Goal: Information Seeking & Learning: Learn about a topic

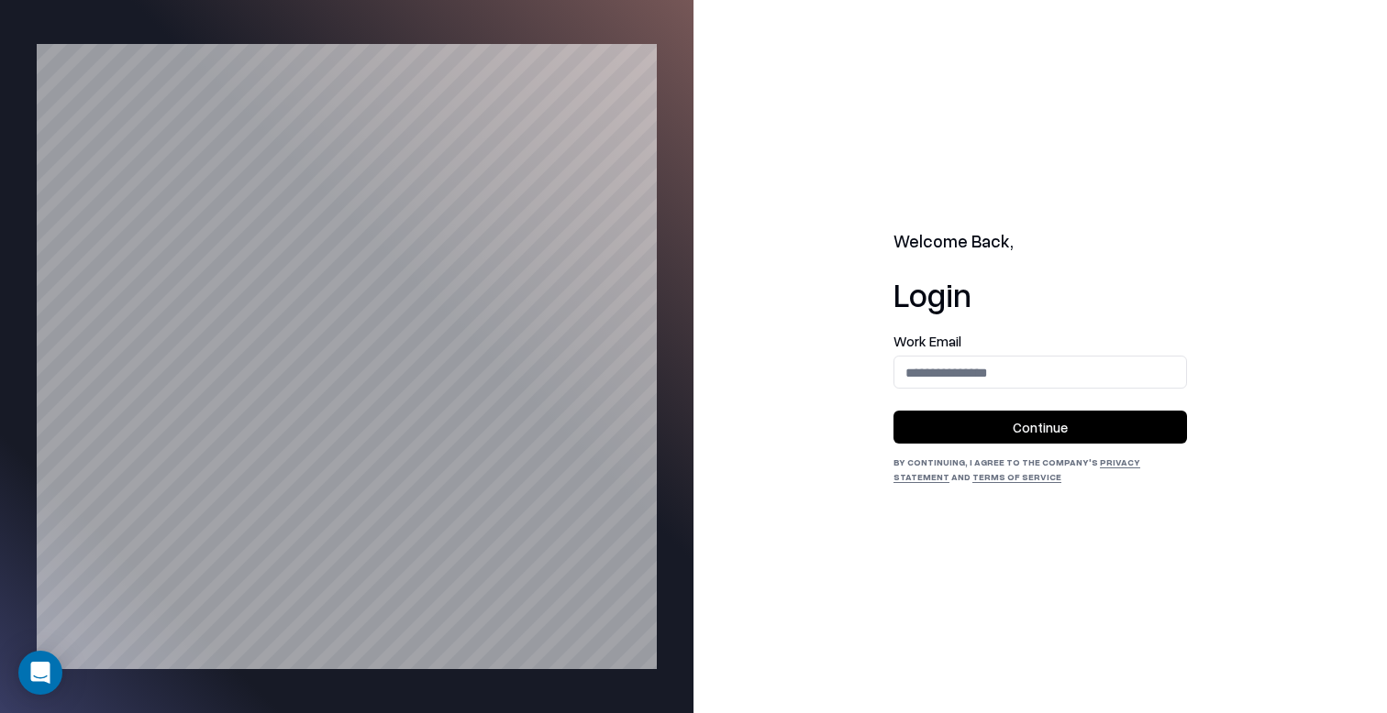
click at [965, 354] on div "Work Email" at bounding box center [1039, 362] width 293 height 54
click at [1004, 386] on input "email" at bounding box center [1040, 373] width 292 height 34
type input "**********"
click at [1046, 435] on button "Continue" at bounding box center [1039, 427] width 293 height 33
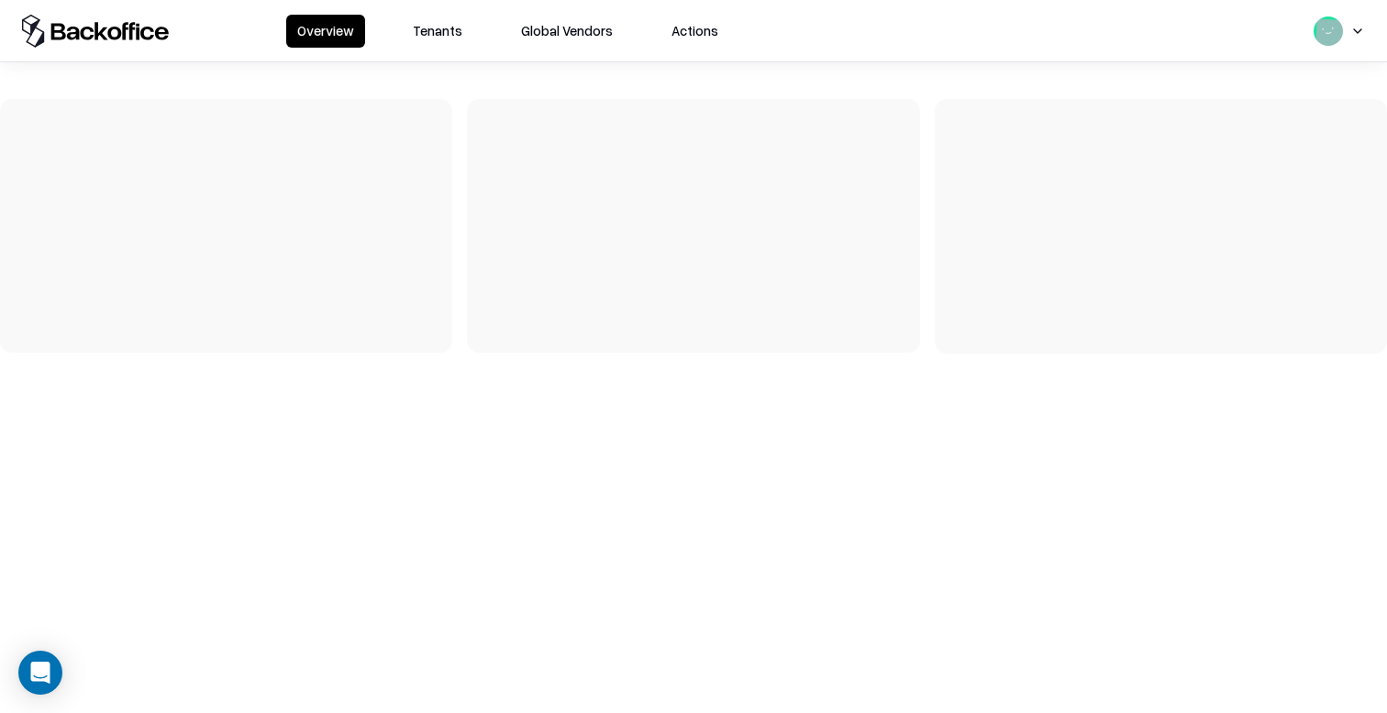
click at [433, 34] on button "Tenants" at bounding box center [438, 31] width 72 height 33
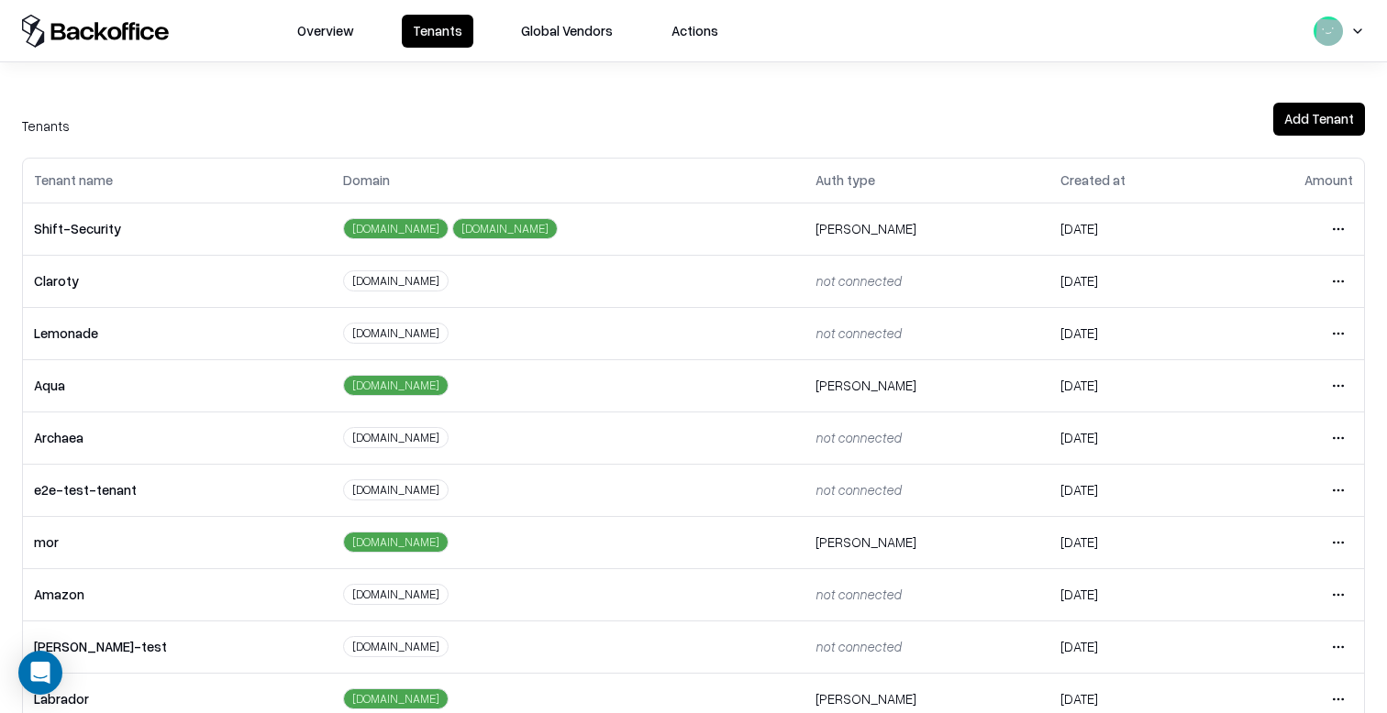
scroll to position [400, 0]
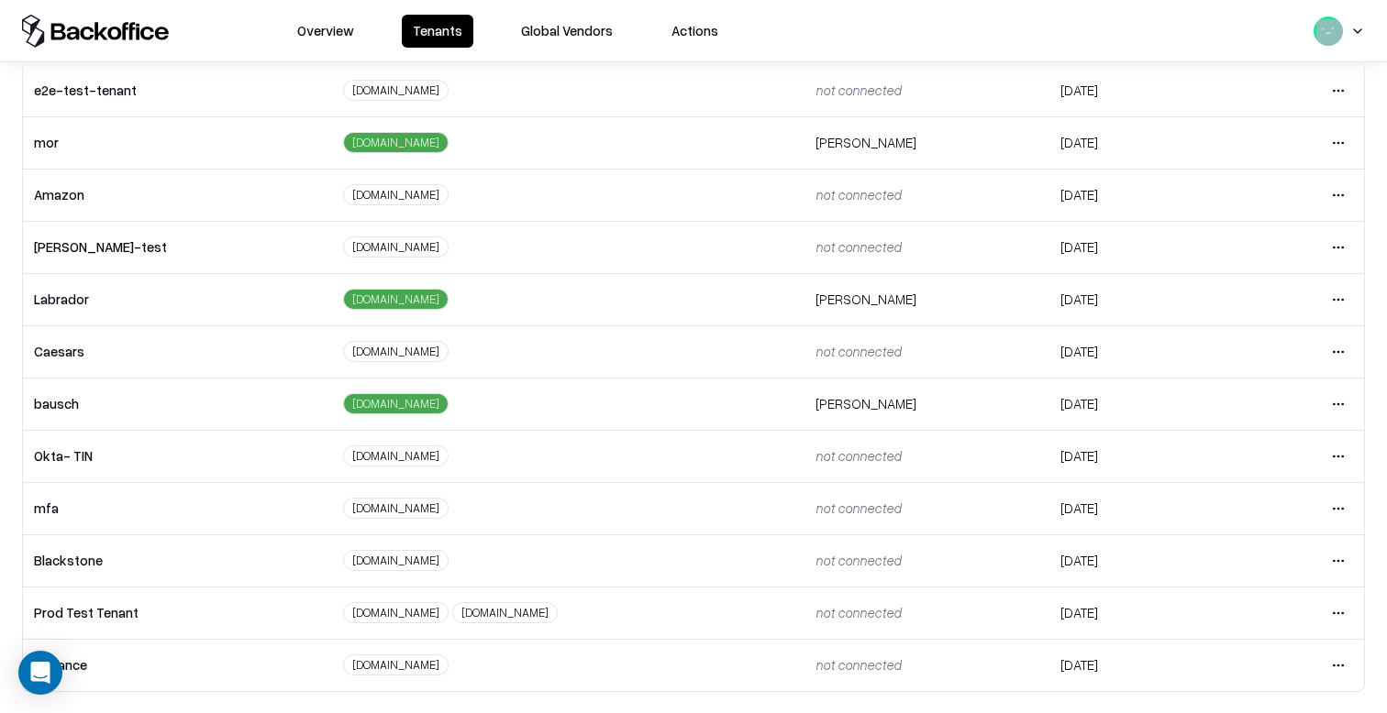
click at [1334, 294] on html "Overview Tenants Global Vendors Actions Tenants Add Tenant Tenant name Domain A…" at bounding box center [693, 356] width 1387 height 713
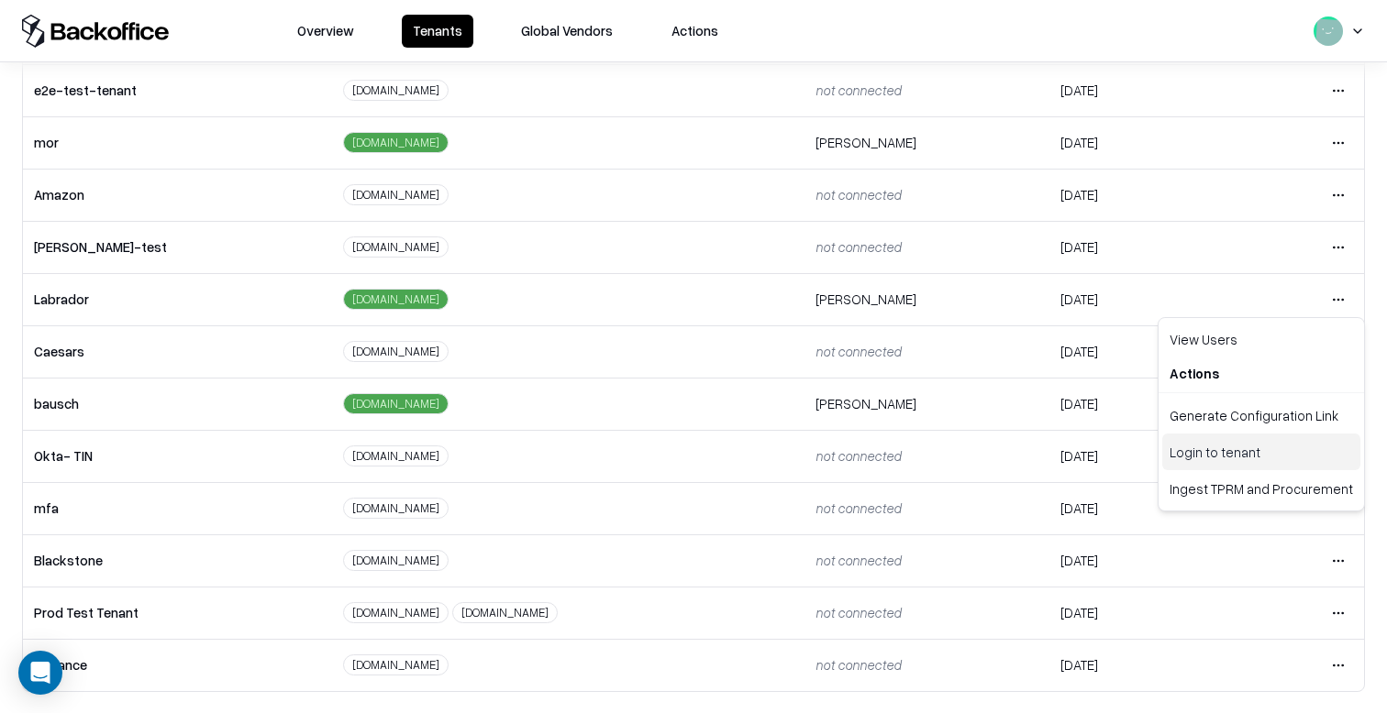
click at [1232, 456] on div "Login to tenant" at bounding box center [1261, 452] width 198 height 37
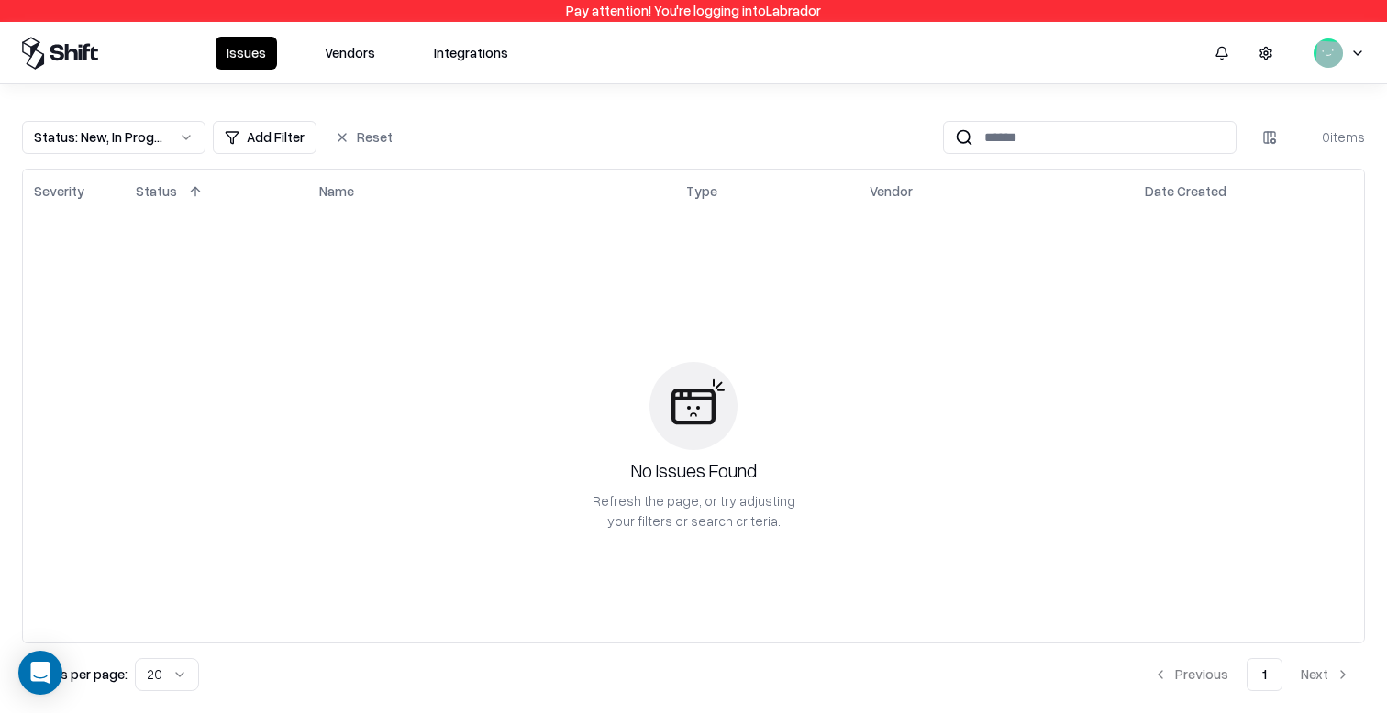
click at [317, 54] on button "Vendors" at bounding box center [350, 53] width 72 height 33
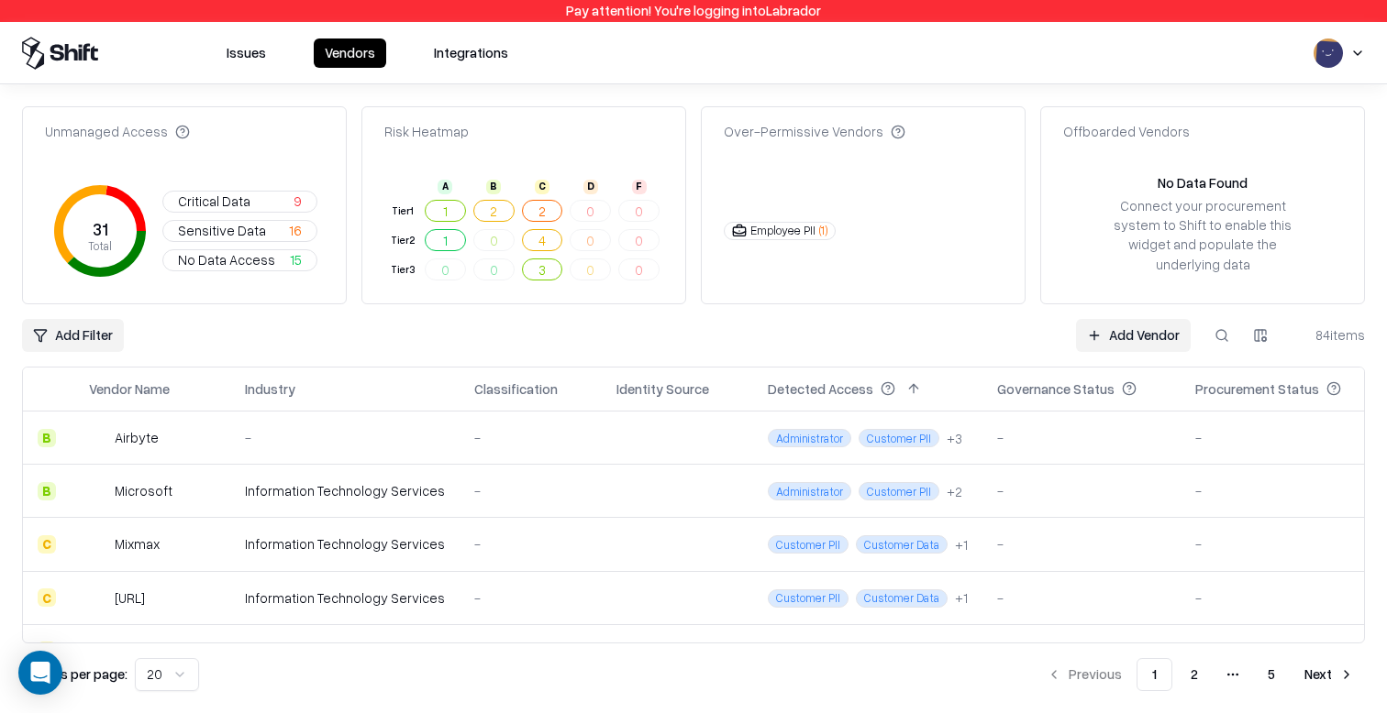
click at [1090, 324] on link "Add Vendor" at bounding box center [1133, 335] width 115 height 33
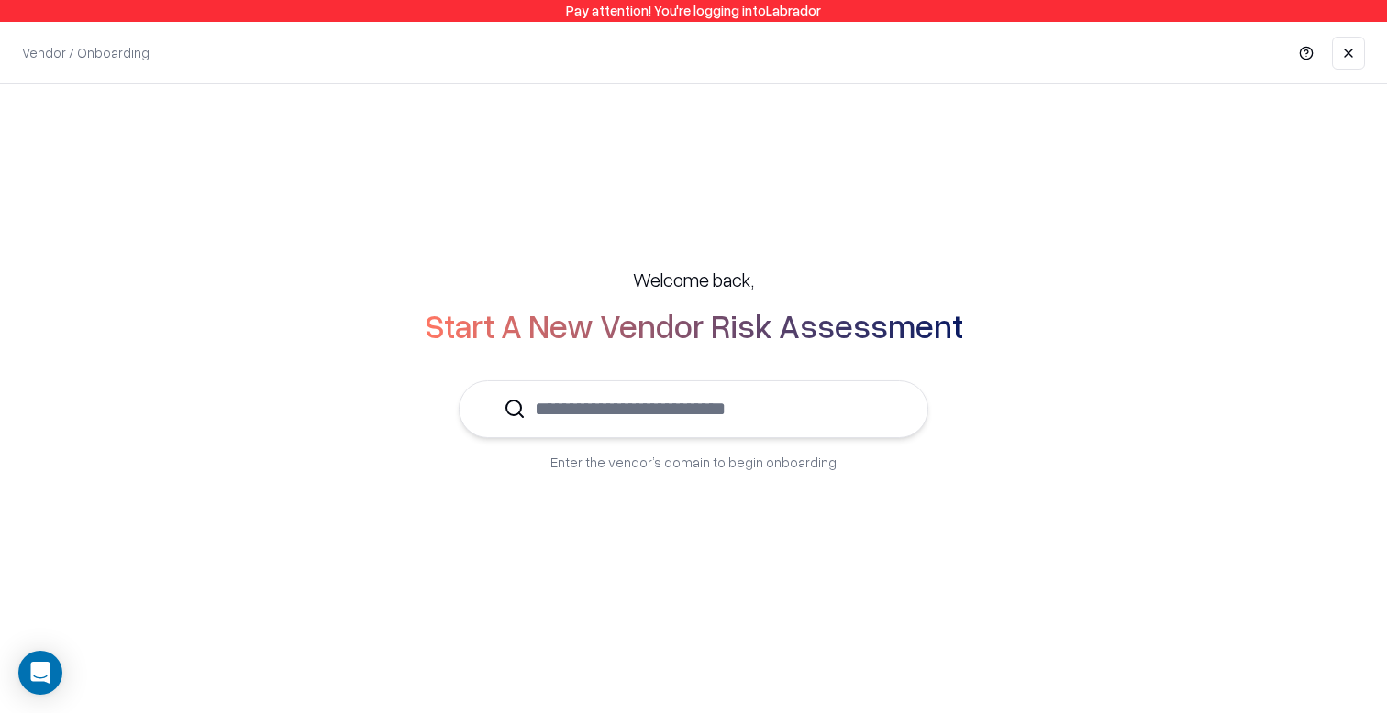
click at [625, 458] on p "Enter the vendor’s domain to begin onboarding" at bounding box center [693, 462] width 286 height 19
drag, startPoint x: 625, startPoint y: 458, endPoint x: 538, endPoint y: 501, distance: 97.2
click at [625, 458] on p "Enter the vendor’s domain to begin onboarding" at bounding box center [693, 462] width 286 height 19
click at [530, 502] on div "Welcome back, Start A New Vendor Risk Assessment Enter the vendor’s domain to b…" at bounding box center [693, 369] width 1313 height 279
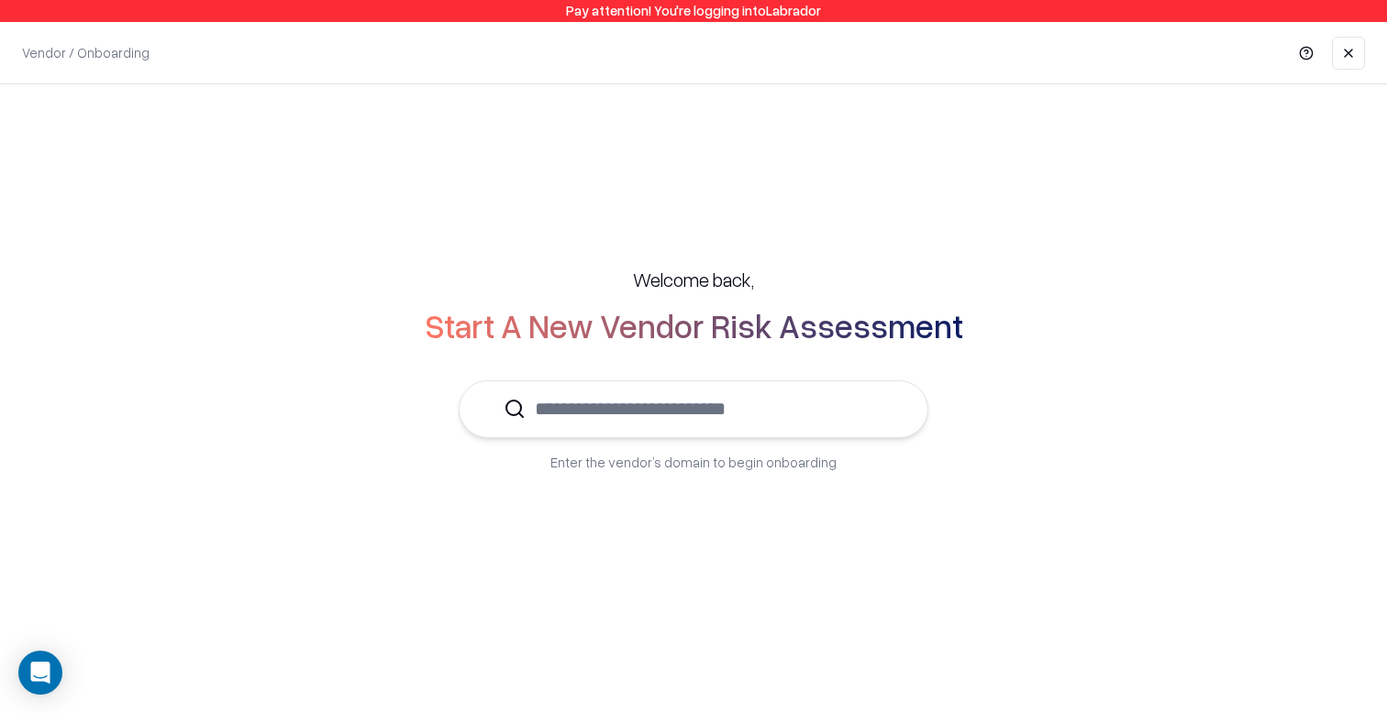
click at [676, 472] on div "Welcome back, Start A New Vendor Risk Assessment Enter the vendor’s domain to b…" at bounding box center [693, 369] width 1313 height 279
click at [677, 472] on div "Welcome back, Start A New Vendor Risk Assessment Enter the vendor’s domain to b…" at bounding box center [693, 369] width 1313 height 279
click at [759, 416] on input "text" at bounding box center [704, 409] width 358 height 56
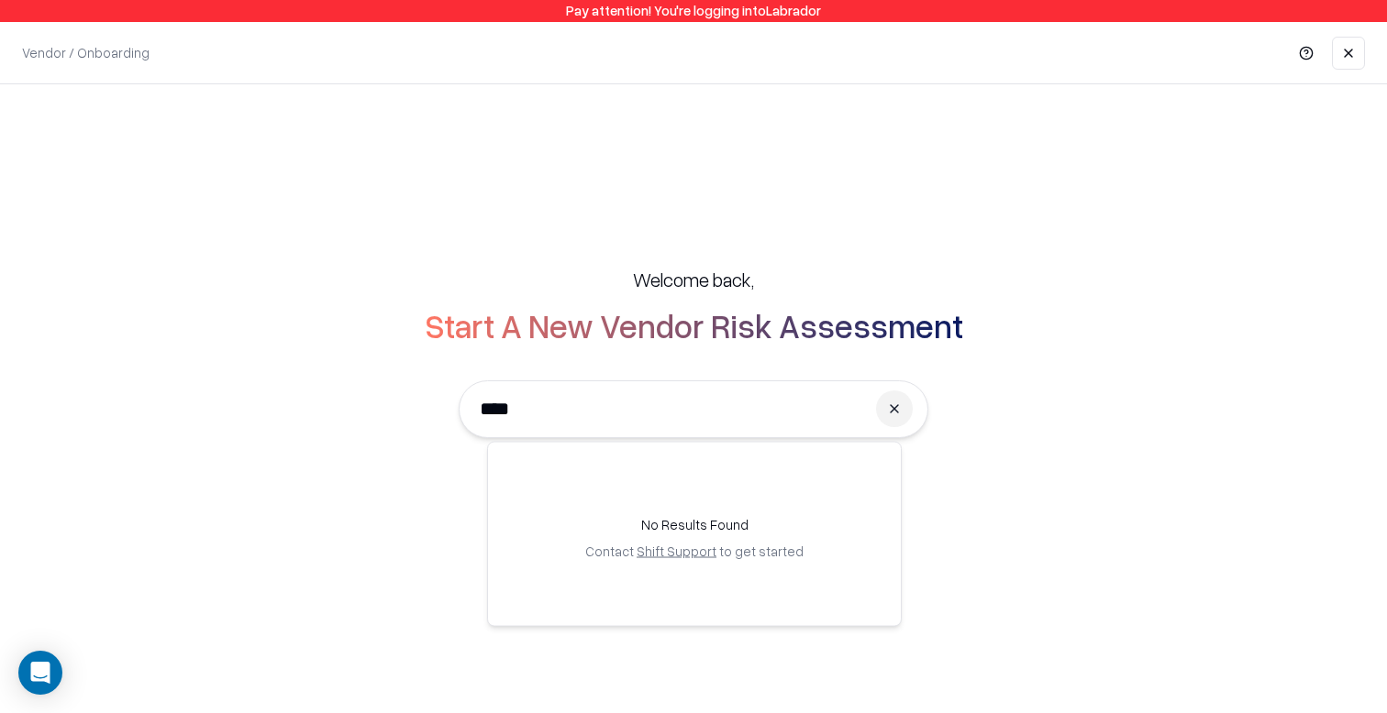
type input "*****"
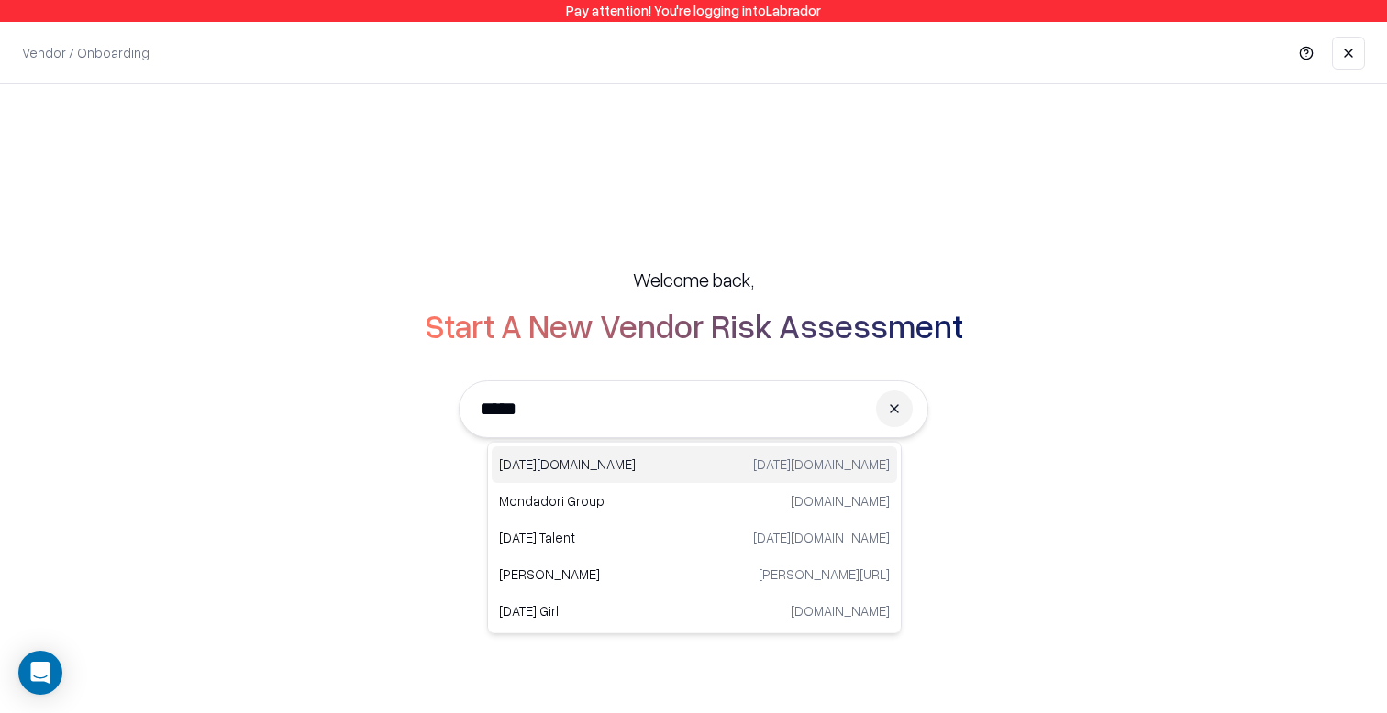
type input "******"
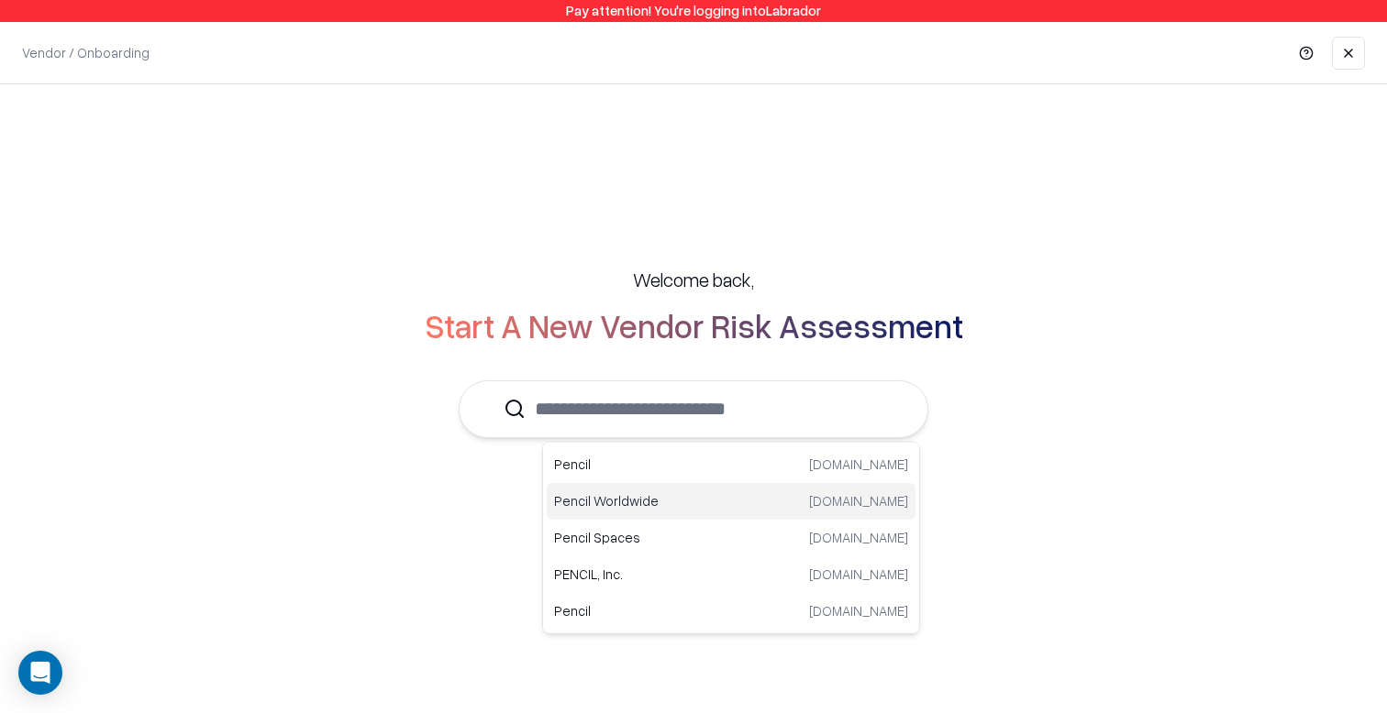
click at [422, 565] on div "Welcome back, Start A New Vendor Risk Assessment Enter the vendor’s domain to b…" at bounding box center [693, 369] width 1387 height 570
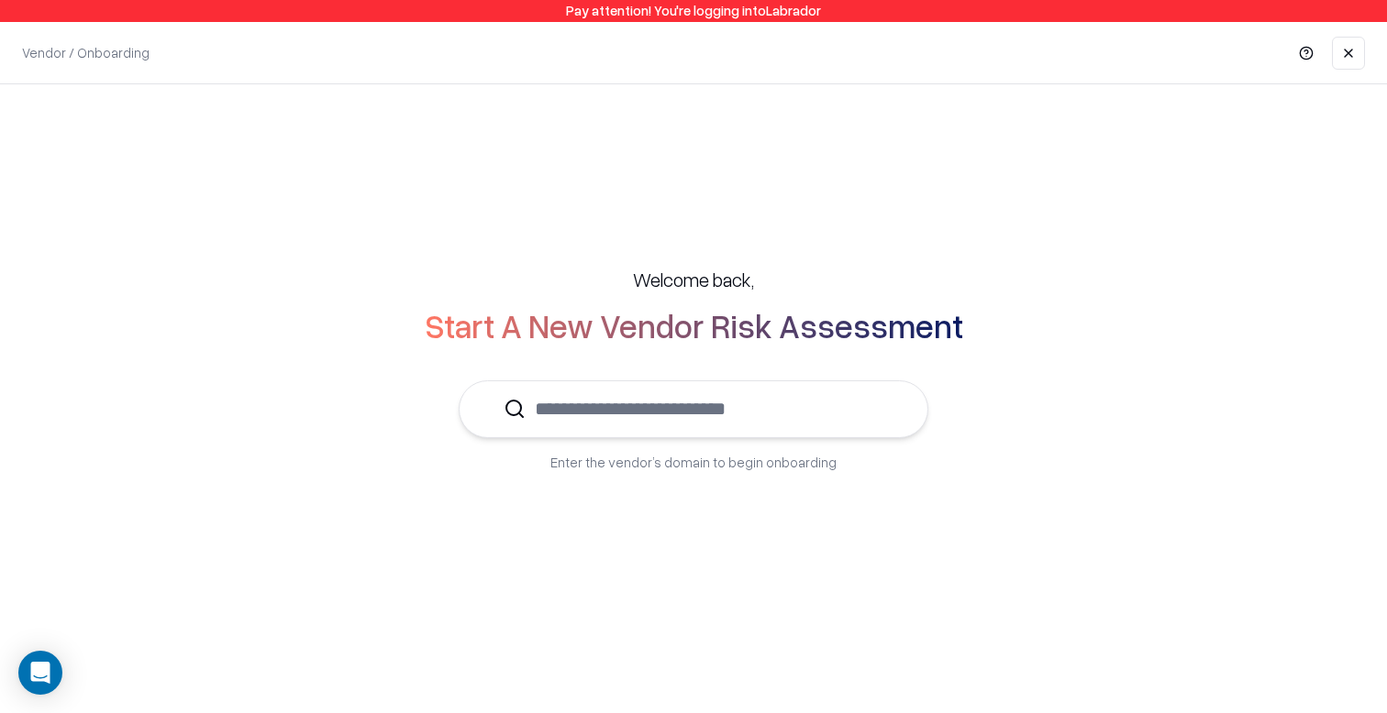
click at [753, 469] on p "Enter the vendor’s domain to begin onboarding" at bounding box center [693, 462] width 286 height 19
drag, startPoint x: 753, startPoint y: 469, endPoint x: 637, endPoint y: 358, distance: 160.2
click at [753, 469] on p "Enter the vendor’s domain to begin onboarding" at bounding box center [693, 462] width 286 height 19
copy p "Enter the vendor’s domain to begin onboarding"
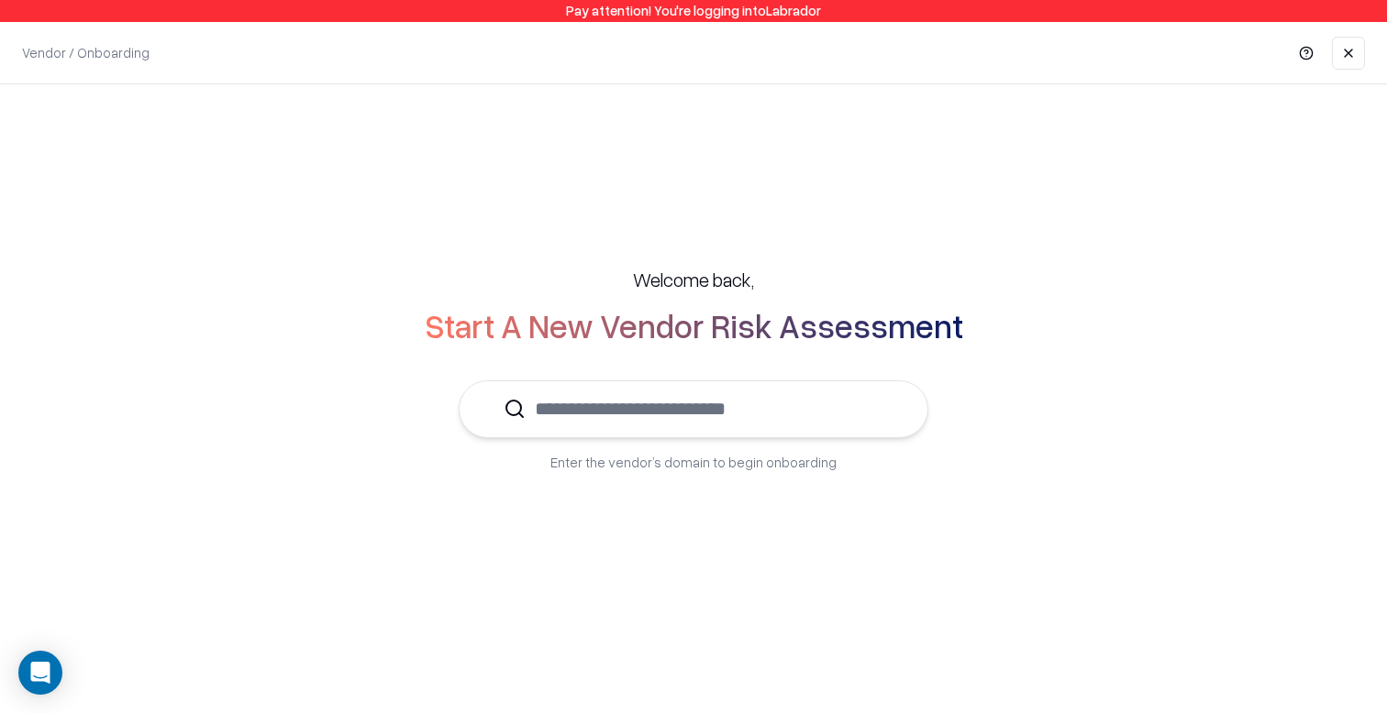
click at [625, 193] on div "Welcome back, Start A New Vendor Risk Assessment Enter the vendor’s domain to b…" at bounding box center [693, 369] width 1387 height 570
click at [1359, 58] on link at bounding box center [1348, 53] width 33 height 33
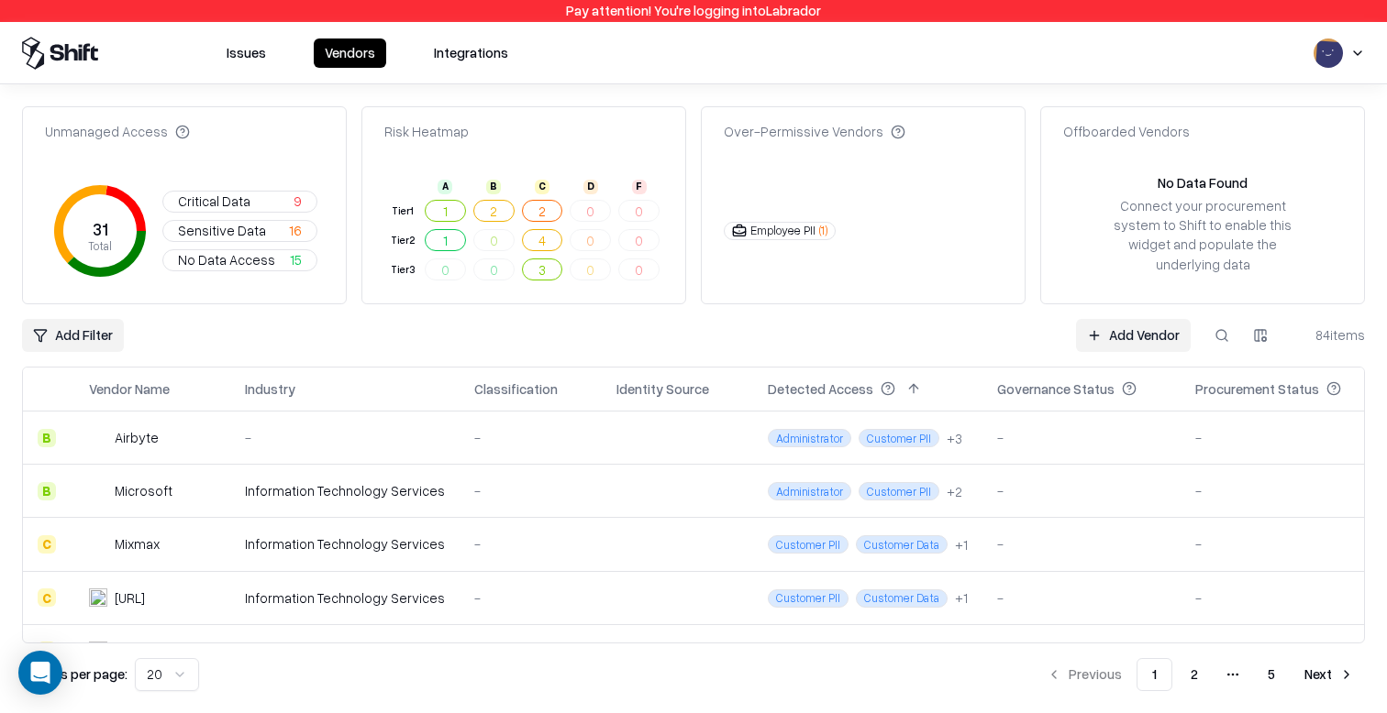
click at [235, 52] on button "Issues" at bounding box center [246, 53] width 61 height 29
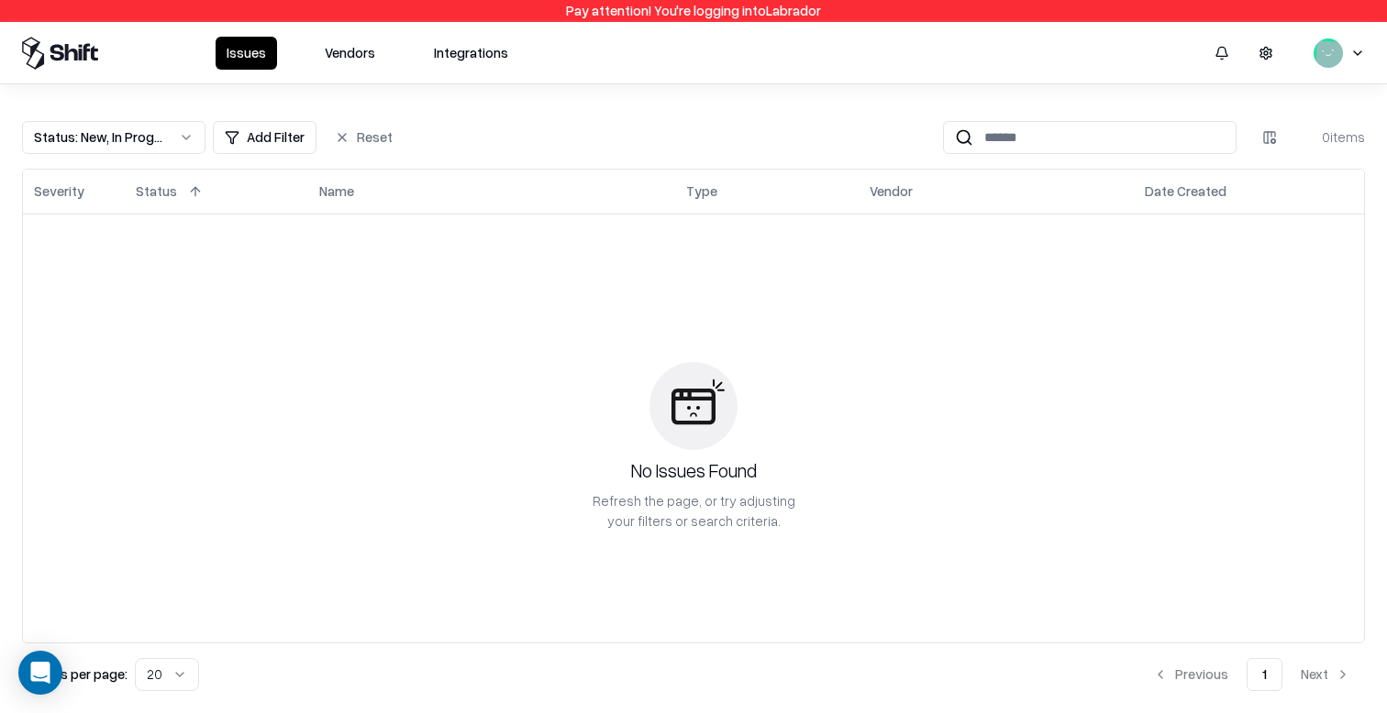
click at [1356, 57] on html "Pay attention! You're logging into Labrador Issues Vendors Integrations Status …" at bounding box center [693, 356] width 1387 height 713
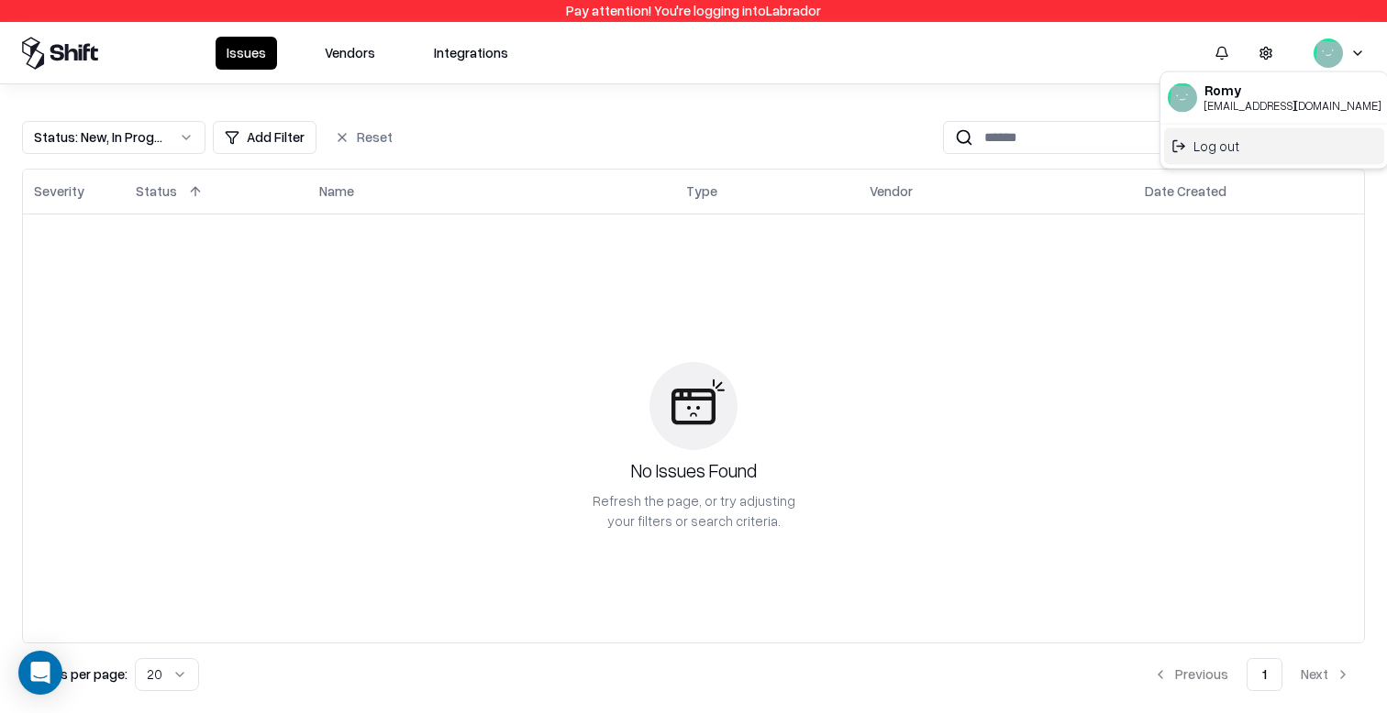
click at [1219, 151] on div "Log out" at bounding box center [1274, 145] width 220 height 37
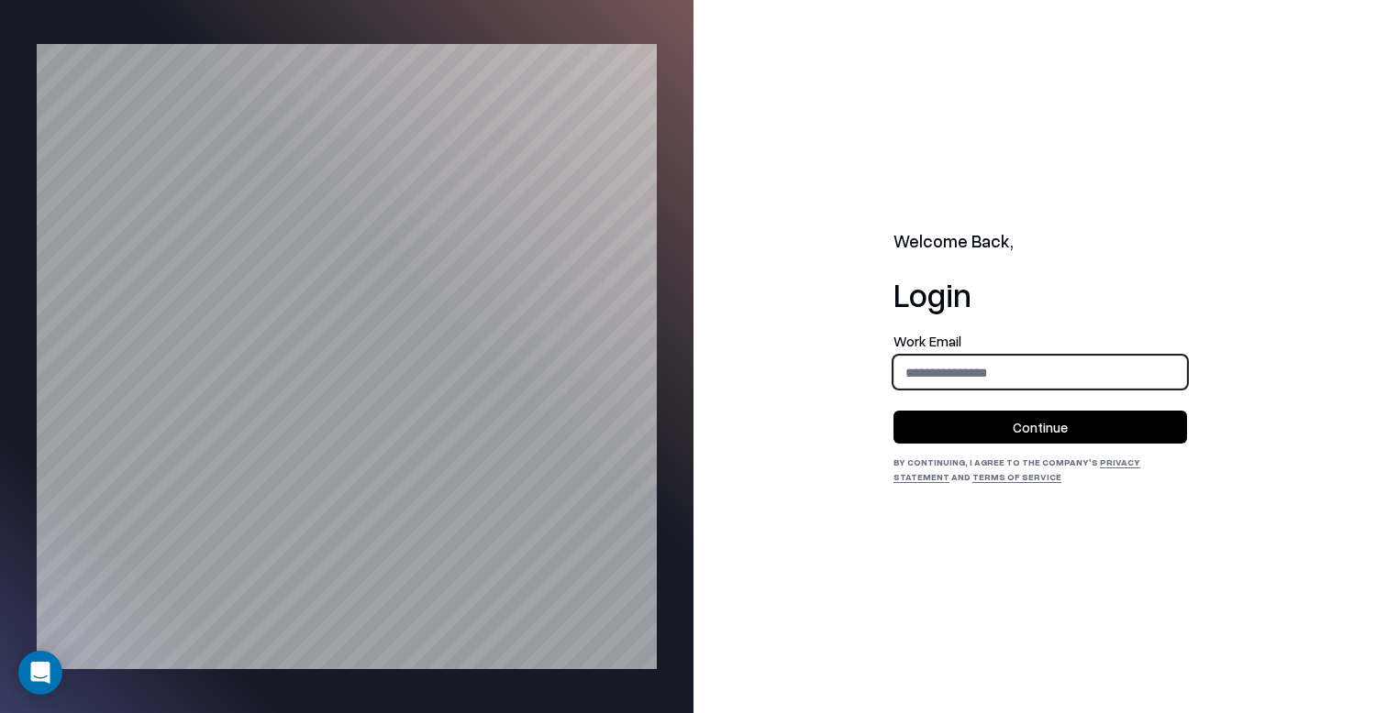
click at [1011, 370] on input "email" at bounding box center [1040, 373] width 292 height 34
type input "**********"
click at [1039, 420] on button "Continue" at bounding box center [1039, 427] width 293 height 33
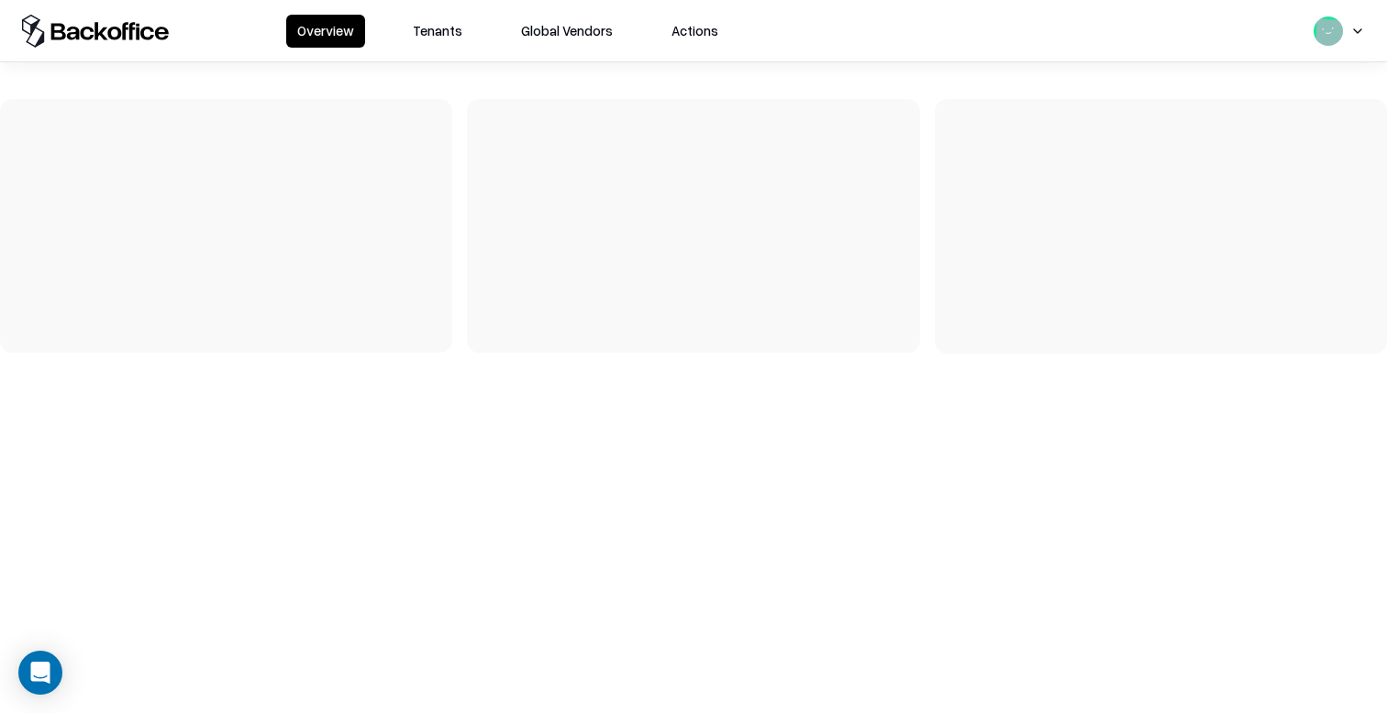
click at [448, 30] on button "Tenants" at bounding box center [438, 31] width 72 height 33
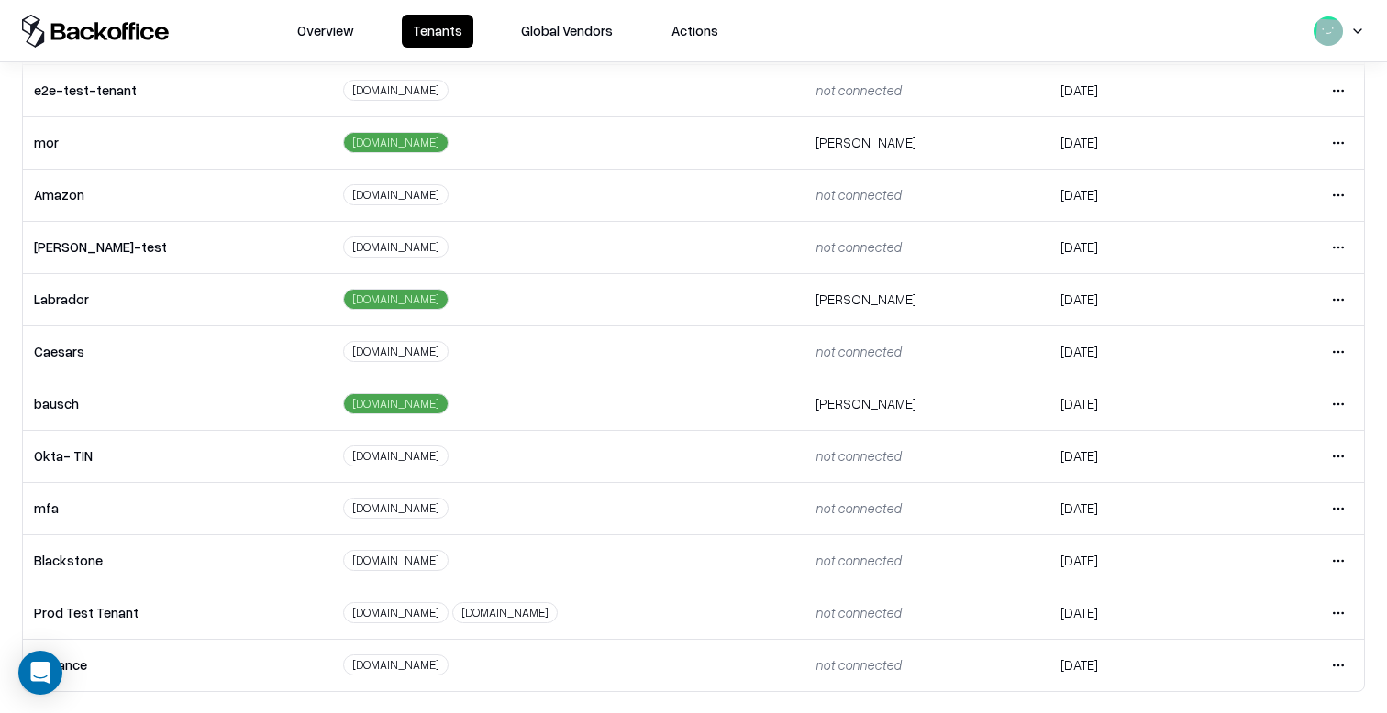
scroll to position [367, 0]
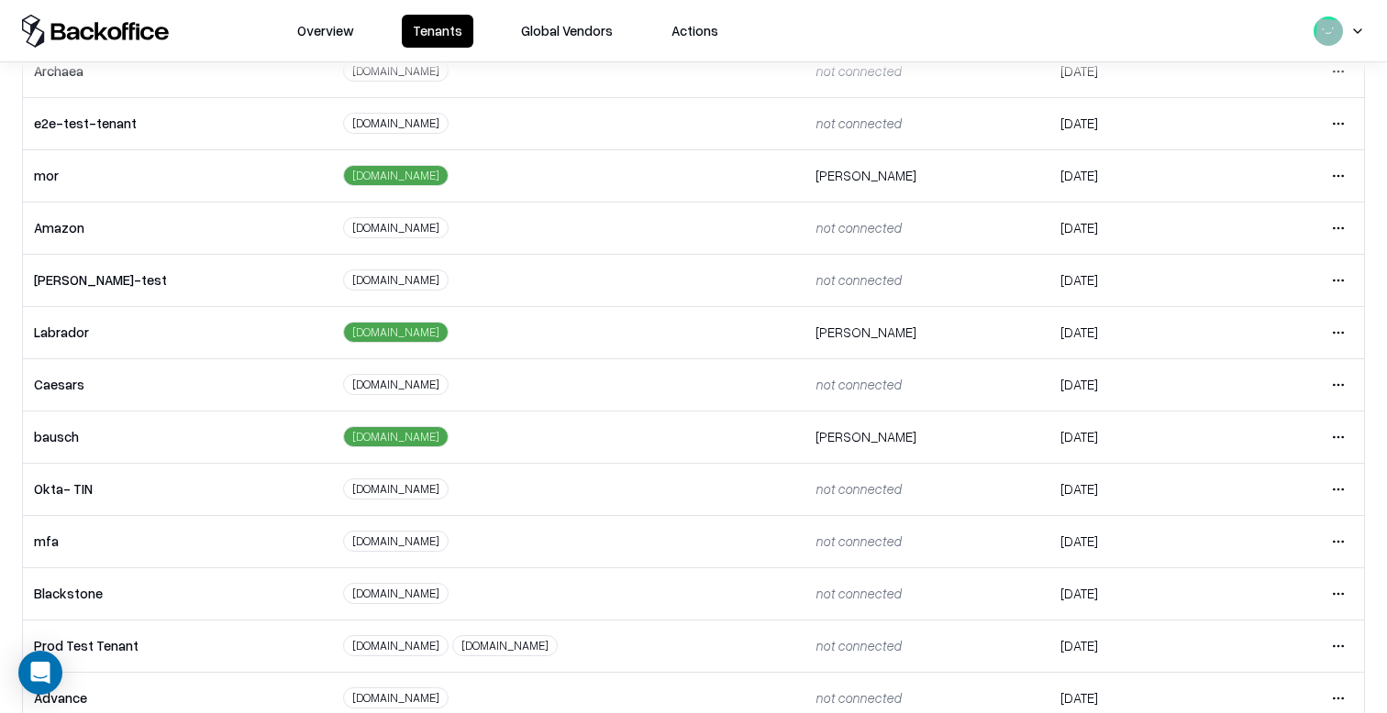
click at [1337, 431] on html "Overview Tenants Global Vendors Actions Tenants Add Tenant Tenant name Domain A…" at bounding box center [693, 356] width 1387 height 713
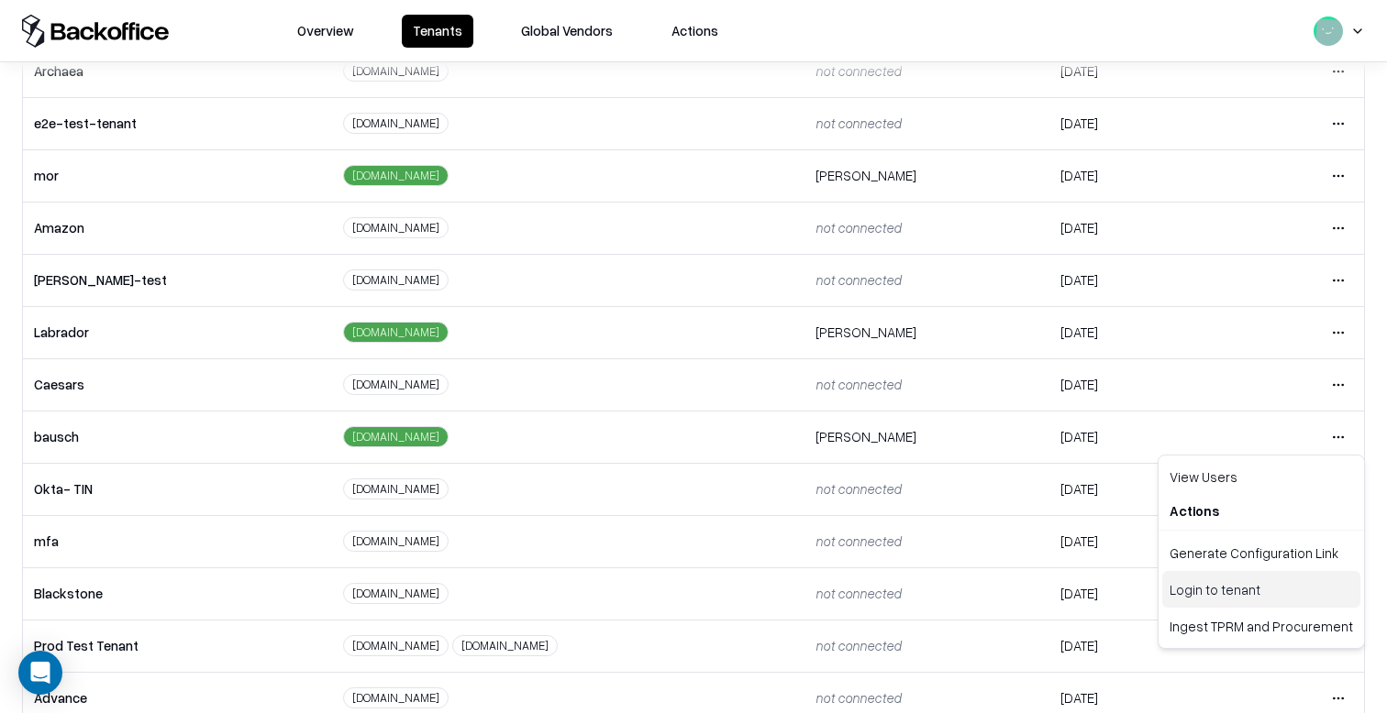
click at [1238, 579] on div "Login to tenant" at bounding box center [1261, 589] width 198 height 37
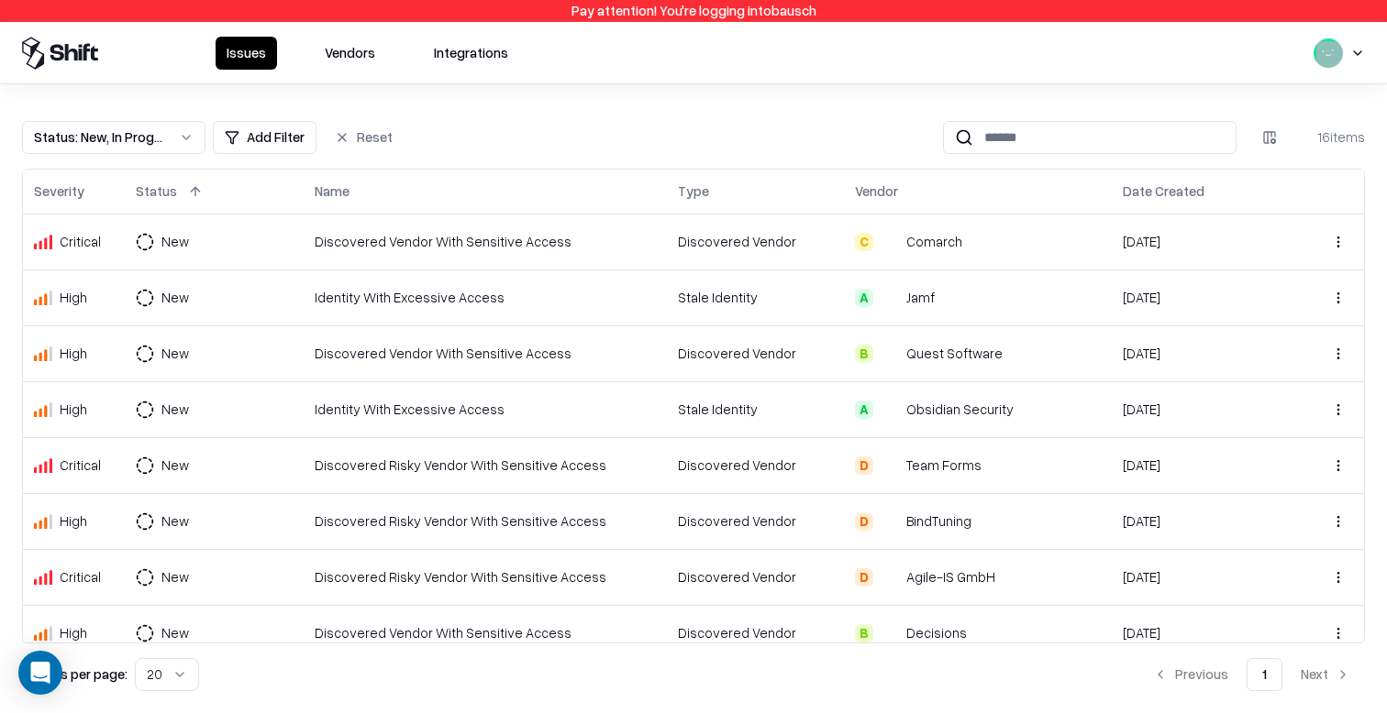
click at [418, 252] on td "Discovered Vendor With Sensitive Access" at bounding box center [485, 242] width 363 height 56
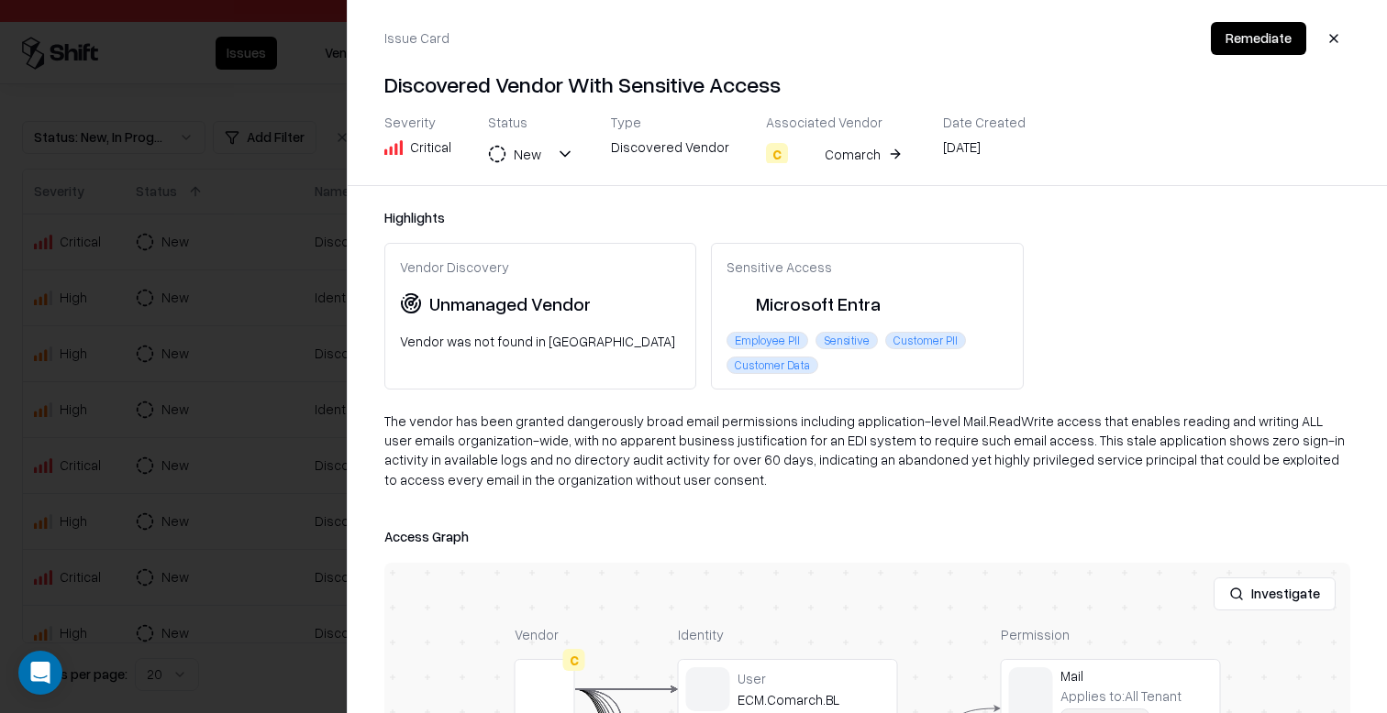
click at [840, 154] on div "Comarch" at bounding box center [852, 154] width 56 height 19
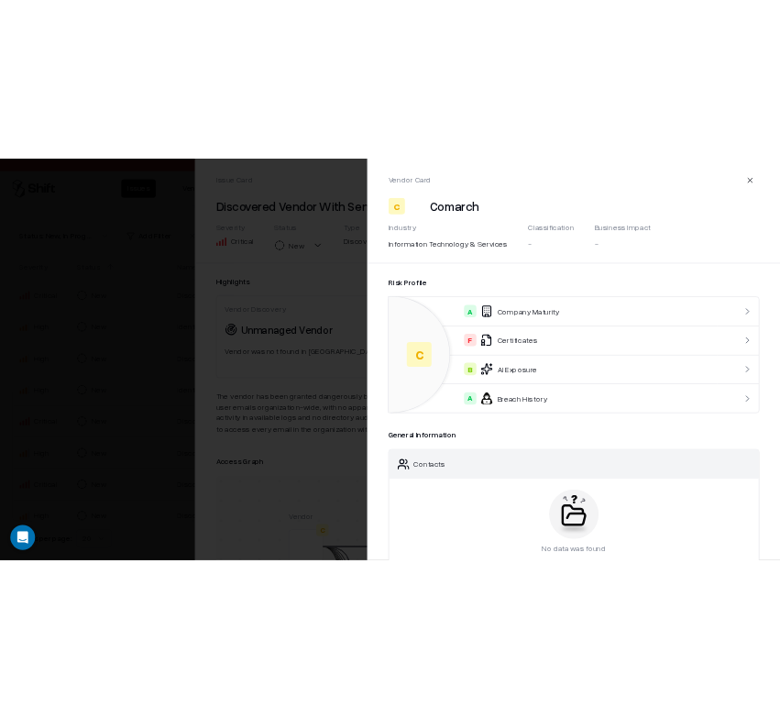
scroll to position [17, 0]
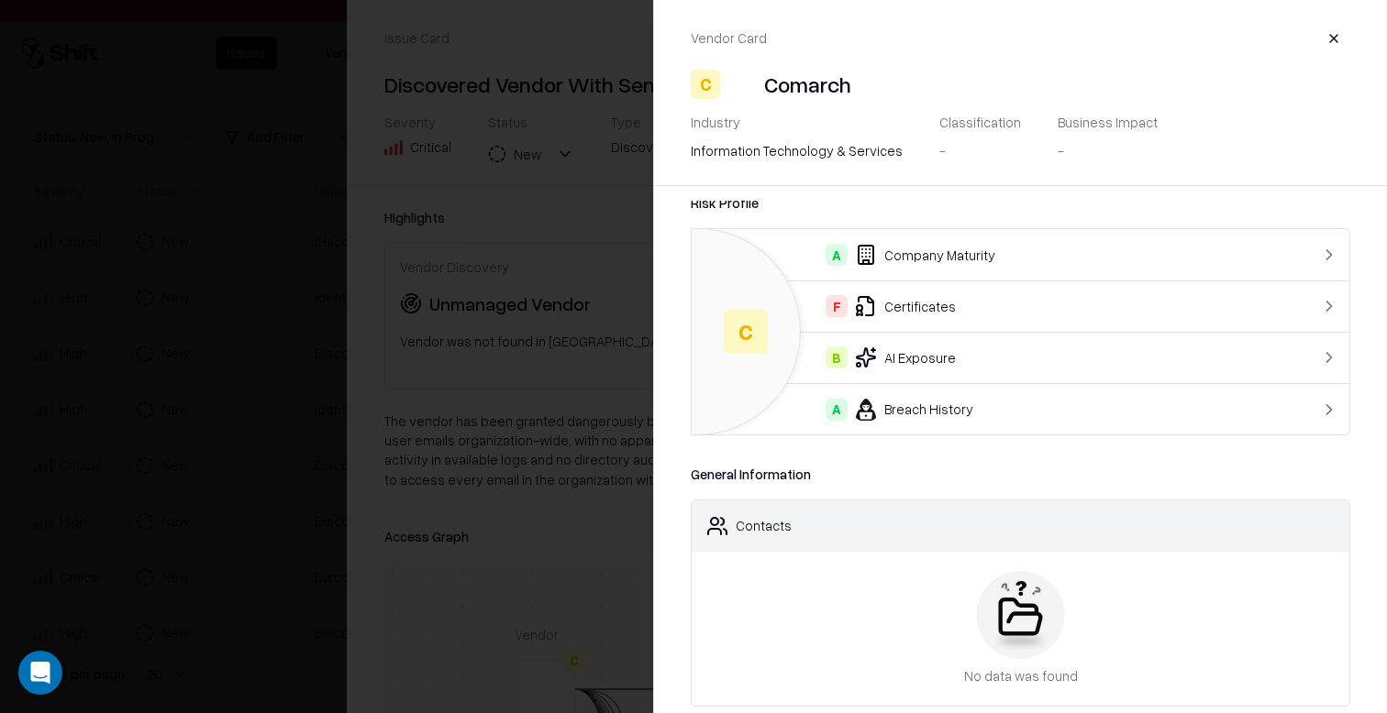
click at [551, 343] on div at bounding box center [693, 356] width 1387 height 713
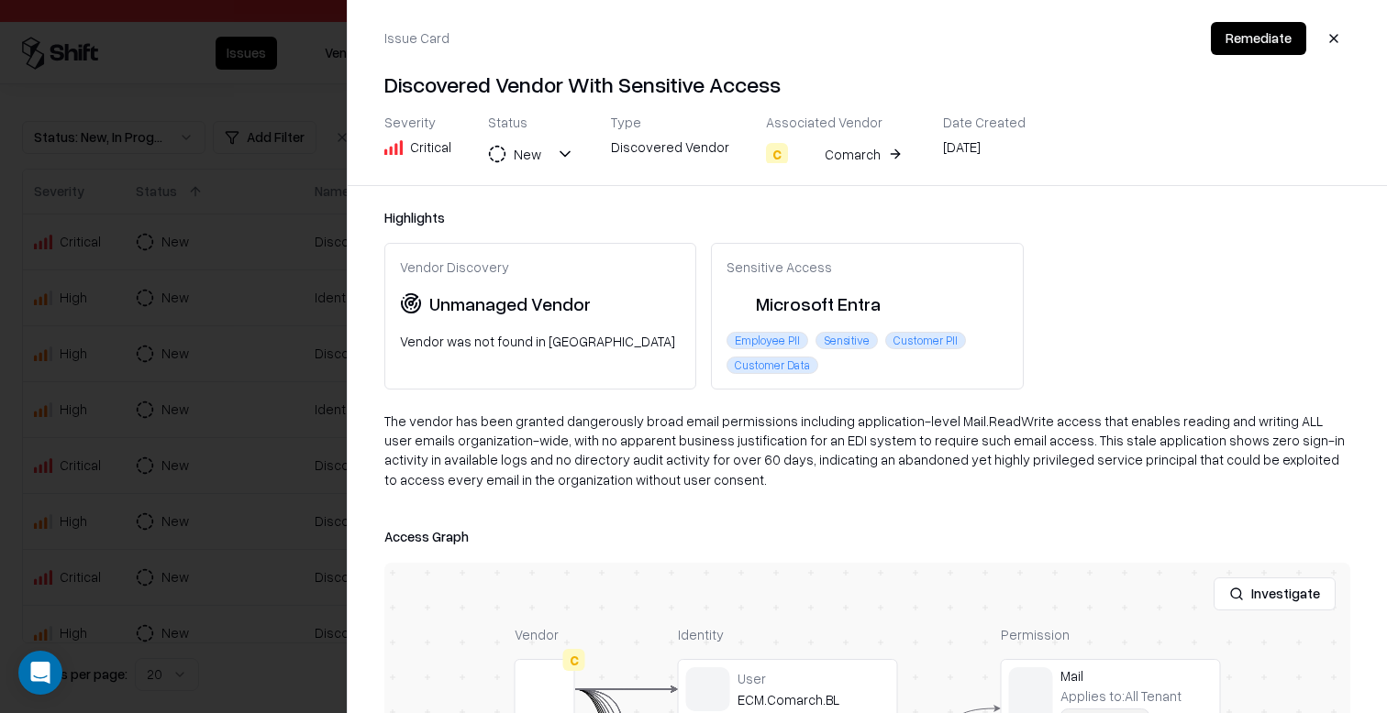
click at [210, 369] on div at bounding box center [693, 356] width 1387 height 713
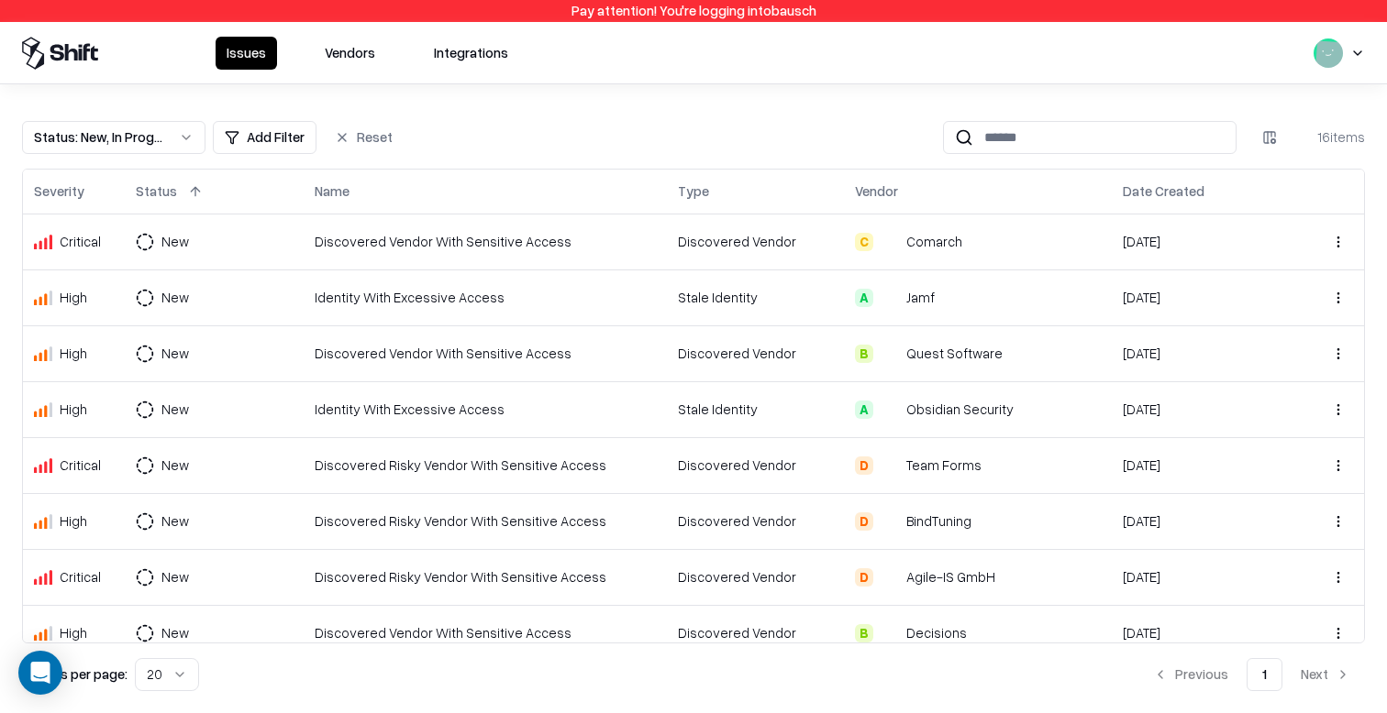
click at [343, 47] on button "Vendors" at bounding box center [350, 53] width 72 height 33
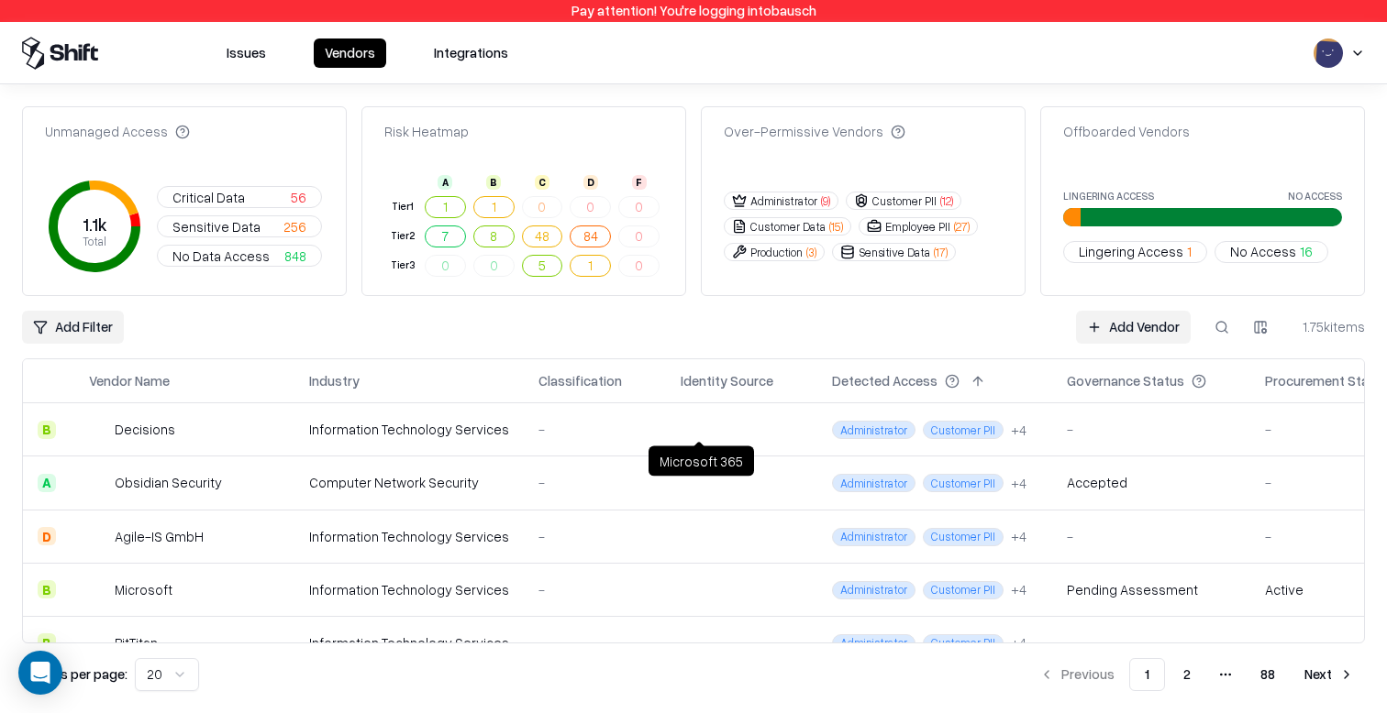
click at [727, 448] on div "Microsoft 365 Microsoft 365" at bounding box center [700, 462] width 105 height 30
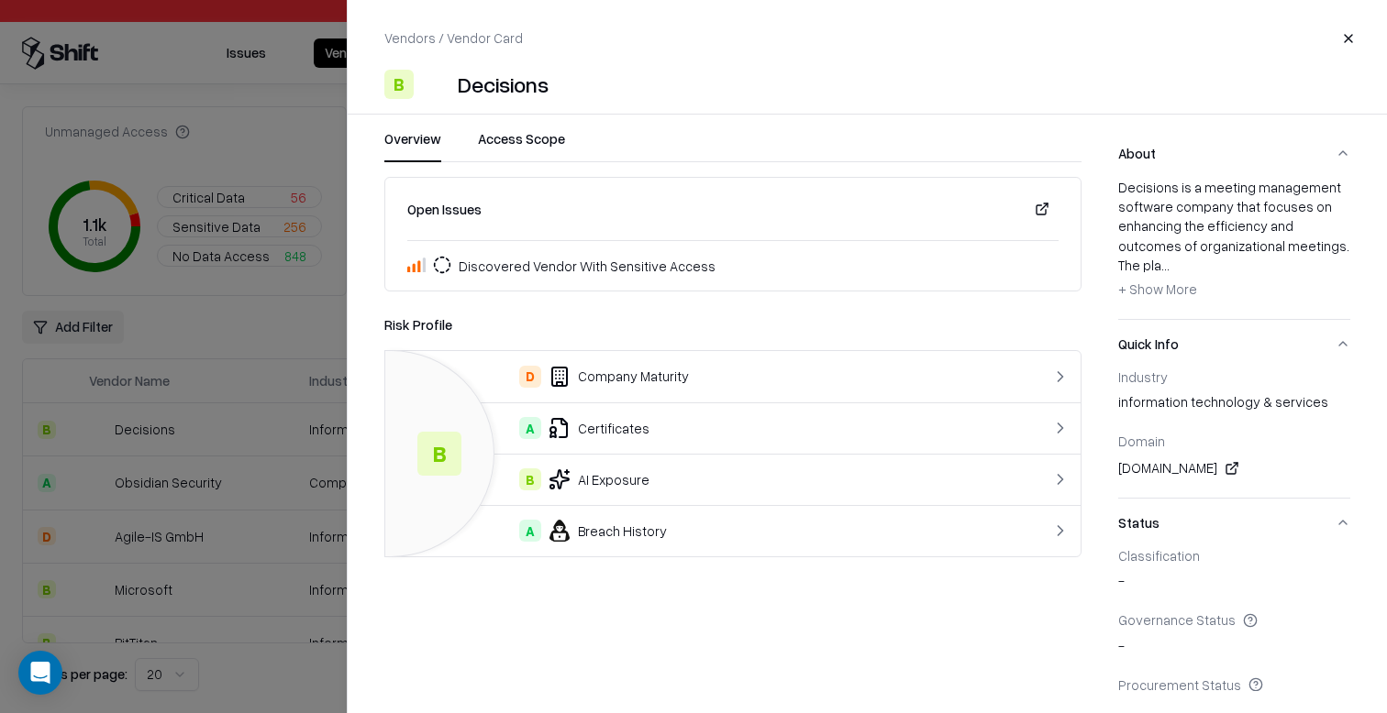
click at [206, 409] on div at bounding box center [693, 356] width 1387 height 713
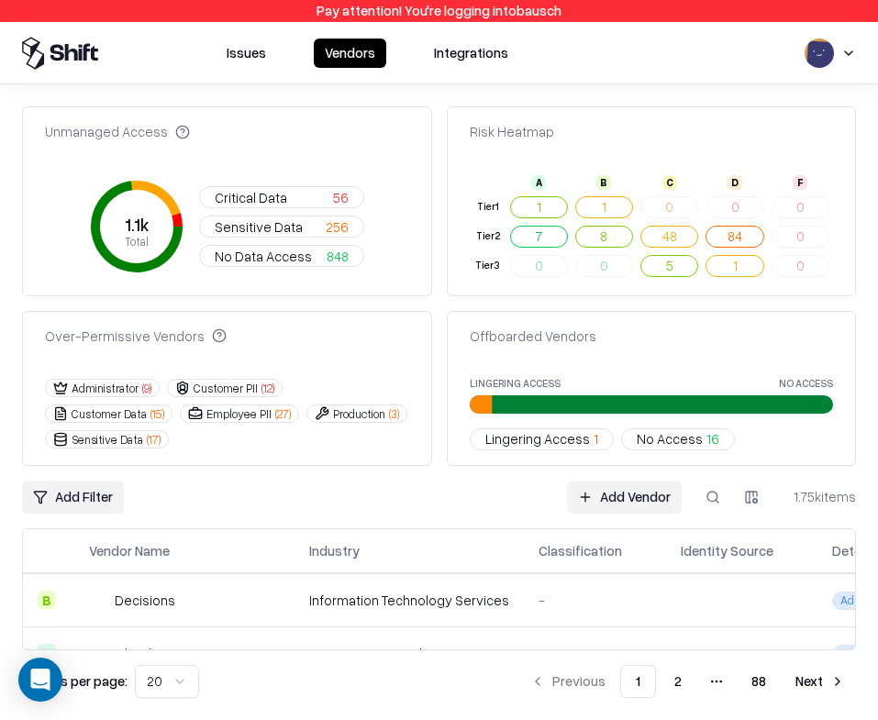
drag, startPoint x: 270, startPoint y: 62, endPoint x: 370, endPoint y: 8, distance: 114.5
click at [270, 62] on button "Issues" at bounding box center [246, 53] width 61 height 29
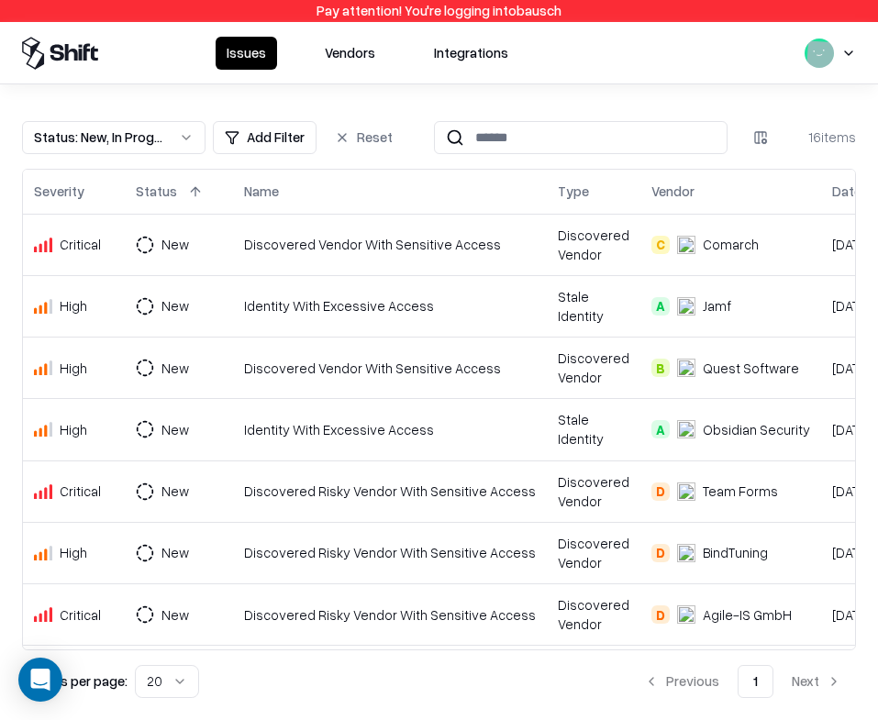
drag, startPoint x: 347, startPoint y: 68, endPoint x: 359, endPoint y: 58, distance: 15.6
click at [348, 66] on button "Vendors" at bounding box center [350, 53] width 72 height 33
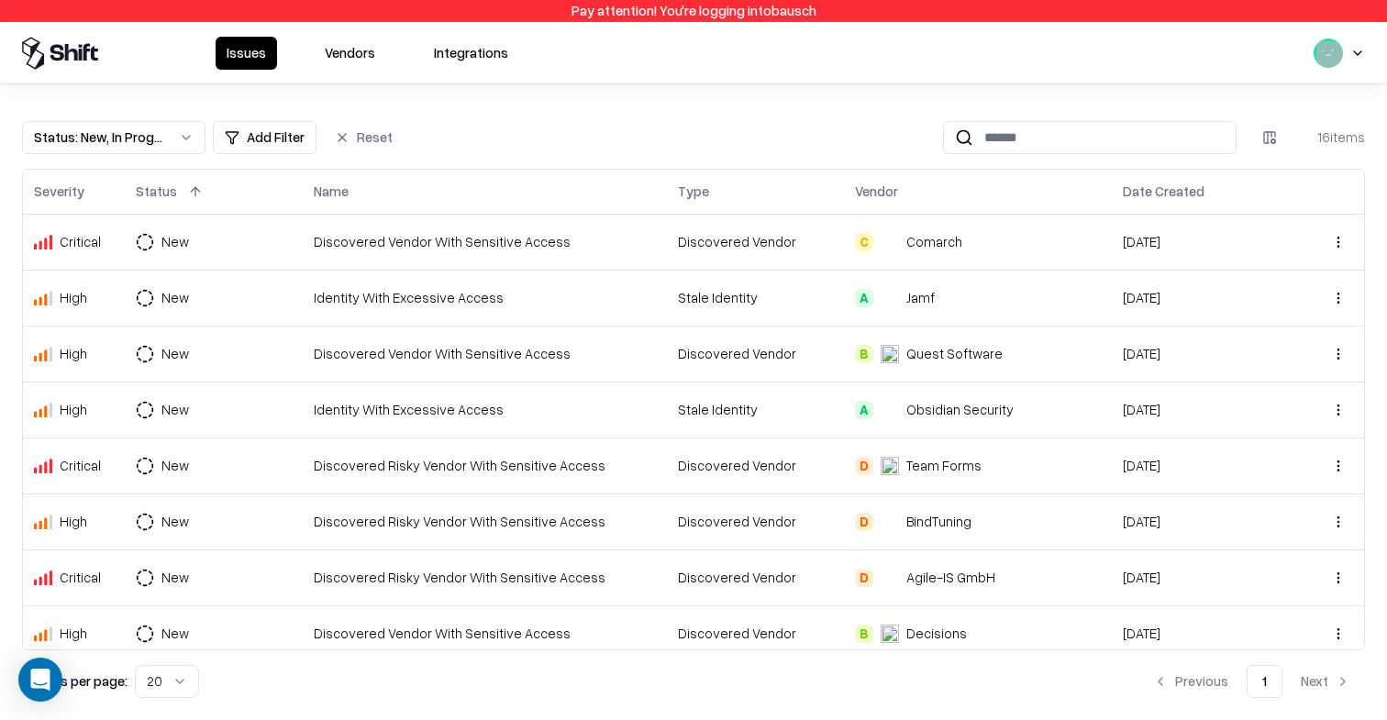
click at [1358, 42] on html "Pay attention! You're logging into bausch Issues Vendors Integrations Status : …" at bounding box center [693, 360] width 1387 height 720
click at [778, 113] on html "Pay attention! You're logging into bausch Issues Vendors Integrations Status : …" at bounding box center [693, 360] width 1387 height 720
click at [1349, 53] on html "Pay attention! You're logging into bausch Issues Vendors Integrations Status : …" at bounding box center [693, 360] width 1387 height 720
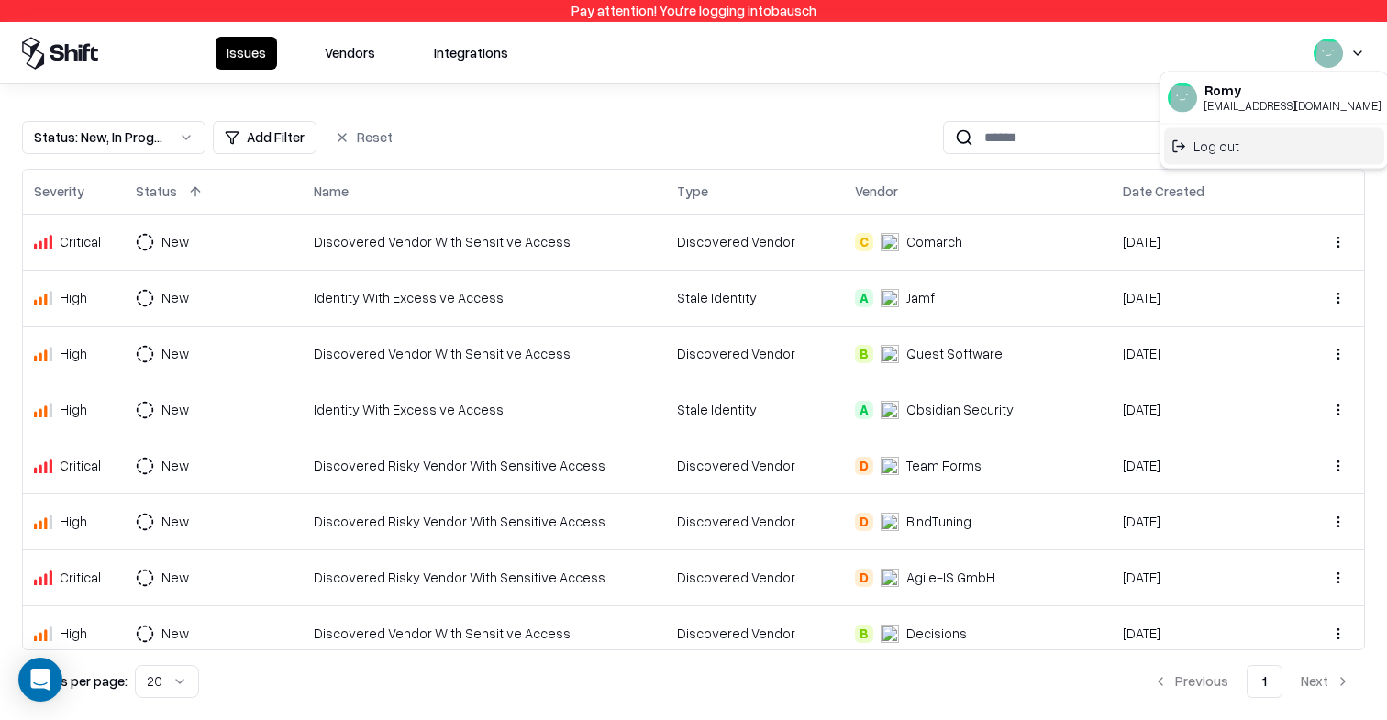
click at [1278, 148] on div "Log out" at bounding box center [1274, 145] width 220 height 37
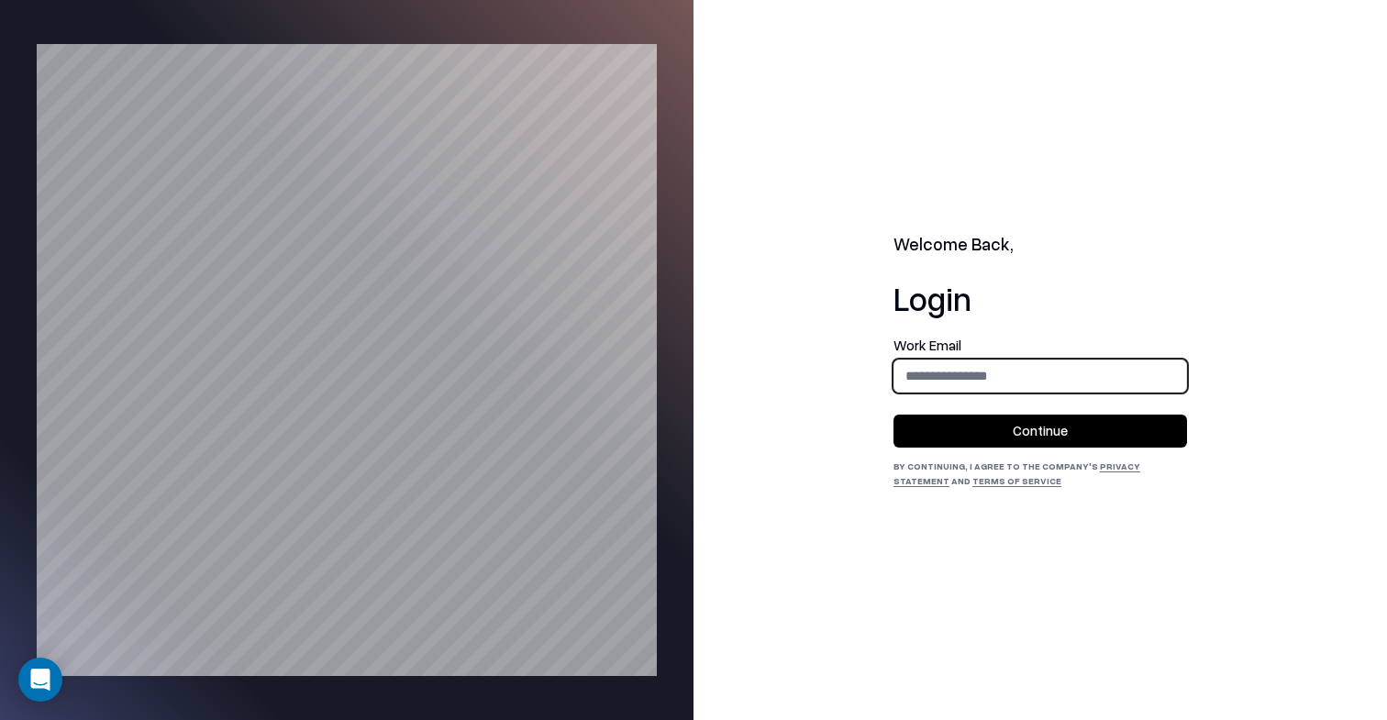
click at [986, 376] on input "email" at bounding box center [1040, 376] width 292 height 34
type input "**********"
click at [1064, 436] on button "Continue" at bounding box center [1039, 431] width 293 height 33
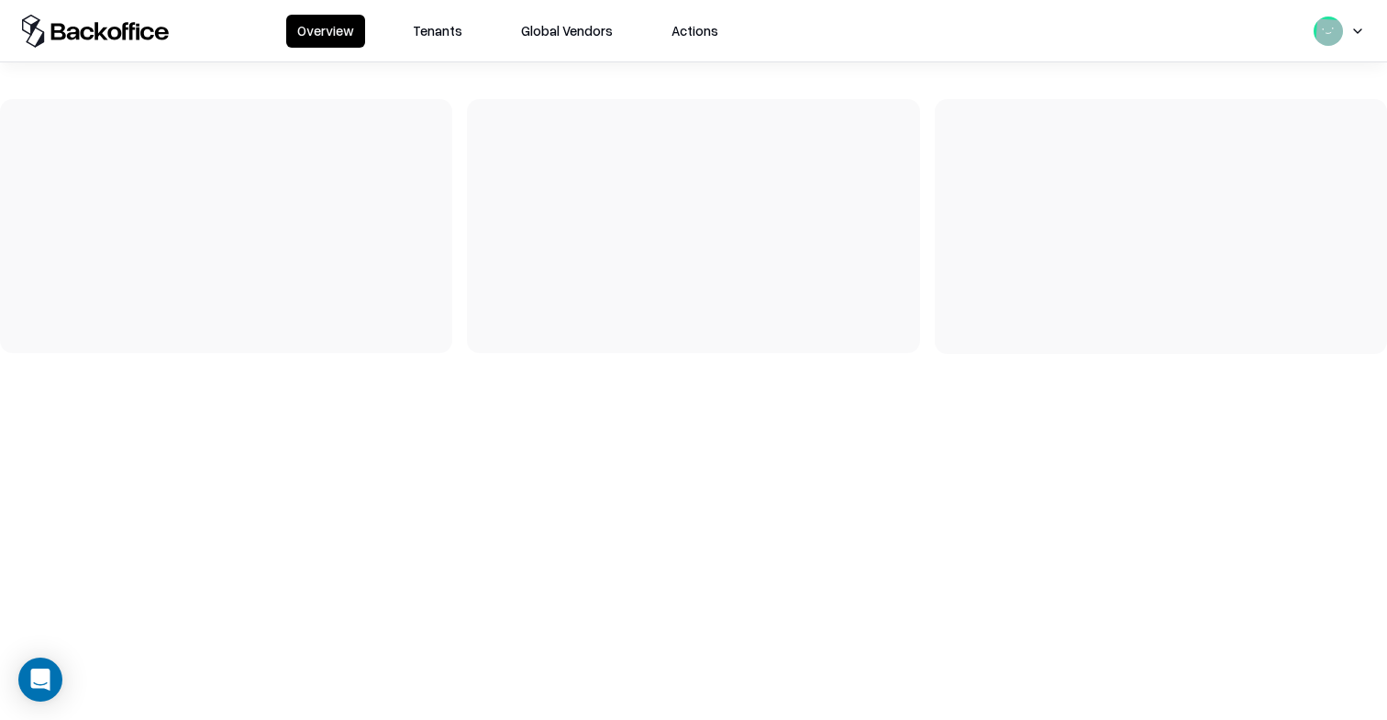
click at [431, 32] on button "Tenants" at bounding box center [438, 31] width 72 height 33
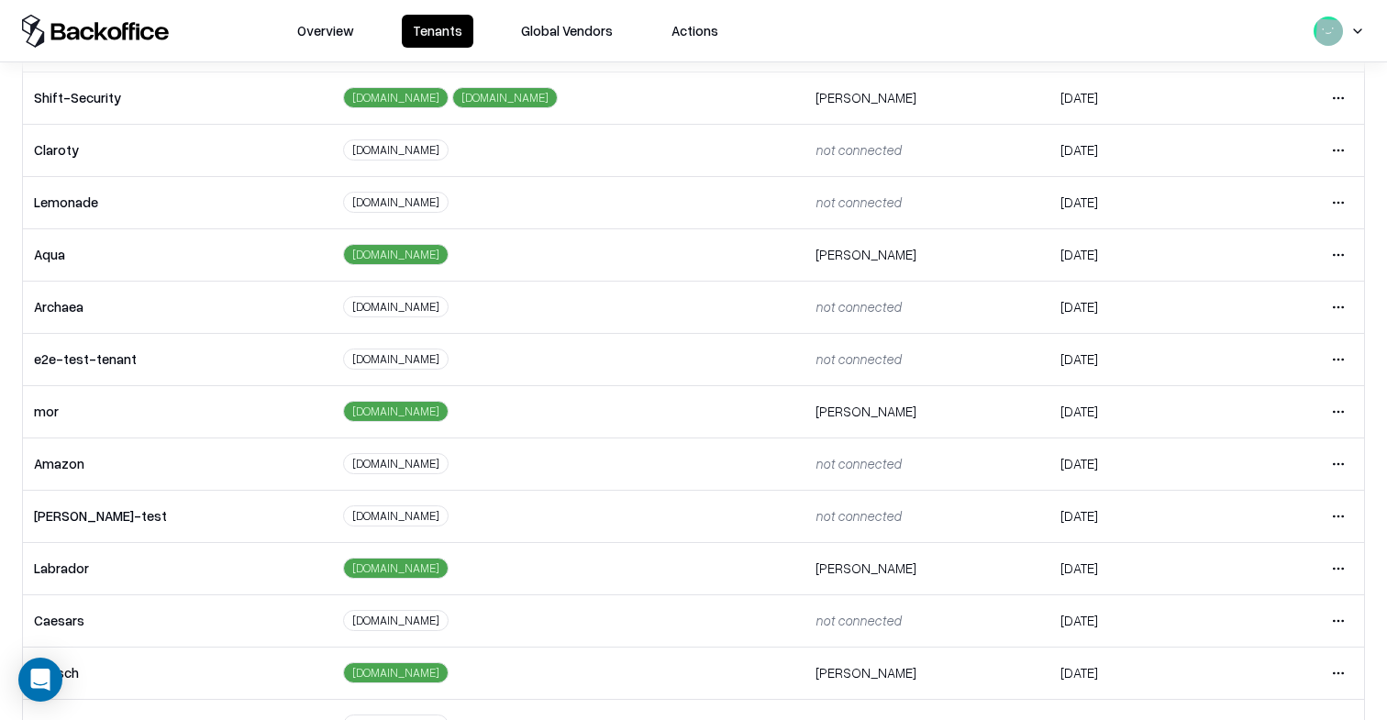
scroll to position [202, 0]
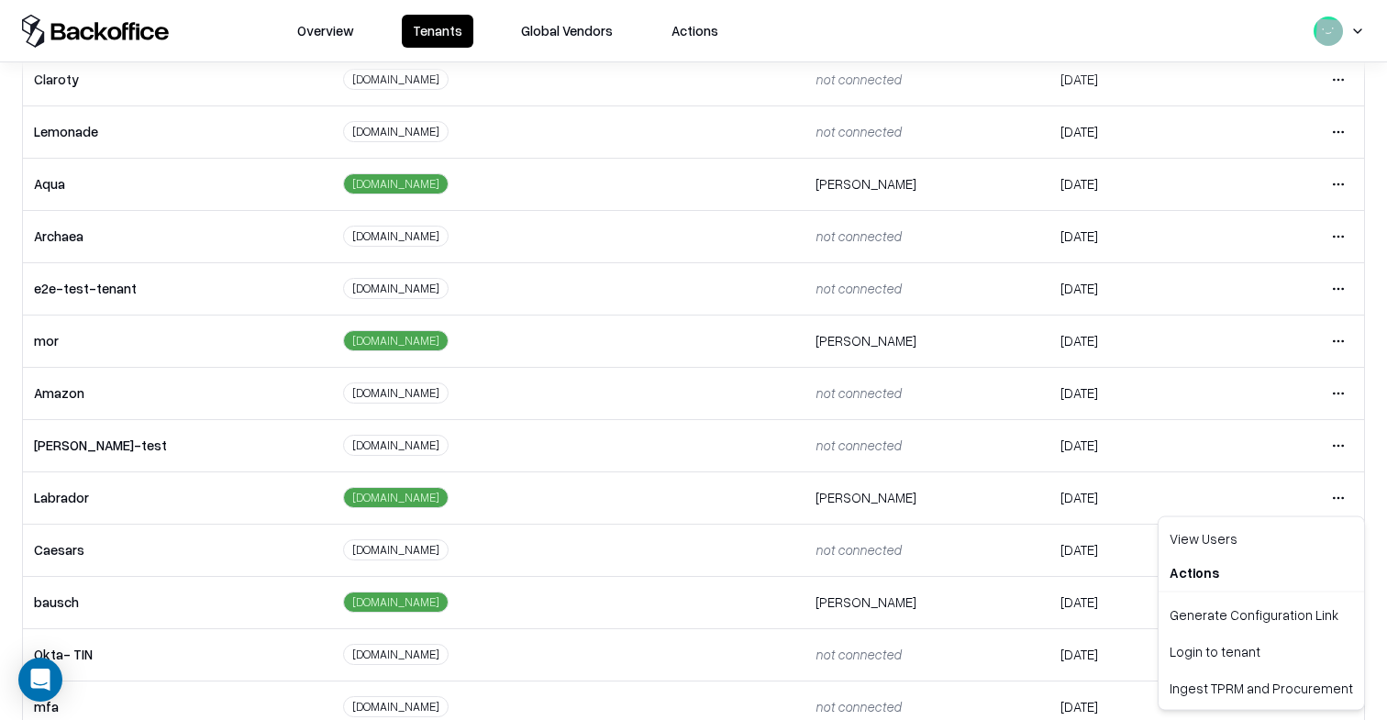
click at [1329, 496] on html "Overview Tenants Global Vendors Actions Tenants Add Tenant Tenant name Domain A…" at bounding box center [693, 360] width 1387 height 720
click at [1282, 659] on div "Login to tenant" at bounding box center [1261, 651] width 198 height 37
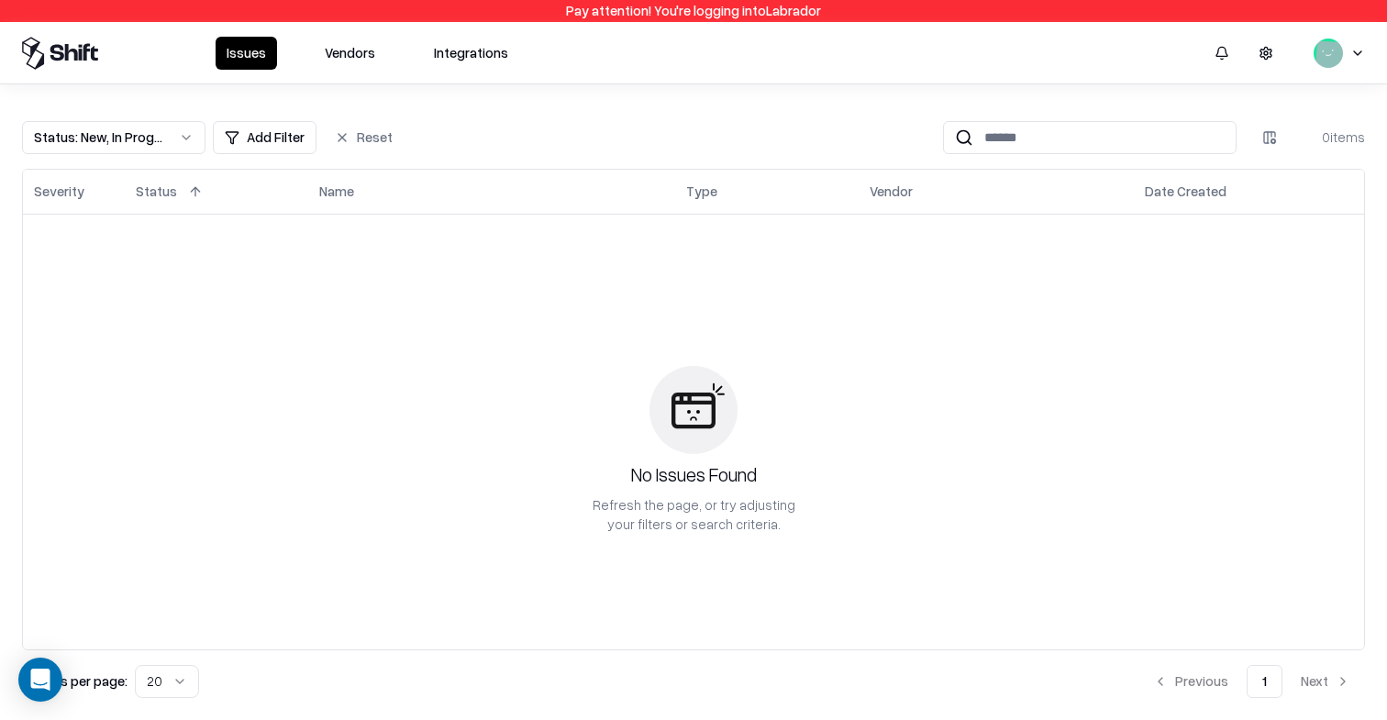
click at [334, 46] on button "Vendors" at bounding box center [350, 53] width 72 height 33
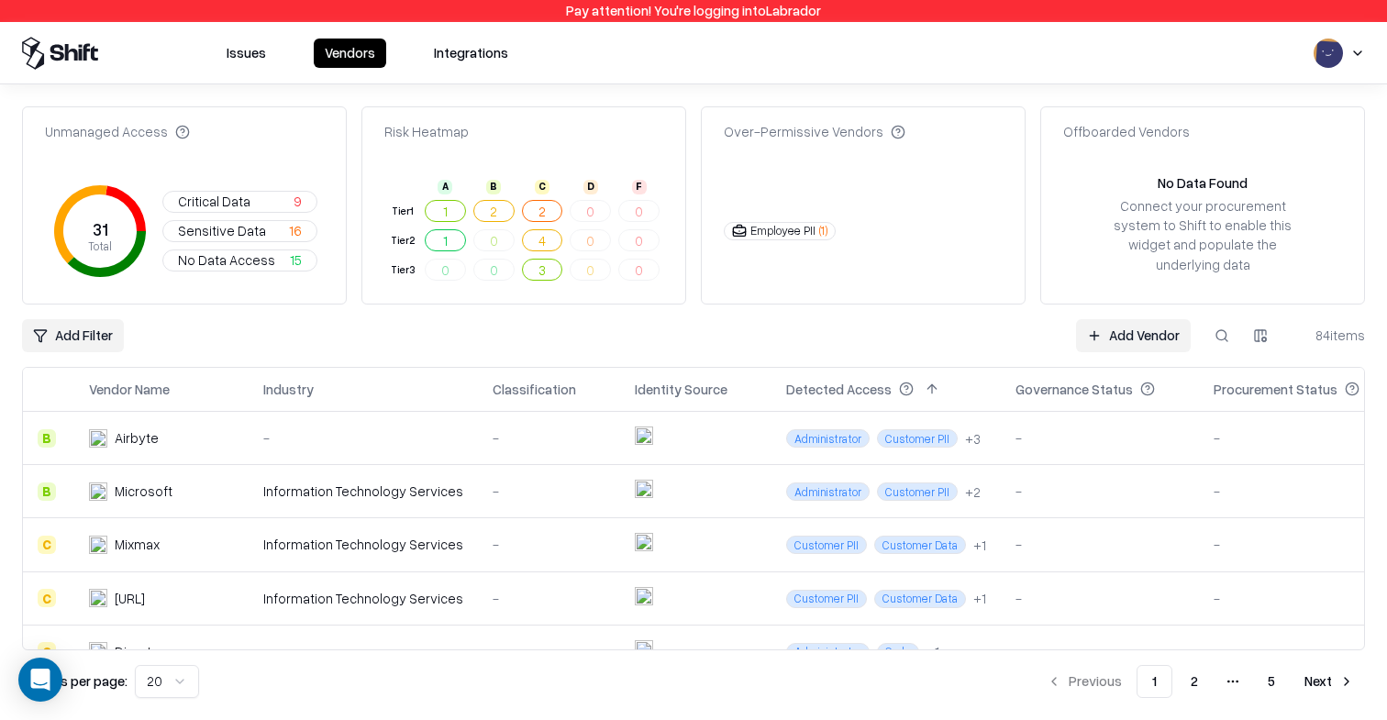
click at [1208, 325] on button at bounding box center [1221, 335] width 33 height 33
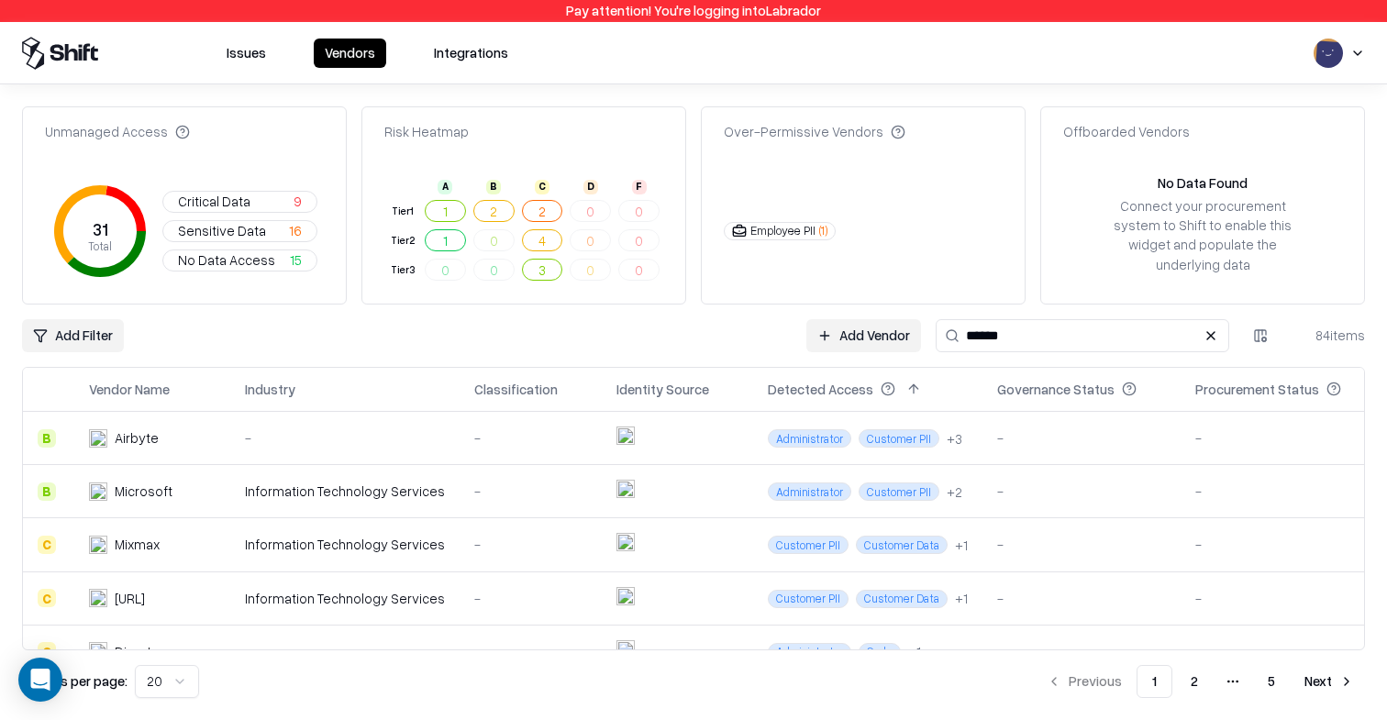
type input "******"
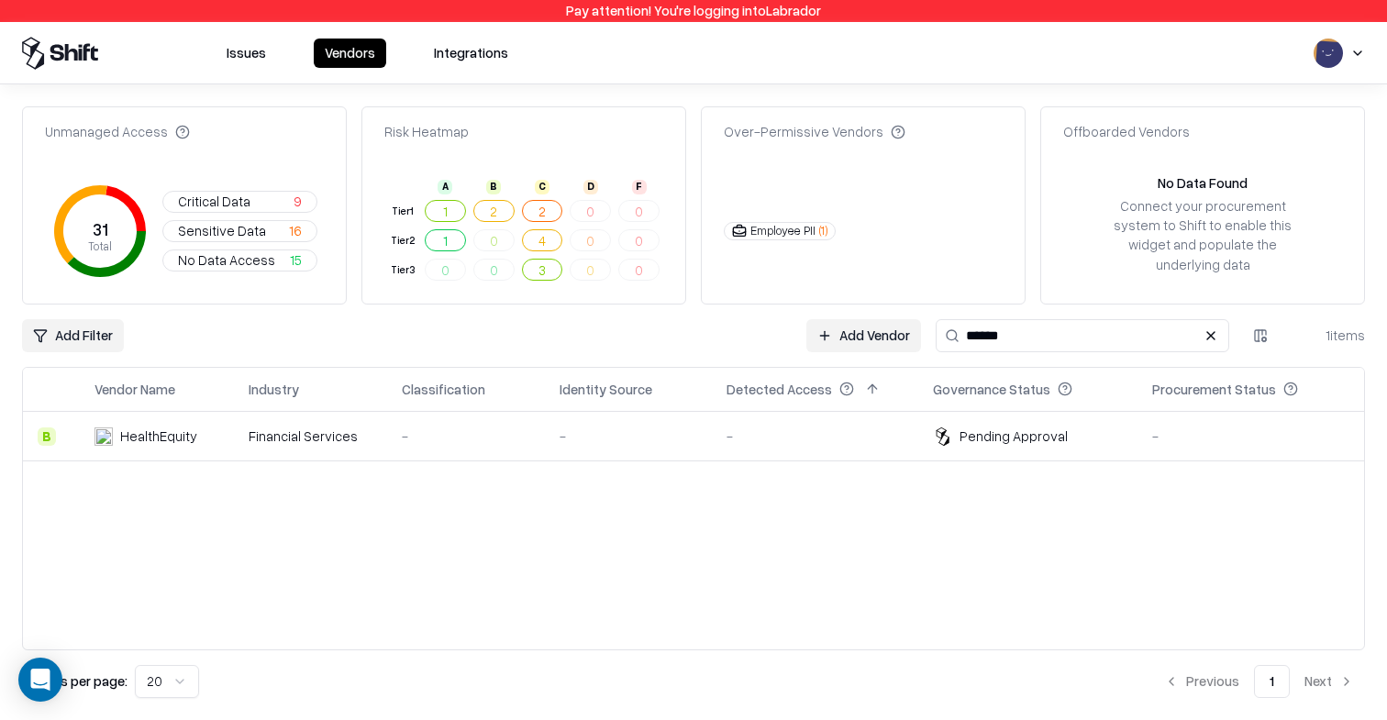
click at [607, 433] on div "-" at bounding box center [628, 435] width 138 height 19
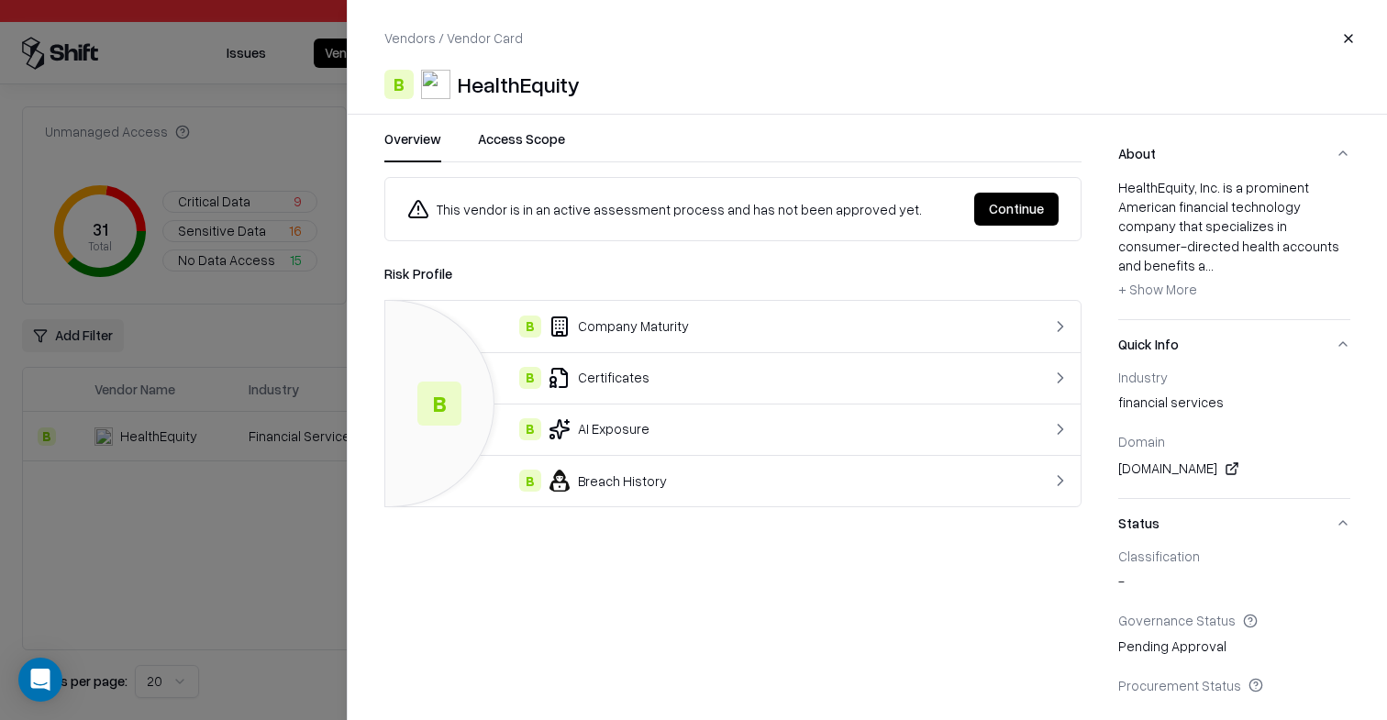
click at [669, 365] on td "B Certificates" at bounding box center [693, 377] width 616 height 51
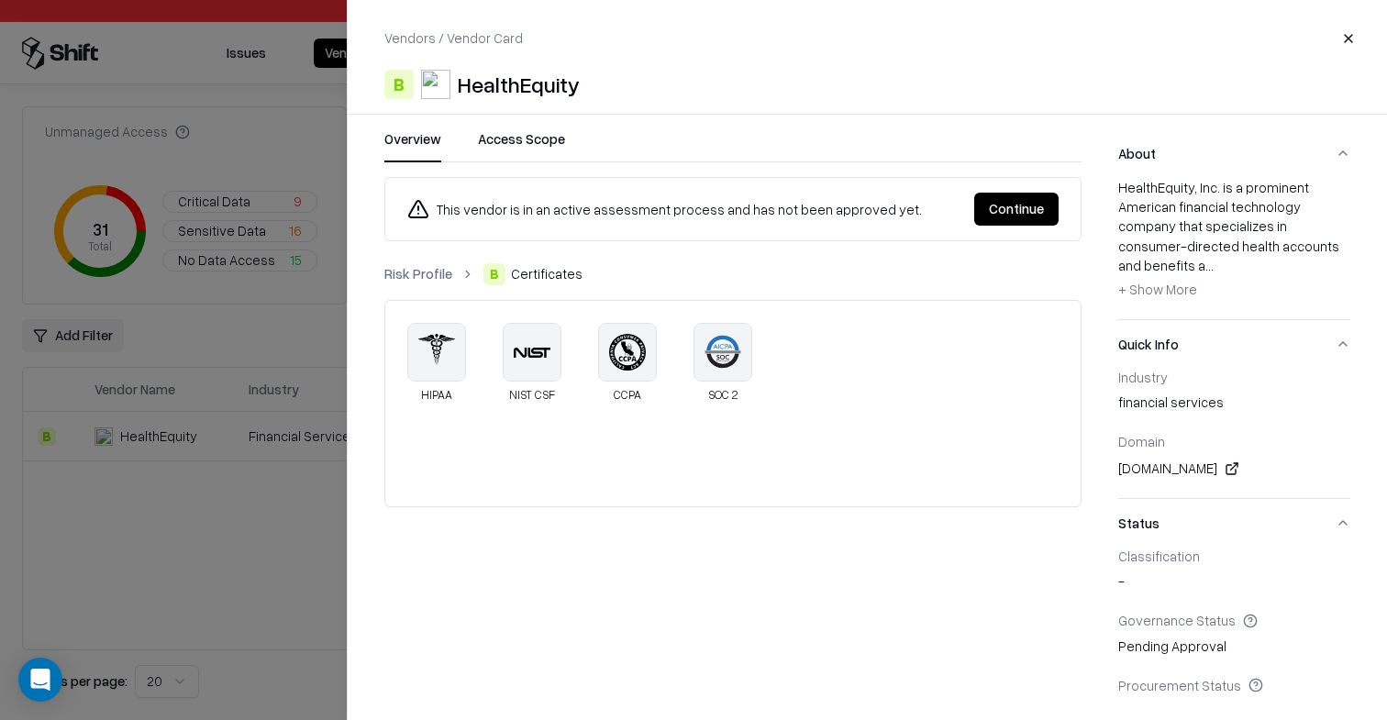
click at [417, 276] on link "Risk Profile" at bounding box center [418, 273] width 68 height 19
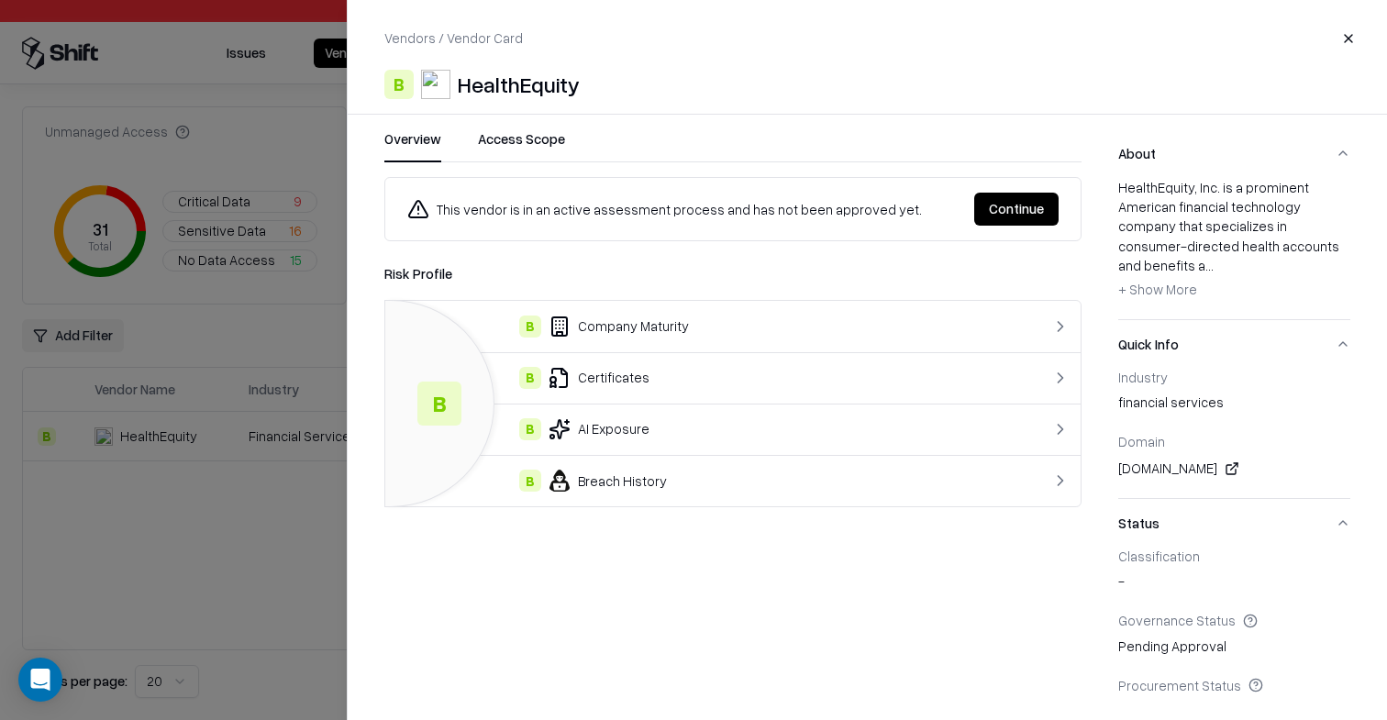
click at [621, 442] on td "B AI Exposure" at bounding box center [693, 428] width 616 height 51
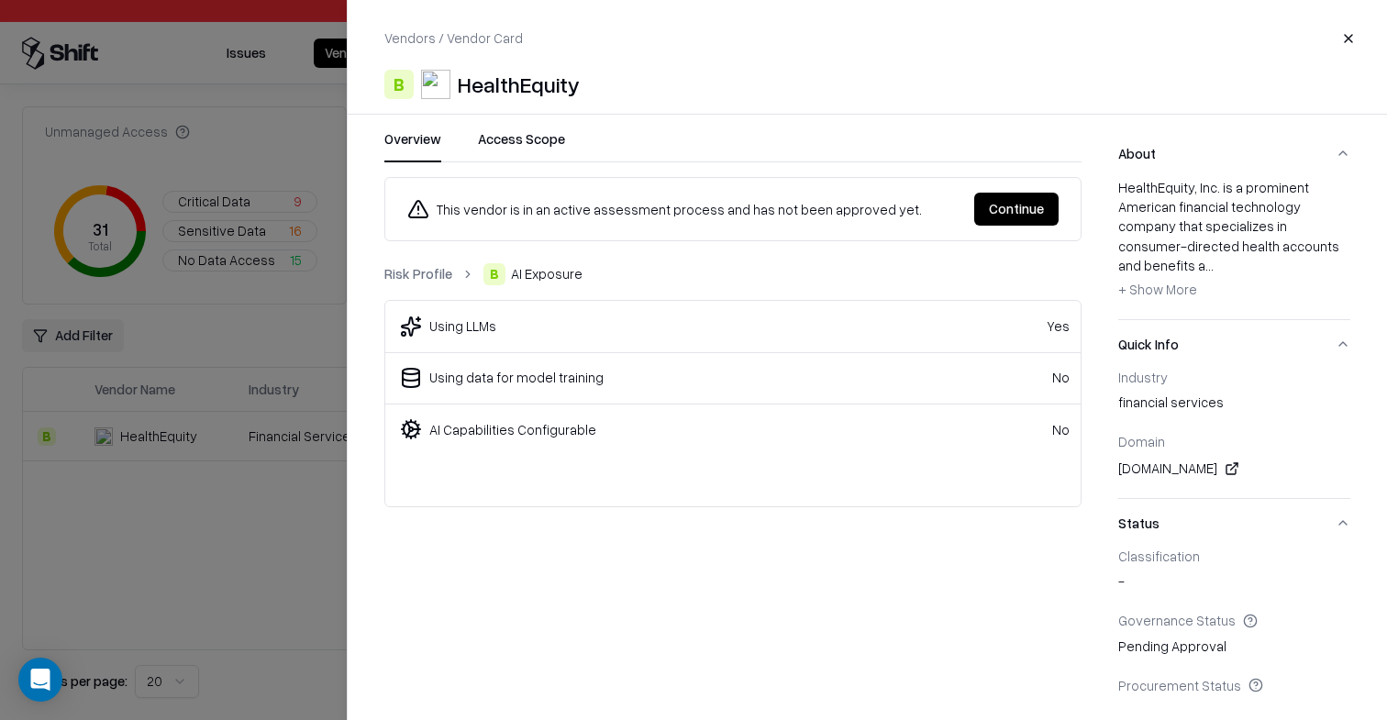
click at [437, 271] on link "Risk Profile" at bounding box center [418, 273] width 68 height 19
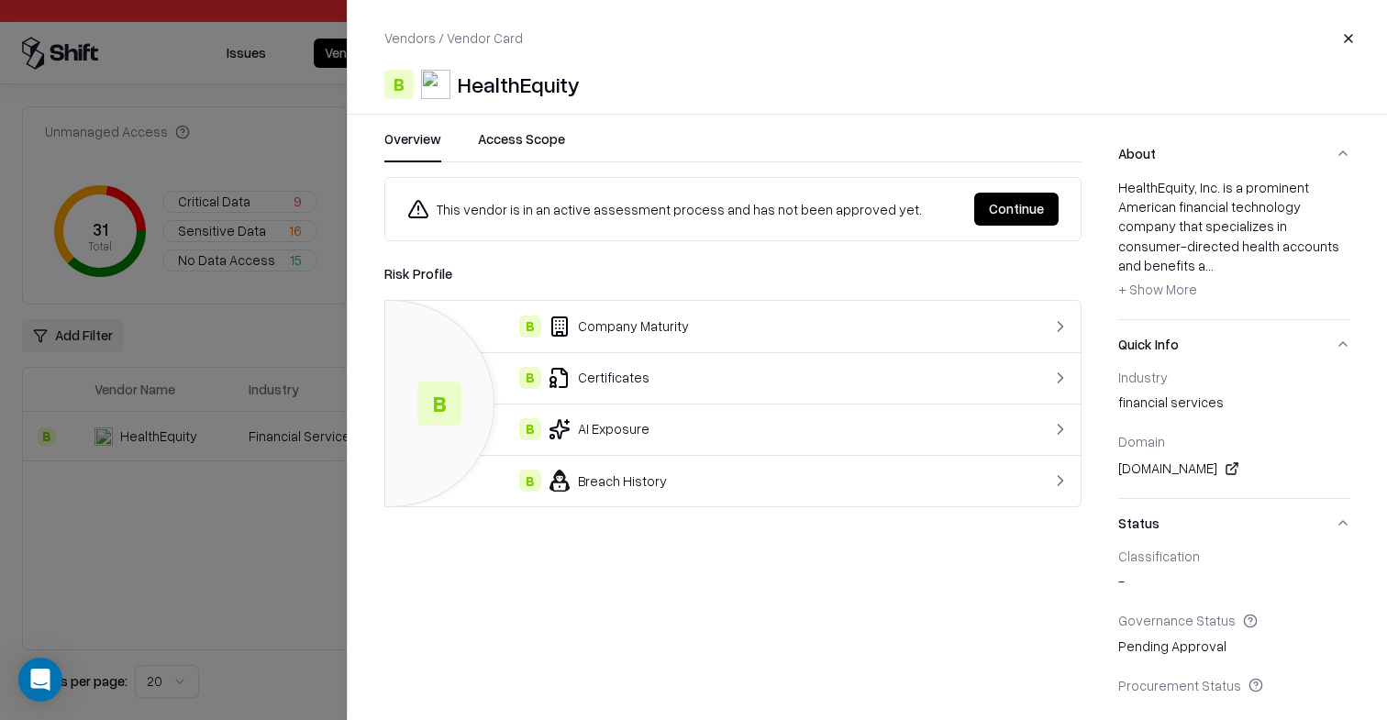
click at [608, 508] on div "This vendor is in an active assessment process and has not been approved yet. C…" at bounding box center [732, 437] width 697 height 521
click at [591, 475] on div "B Breach History" at bounding box center [693, 481] width 587 height 22
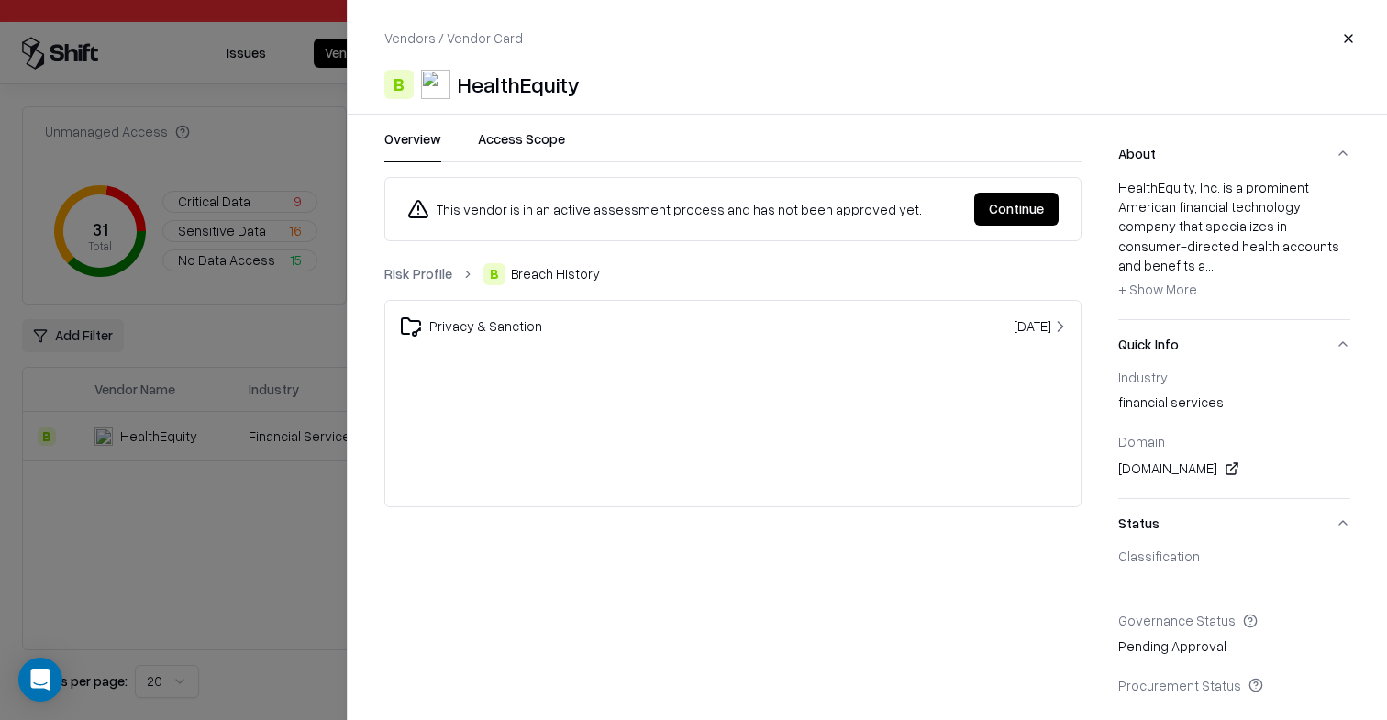
drag, startPoint x: 421, startPoint y: 276, endPoint x: 480, endPoint y: 294, distance: 61.5
click at [421, 276] on link "Risk Profile" at bounding box center [418, 273] width 68 height 19
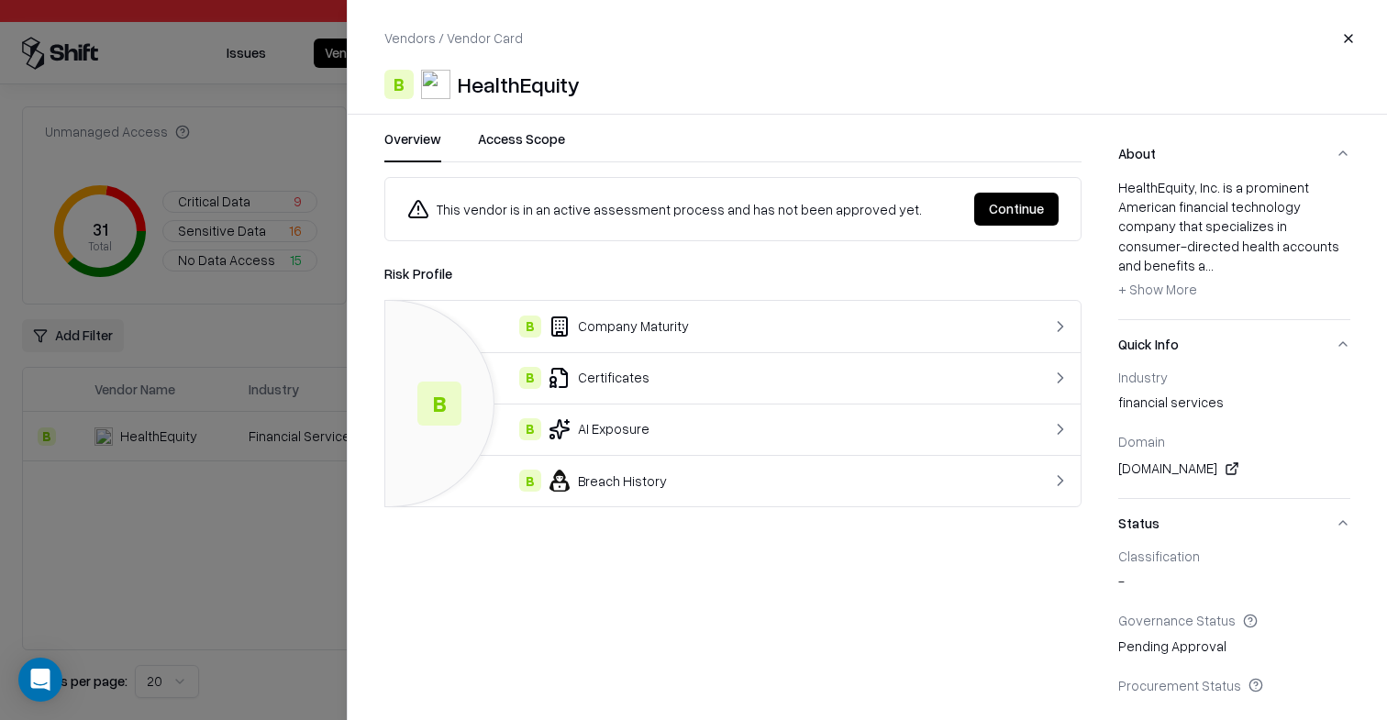
click at [647, 355] on td "B Certificates" at bounding box center [693, 377] width 616 height 51
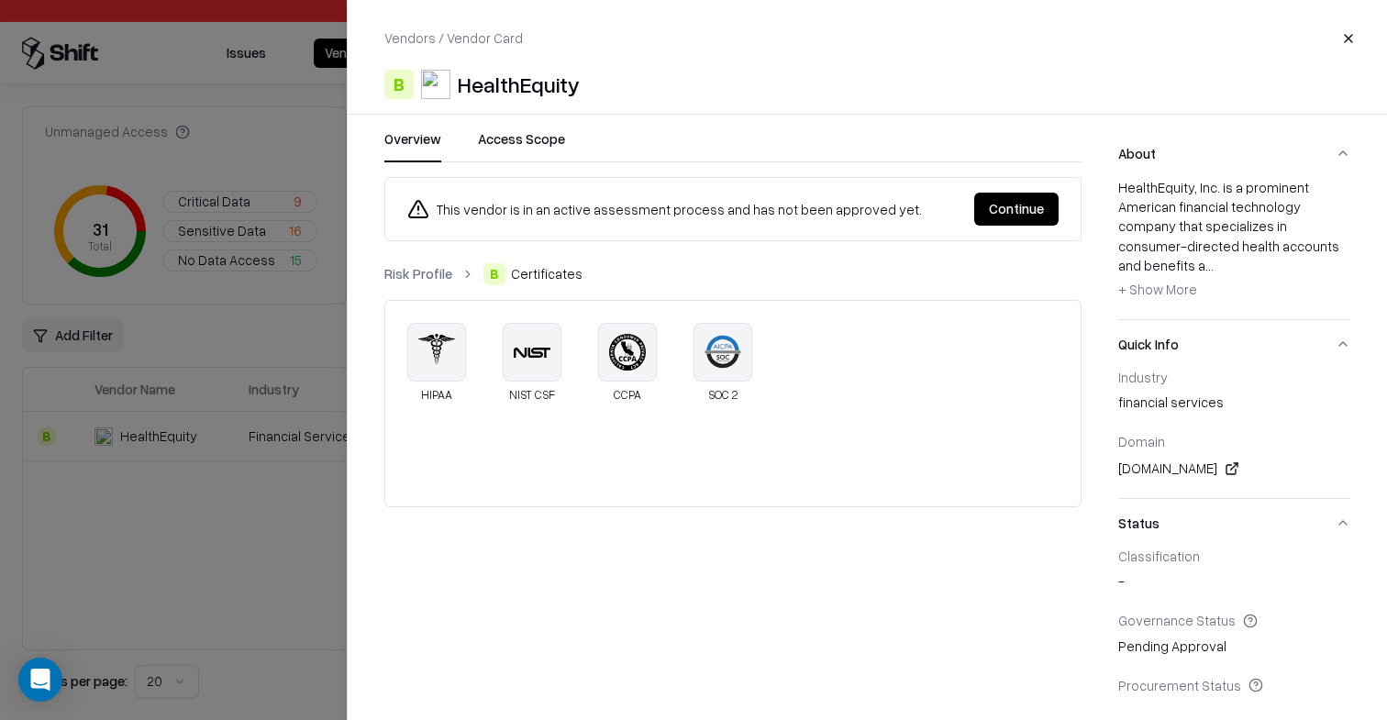
drag, startPoint x: 418, startPoint y: 274, endPoint x: 492, endPoint y: 289, distance: 74.8
click at [418, 274] on link "Risk Profile" at bounding box center [418, 273] width 68 height 19
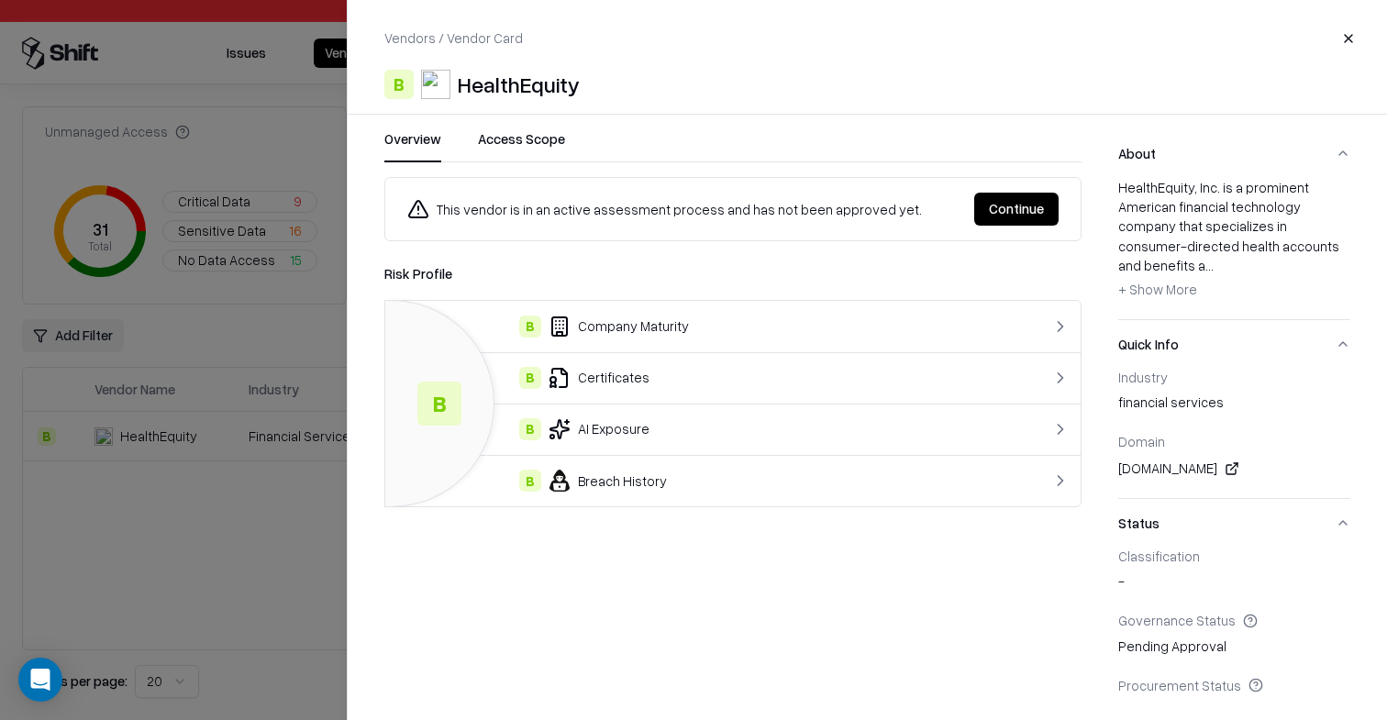
drag, startPoint x: 638, startPoint y: 329, endPoint x: 495, endPoint y: 293, distance: 147.7
click at [630, 329] on div "B Company Maturity" at bounding box center [693, 326] width 587 height 22
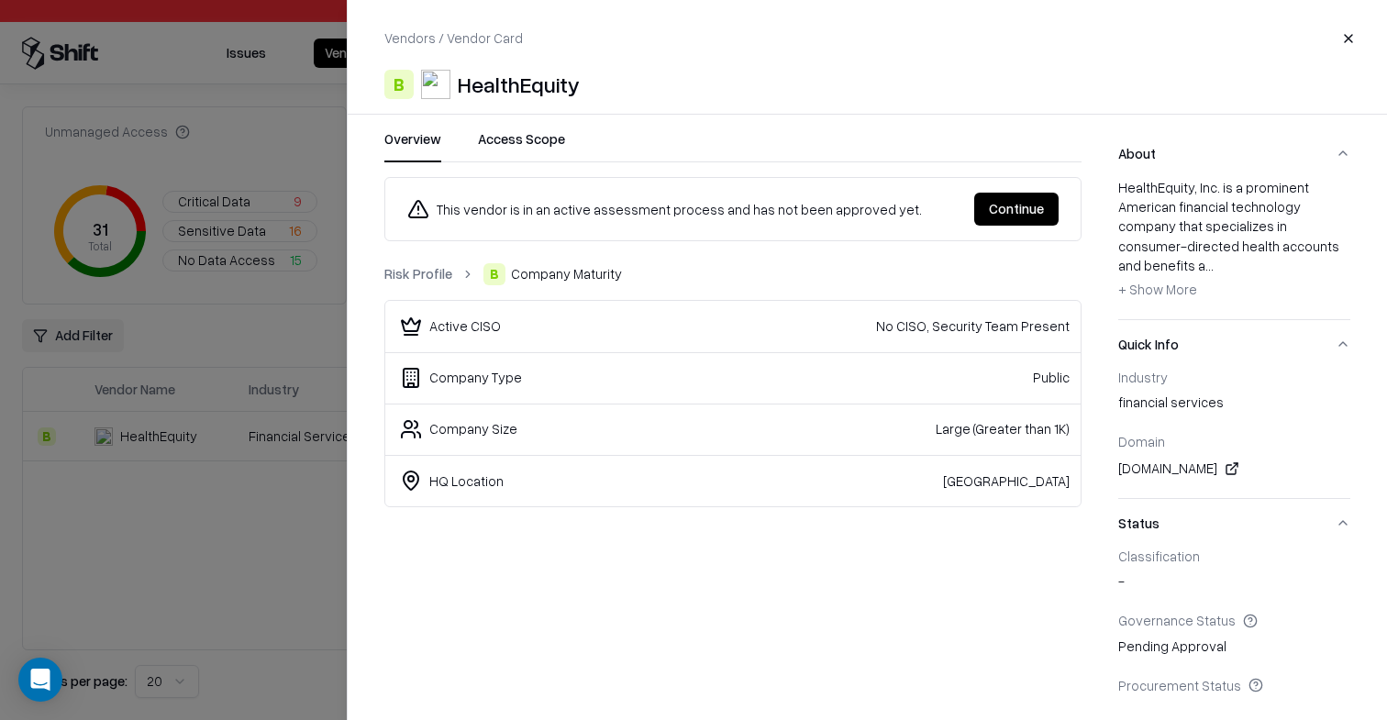
click at [416, 268] on link "Risk Profile" at bounding box center [418, 273] width 68 height 19
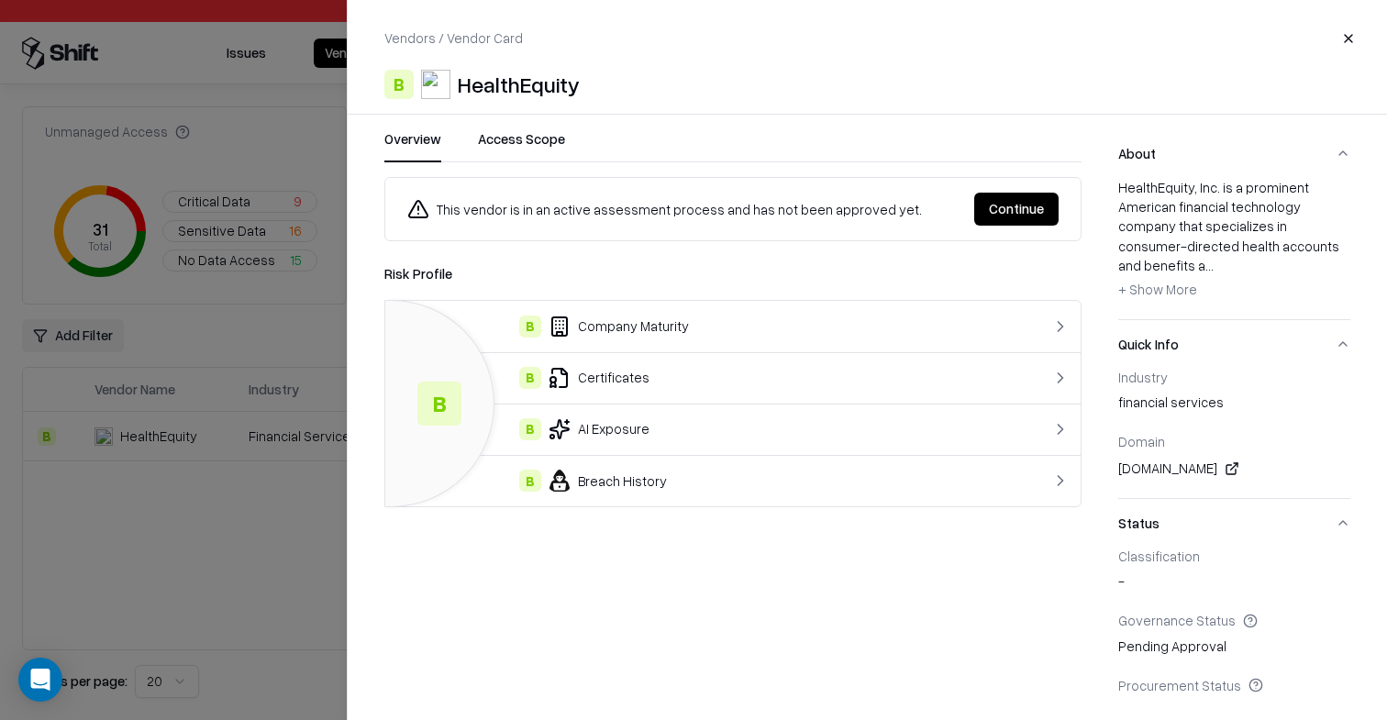
click at [514, 133] on button "Access Scope" at bounding box center [521, 145] width 87 height 33
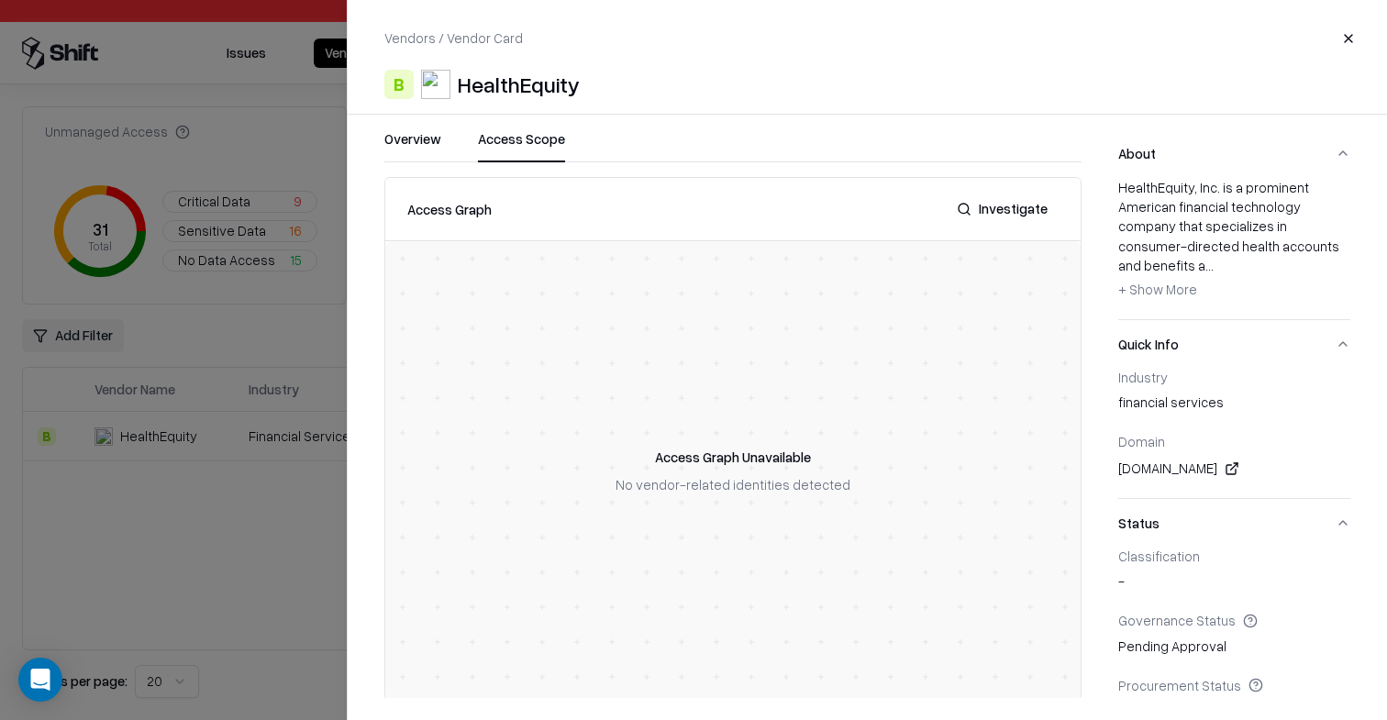
click at [418, 149] on button "Overview" at bounding box center [412, 145] width 57 height 33
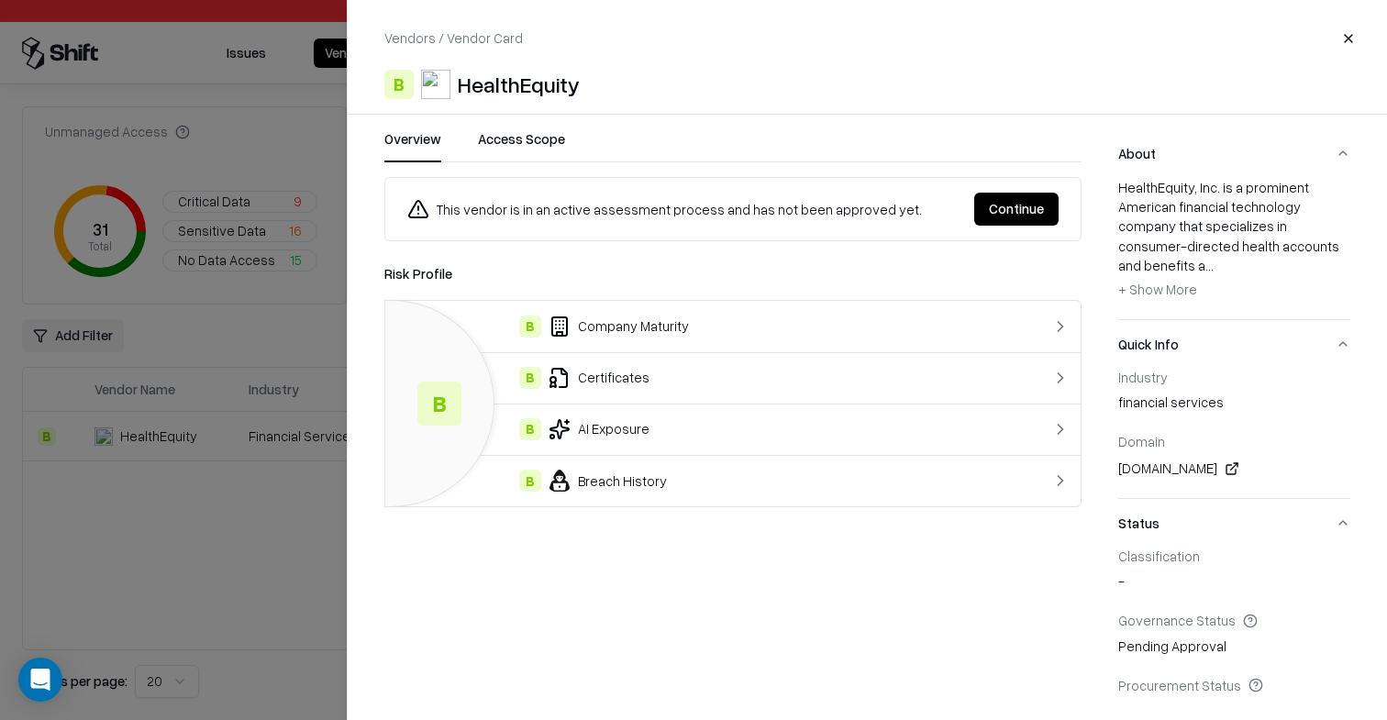
click at [558, 238] on div "This vendor is in an active assessment process and has not been approved yet. C…" at bounding box center [732, 209] width 697 height 64
click at [559, 238] on div "This vendor is in an active assessment process and has not been approved yet. C…" at bounding box center [732, 209] width 697 height 64
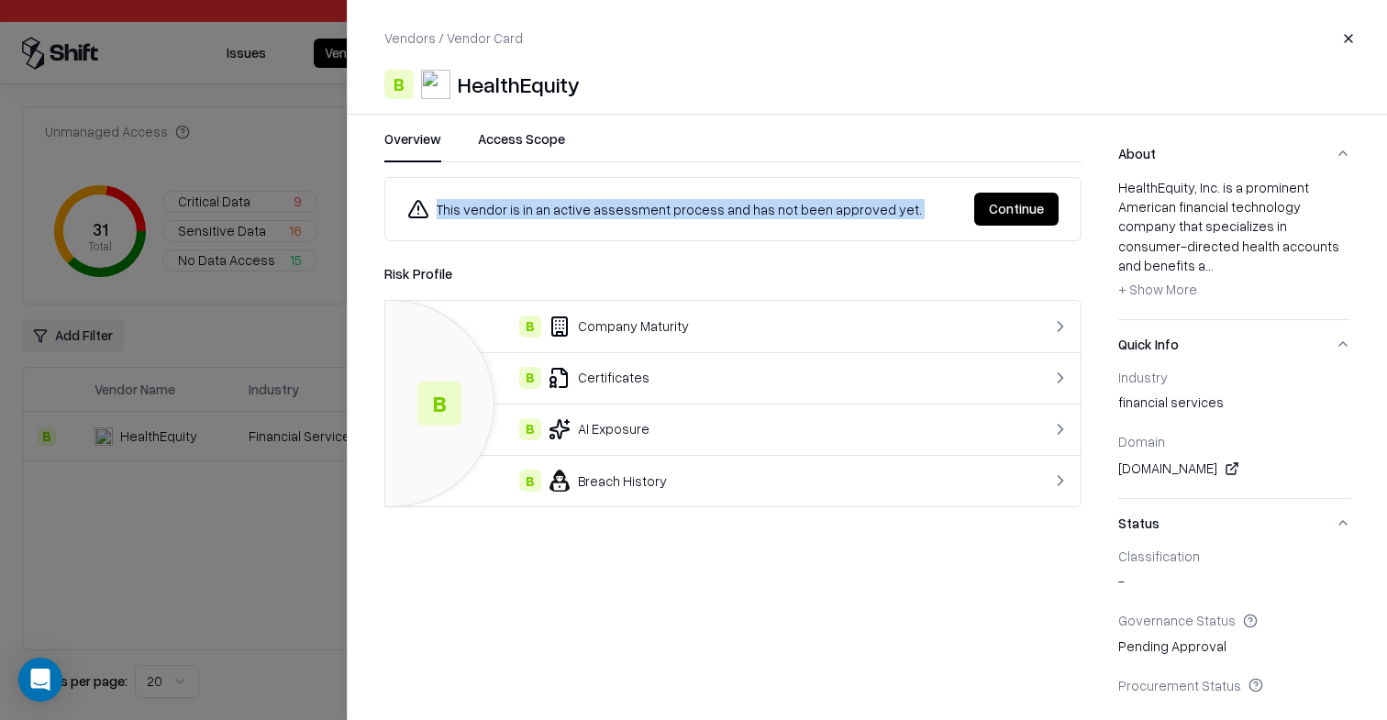
click at [559, 238] on div "This vendor is in an active assessment process and has not been approved yet. C…" at bounding box center [732, 209] width 697 height 64
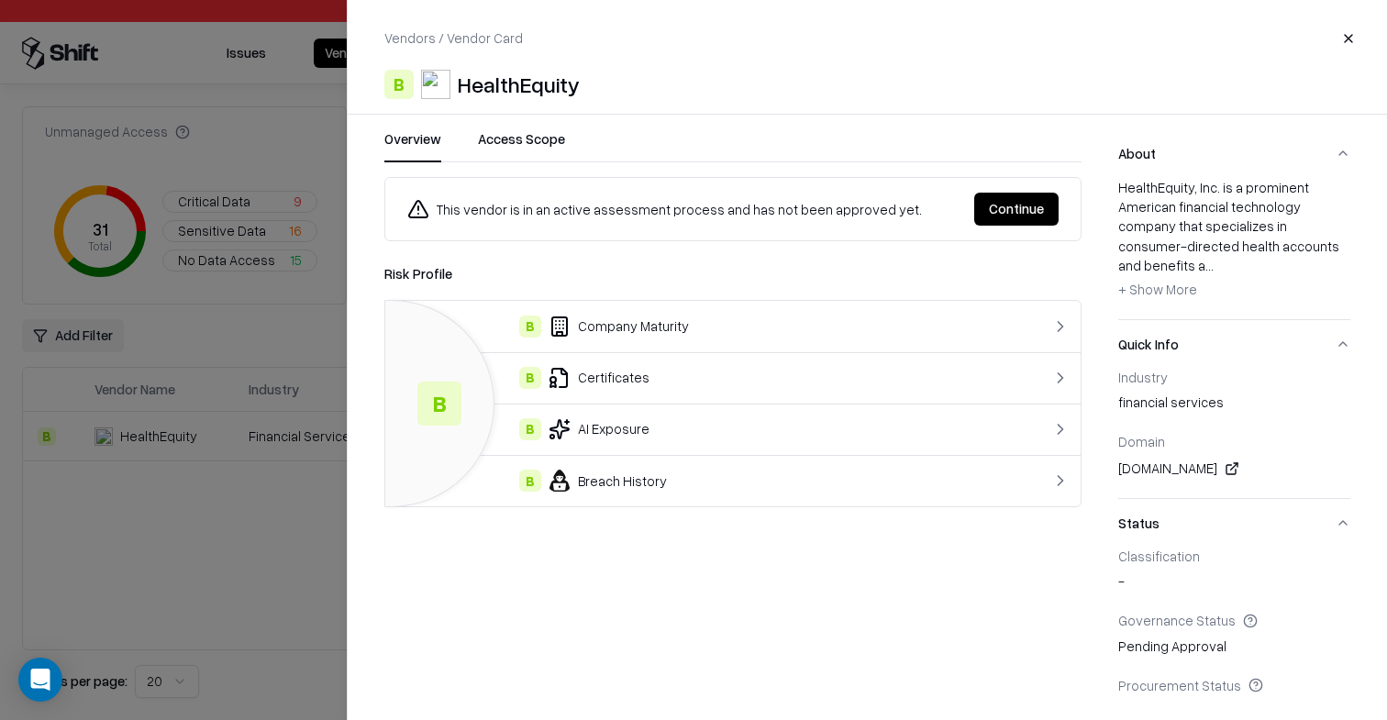
click at [575, 279] on div "Risk Profile" at bounding box center [732, 274] width 697 height 22
click at [680, 317] on div "B Company Maturity" at bounding box center [693, 326] width 587 height 22
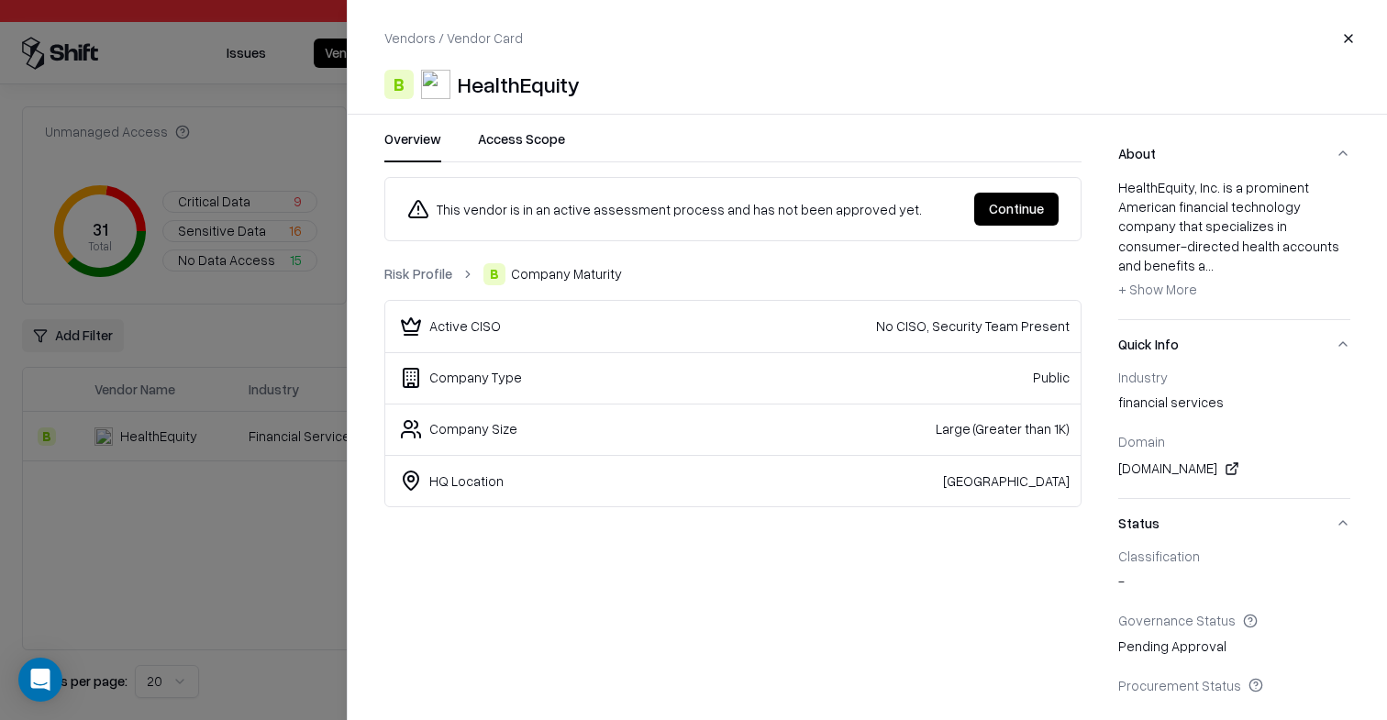
drag, startPoint x: 401, startPoint y: 268, endPoint x: 434, endPoint y: 296, distance: 43.6
click at [402, 269] on link "Risk Profile" at bounding box center [418, 273] width 68 height 19
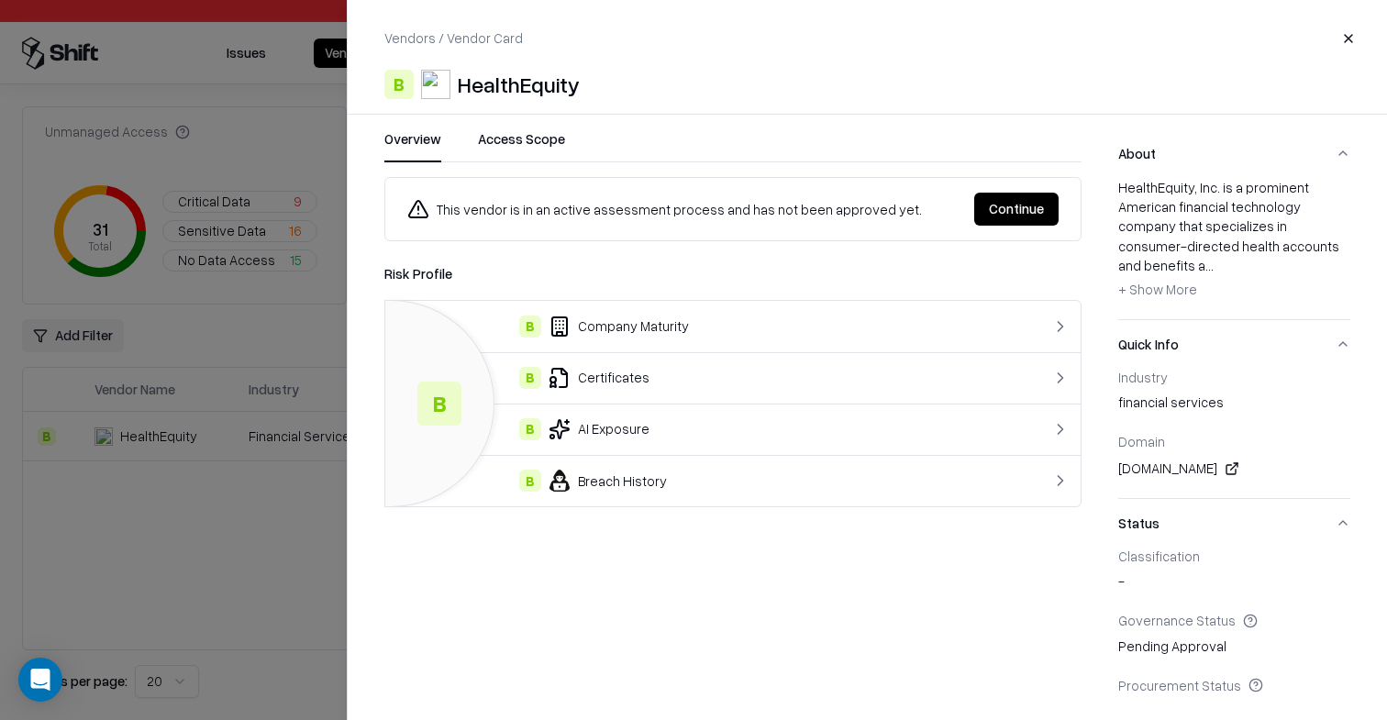
click at [591, 390] on td "B Certificates" at bounding box center [693, 377] width 616 height 51
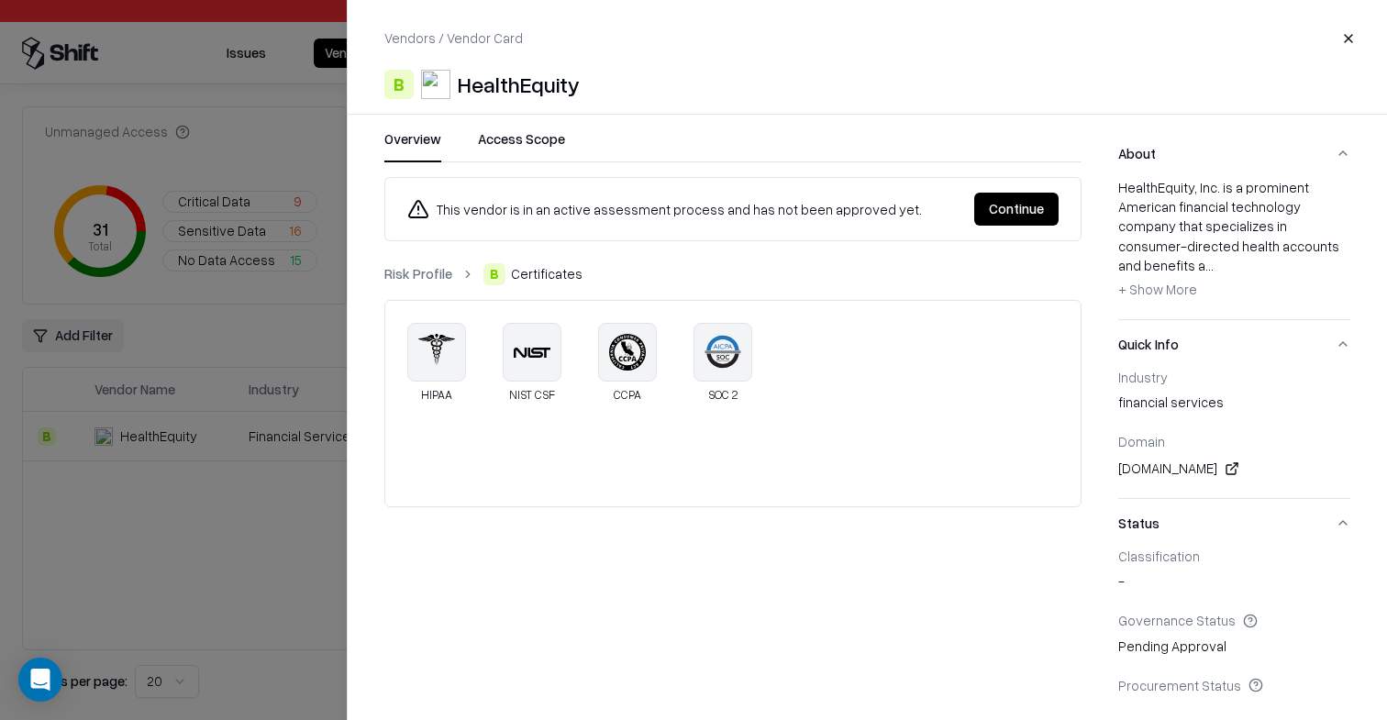
click at [426, 271] on link "Risk Profile" at bounding box center [418, 273] width 68 height 19
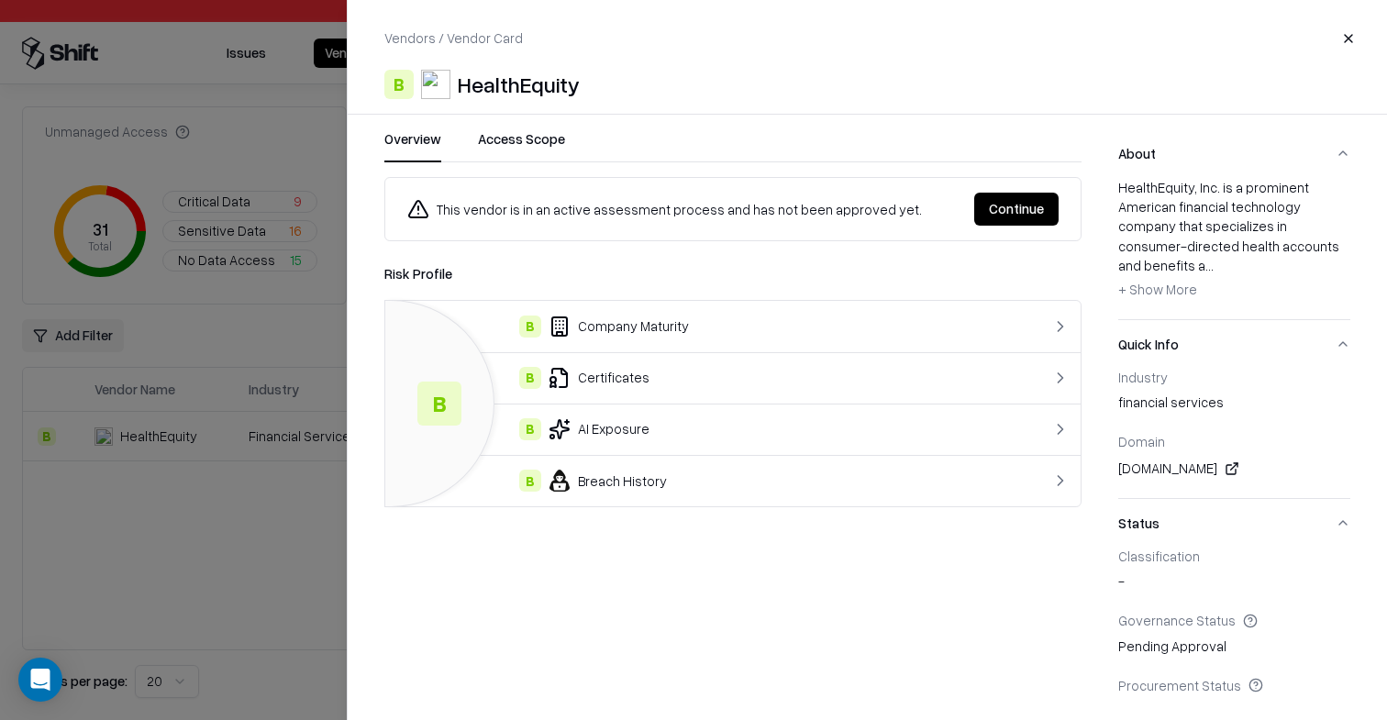
click at [649, 438] on div "B AI Exposure" at bounding box center [693, 429] width 587 height 22
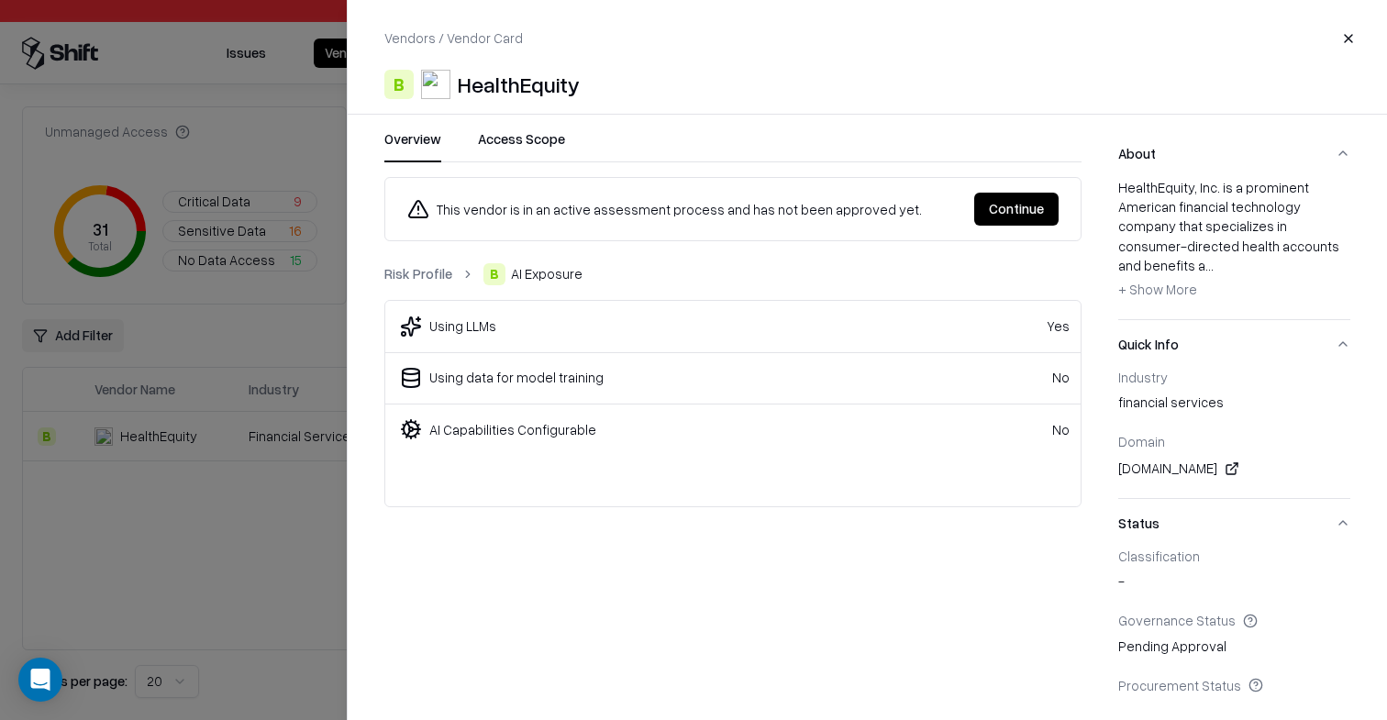
click at [400, 266] on link "Risk Profile" at bounding box center [418, 273] width 68 height 19
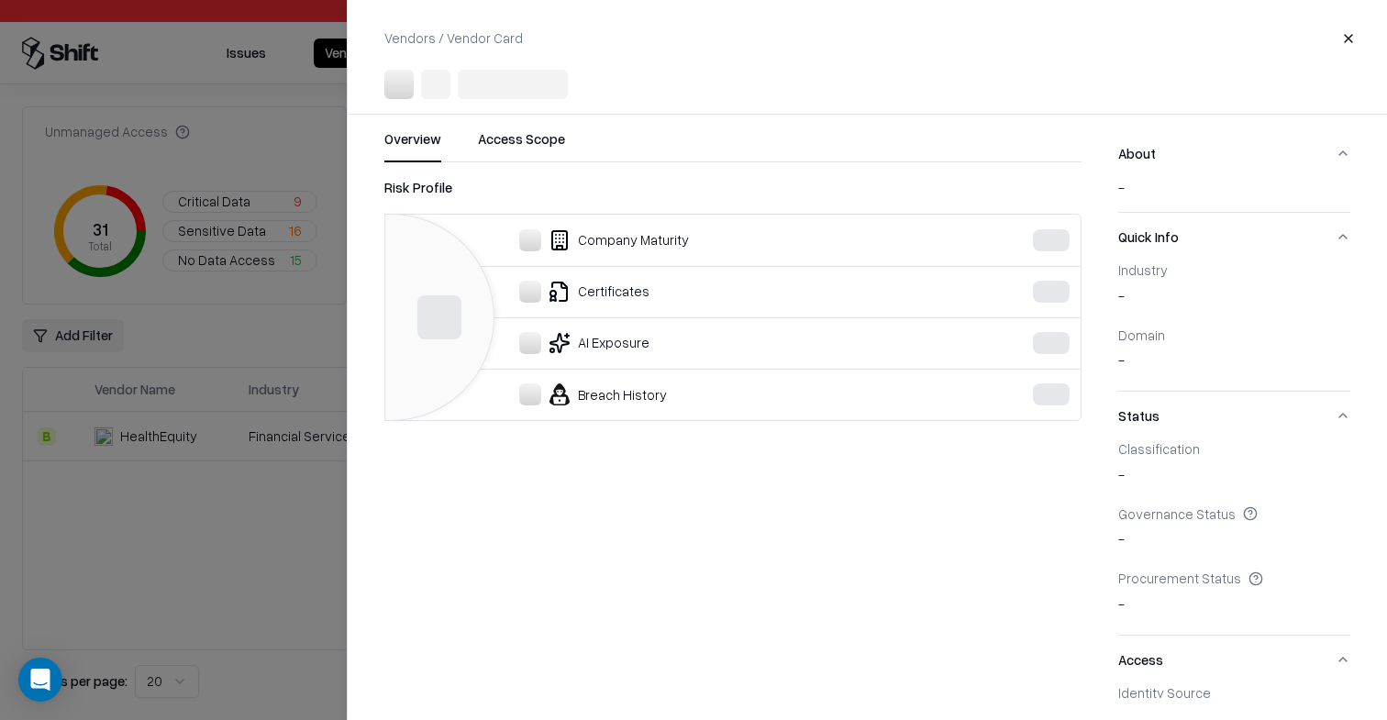
click at [166, 315] on div at bounding box center [693, 360] width 1387 height 720
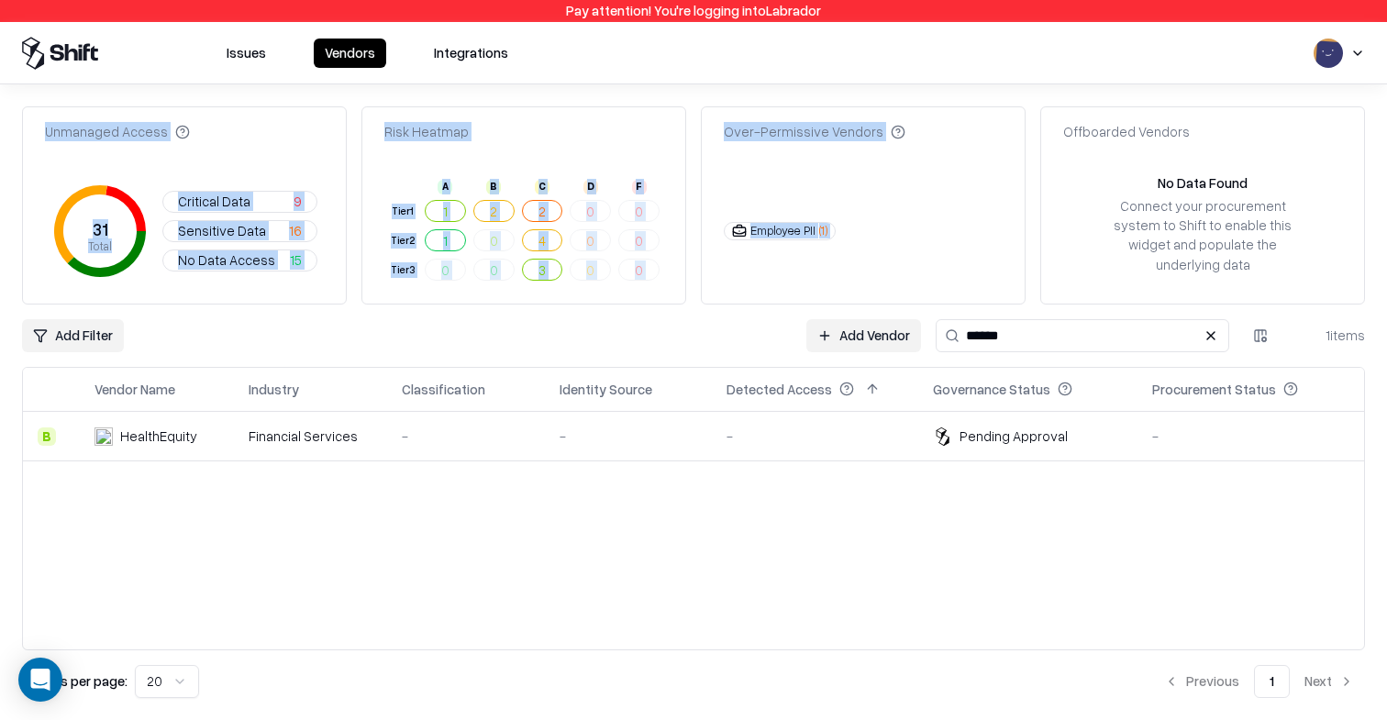
drag, startPoint x: 1332, startPoint y: 82, endPoint x: 1281, endPoint y: 84, distance: 51.4
click at [879, 82] on div "Pay attention! You're logging into Labrador Issues Vendors Integrations Unmanag…" at bounding box center [693, 360] width 1387 height 720
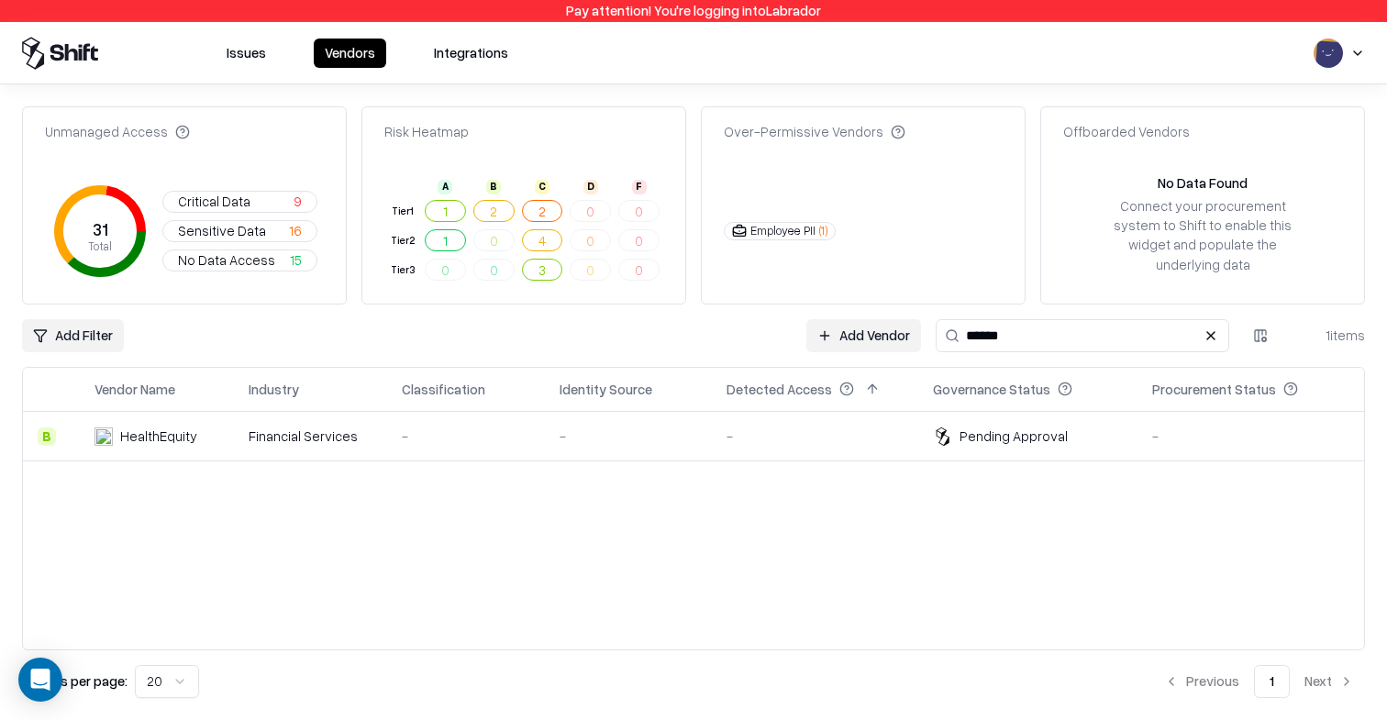
click at [936, 432] on icon at bounding box center [942, 436] width 19 height 18
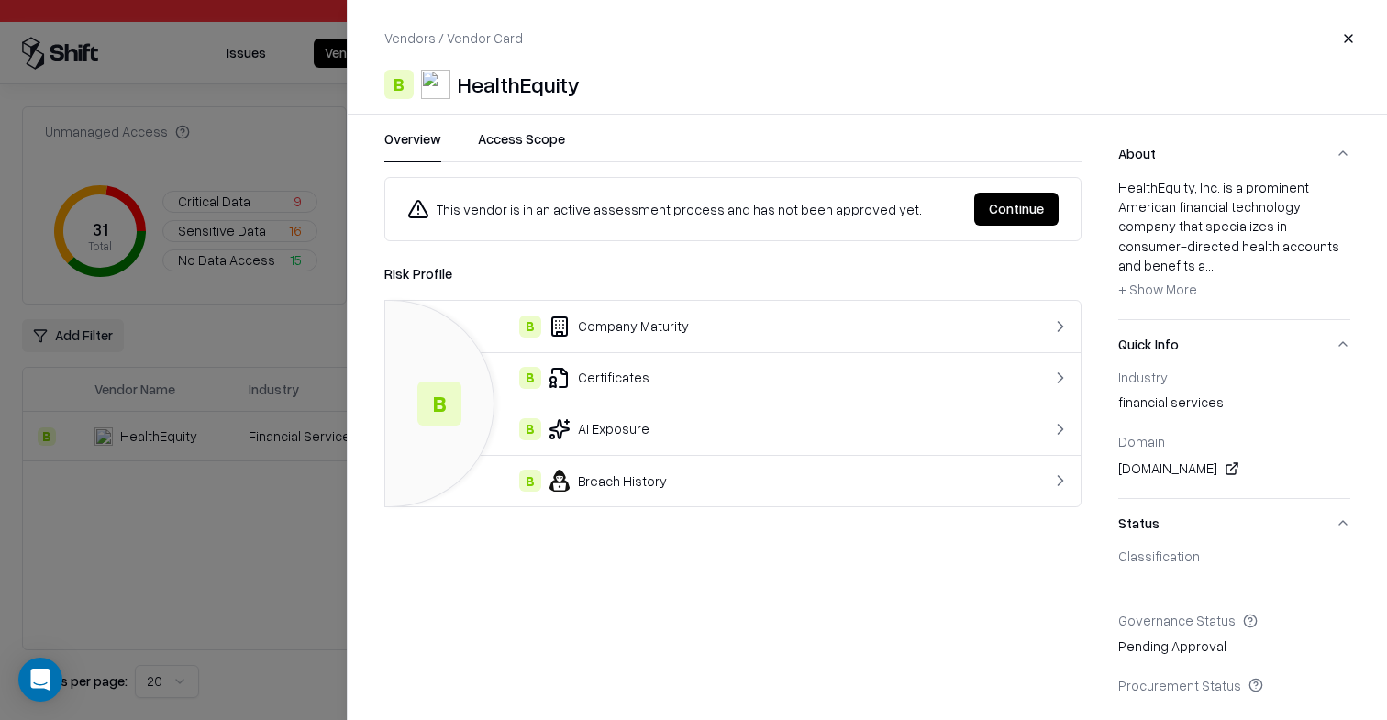
click at [891, 461] on td "B Breach History" at bounding box center [693, 480] width 616 height 51
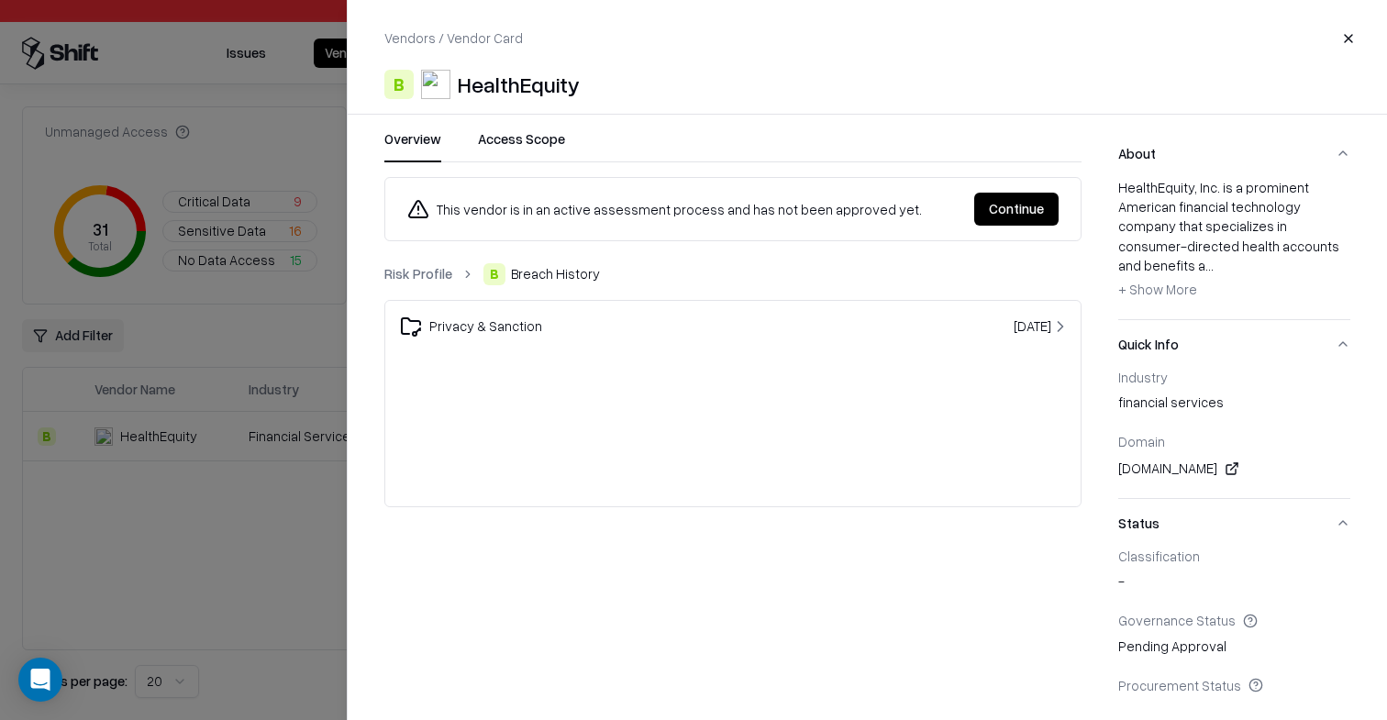
click at [785, 343] on td "Privacy & Sanction" at bounding box center [624, 326] width 478 height 51
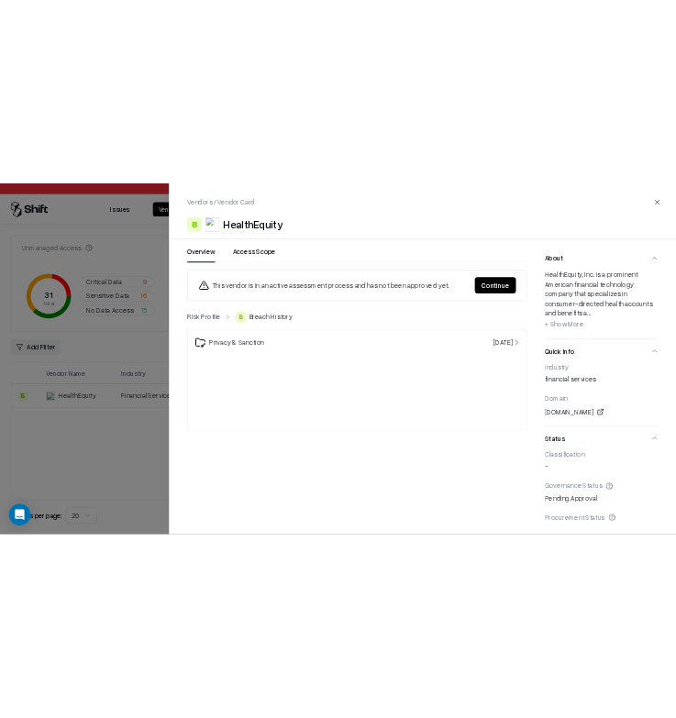
scroll to position [2, 0]
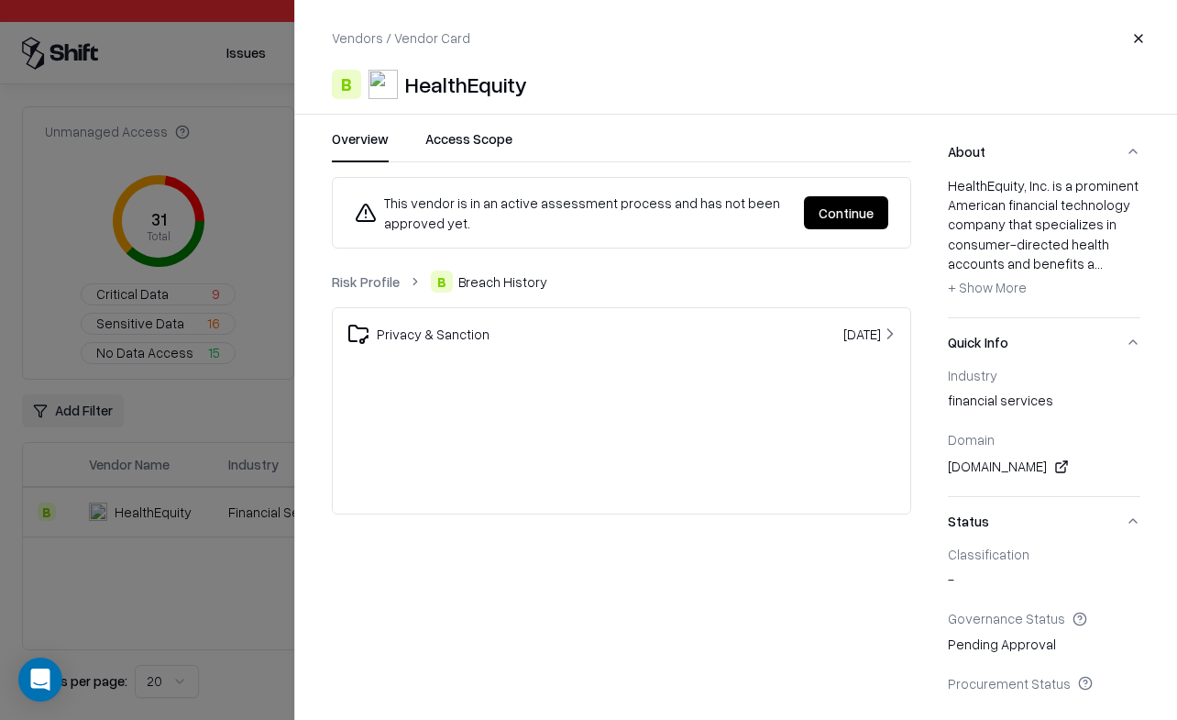
click at [355, 293] on div "Risk Profile B Breach History Privacy & Sanction Dec 20, 2024" at bounding box center [622, 393] width 580 height 244
click at [389, 276] on link "Risk Profile" at bounding box center [366, 281] width 68 height 19
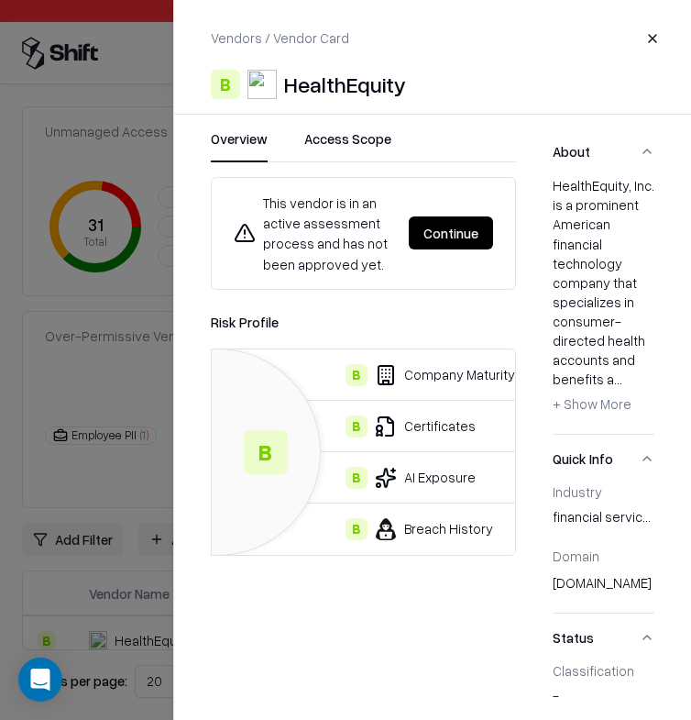
click at [656, 27] on button "Close" at bounding box center [652, 38] width 33 height 33
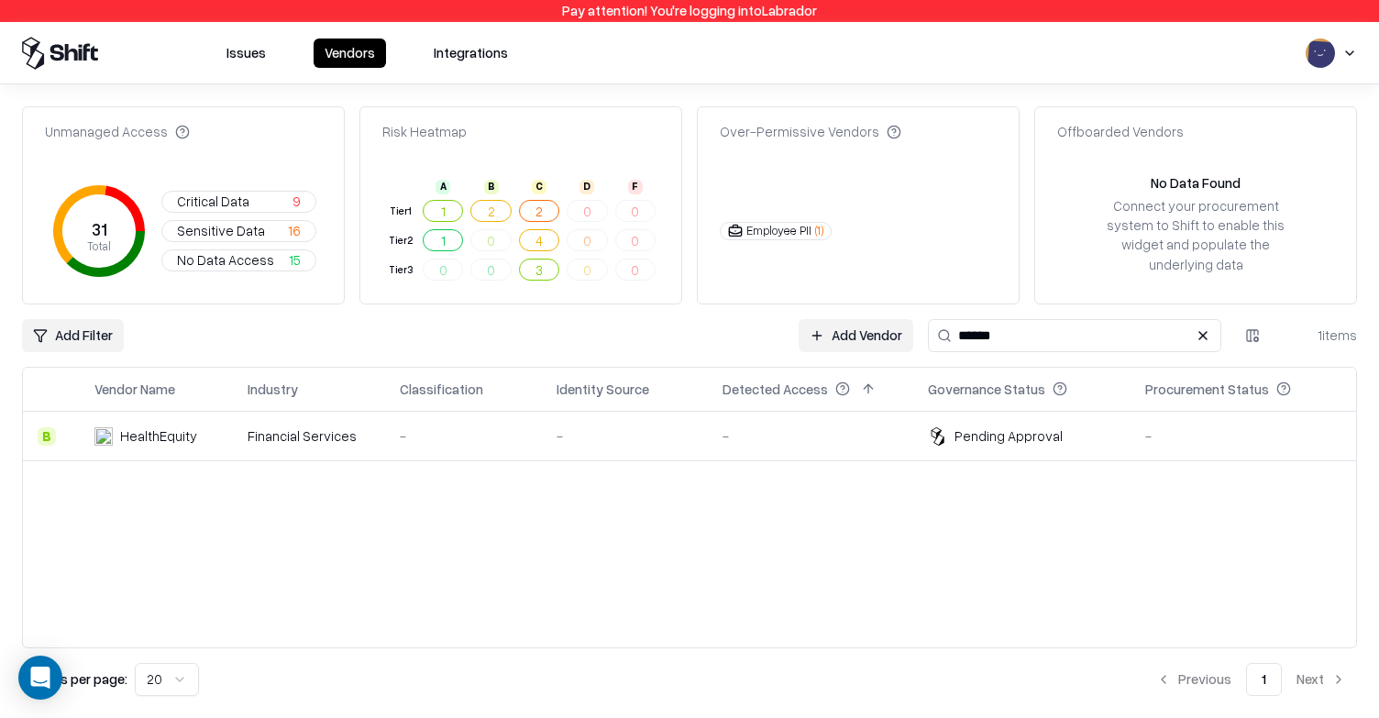
click at [724, 426] on div "-" at bounding box center [810, 435] width 175 height 19
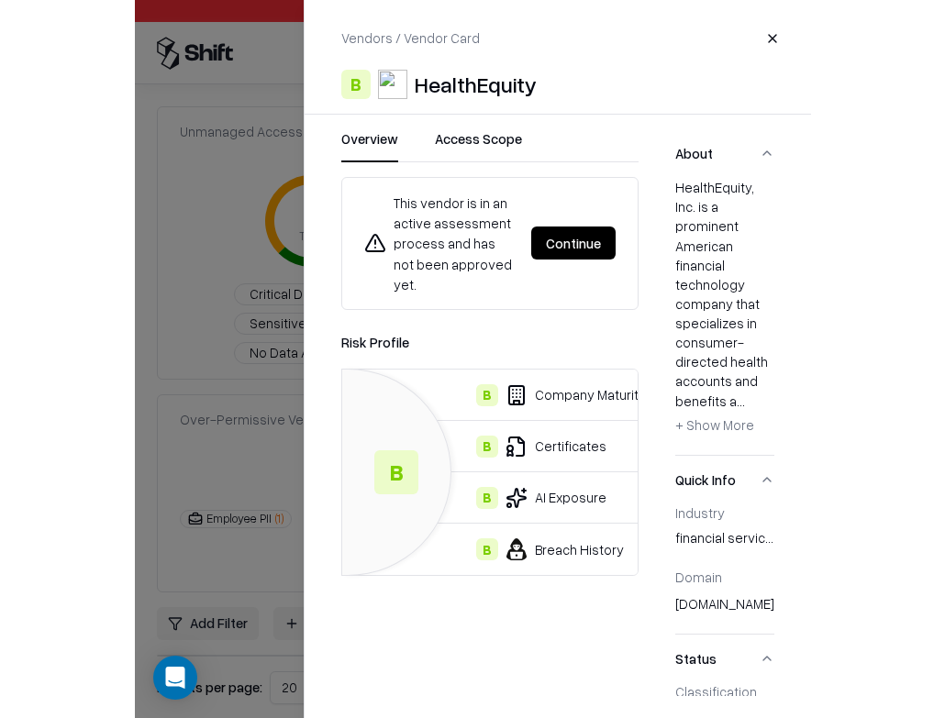
scroll to position [75, 0]
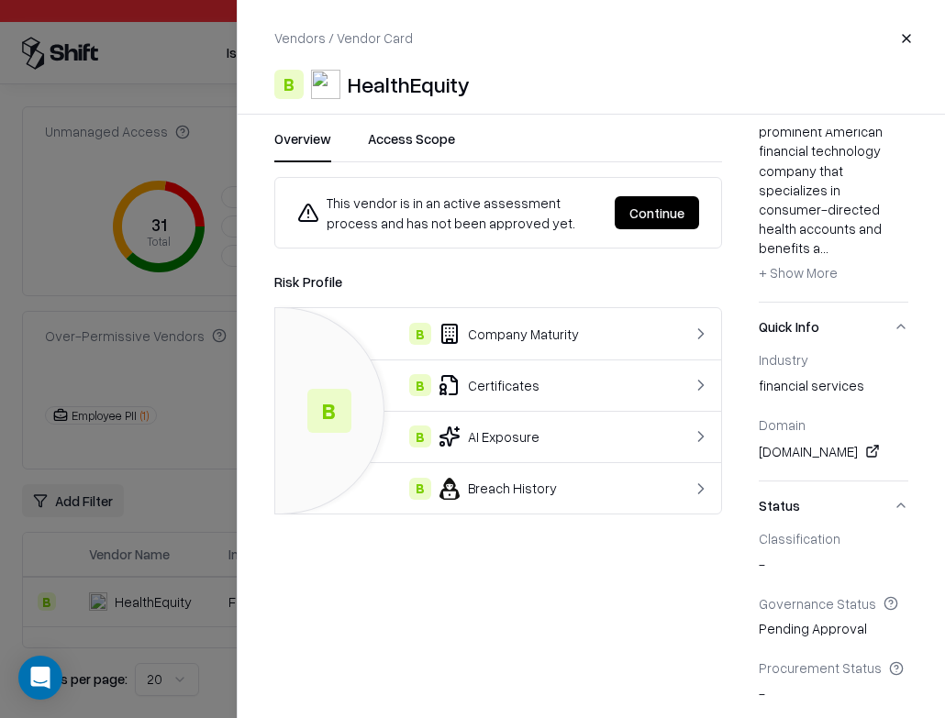
click at [162, 497] on div at bounding box center [472, 359] width 945 height 718
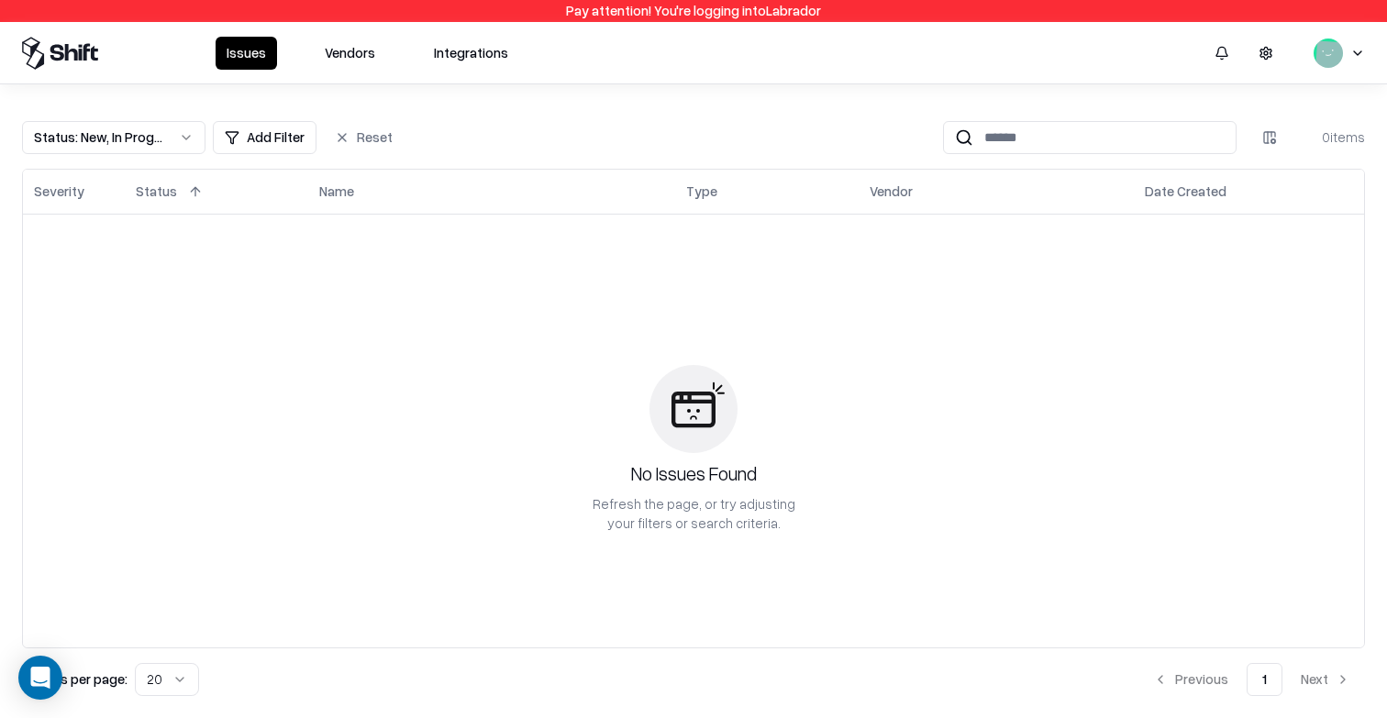
click at [364, 56] on button "Vendors" at bounding box center [350, 53] width 72 height 33
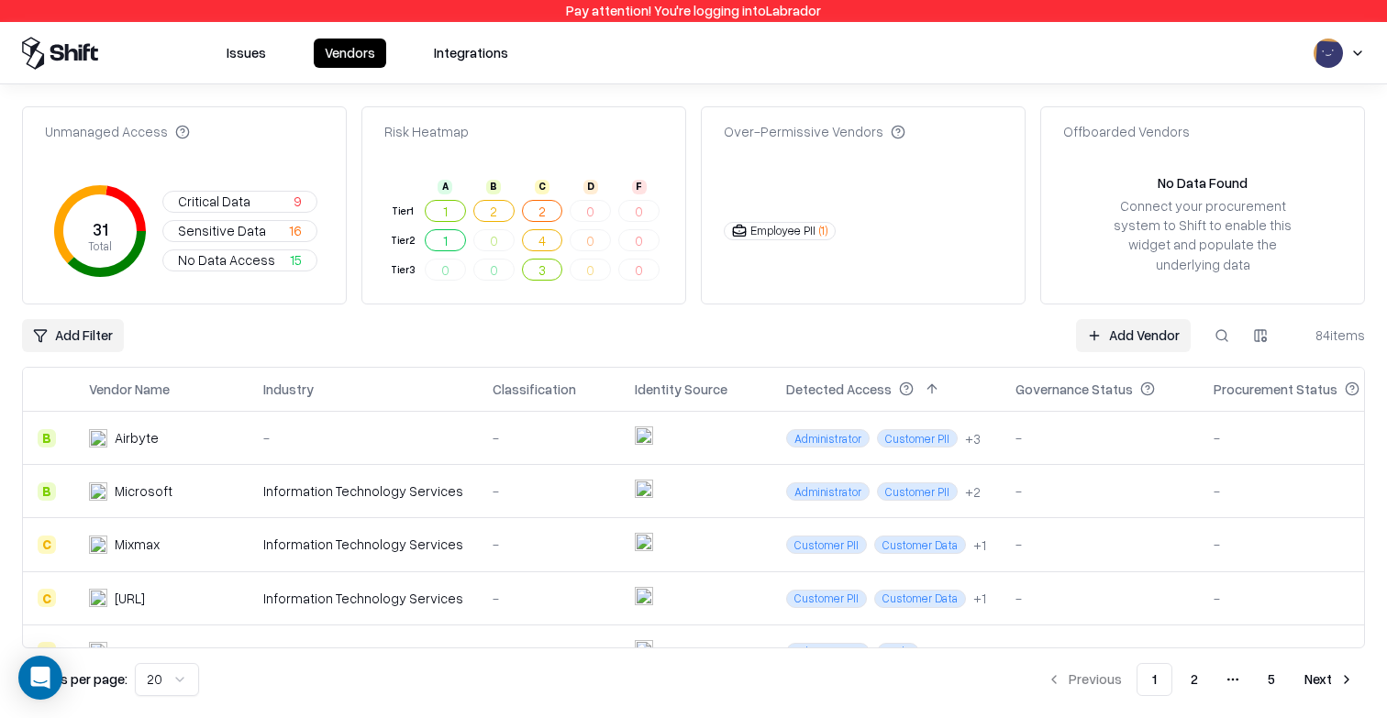
click at [1216, 333] on button at bounding box center [1221, 335] width 33 height 33
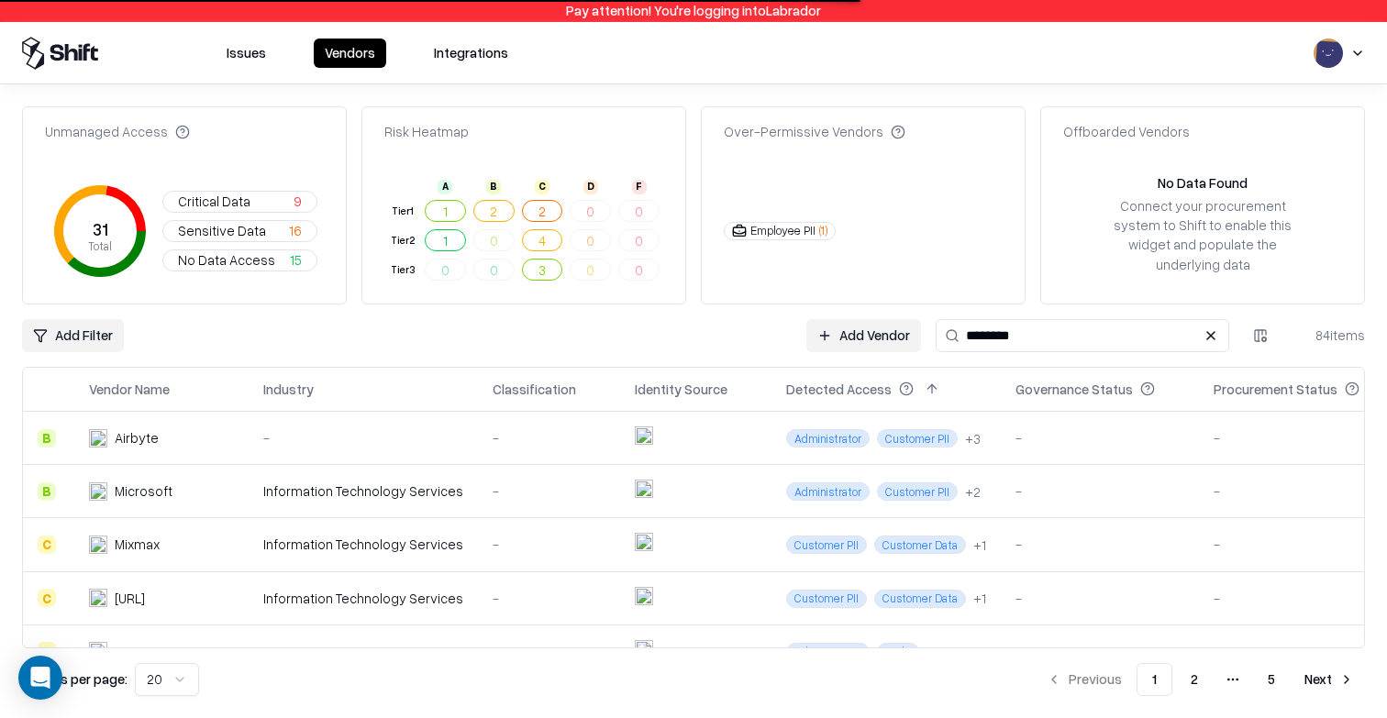
click at [991, 319] on input "********" at bounding box center [1081, 335] width 293 height 33
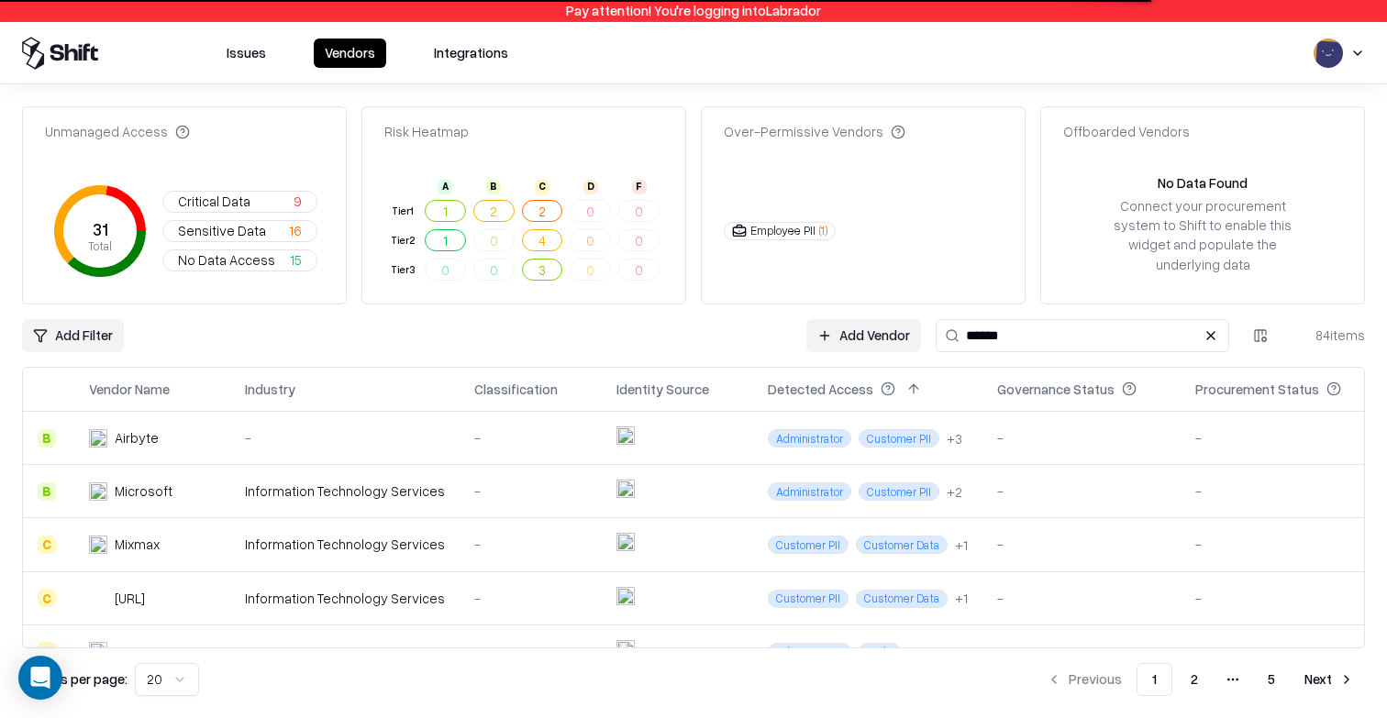
type input "******"
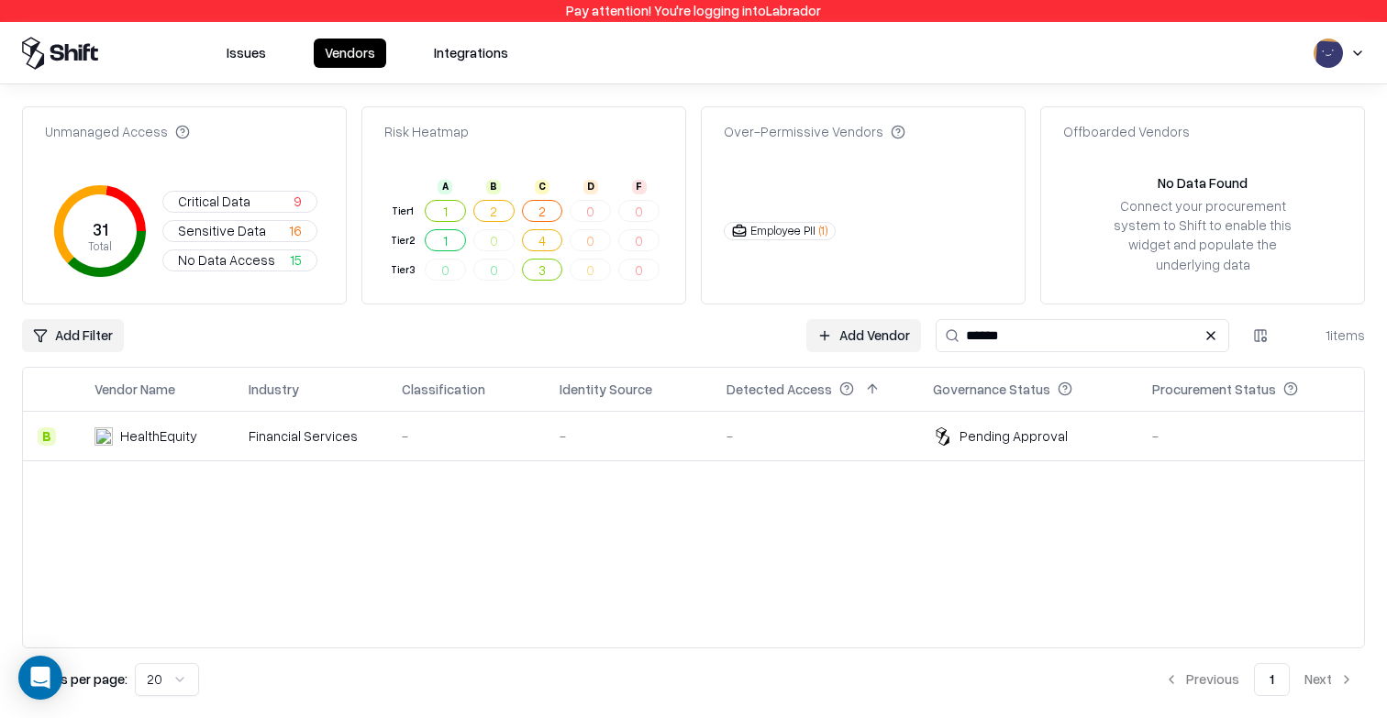
click at [714, 445] on td "-" at bounding box center [815, 437] width 206 height 50
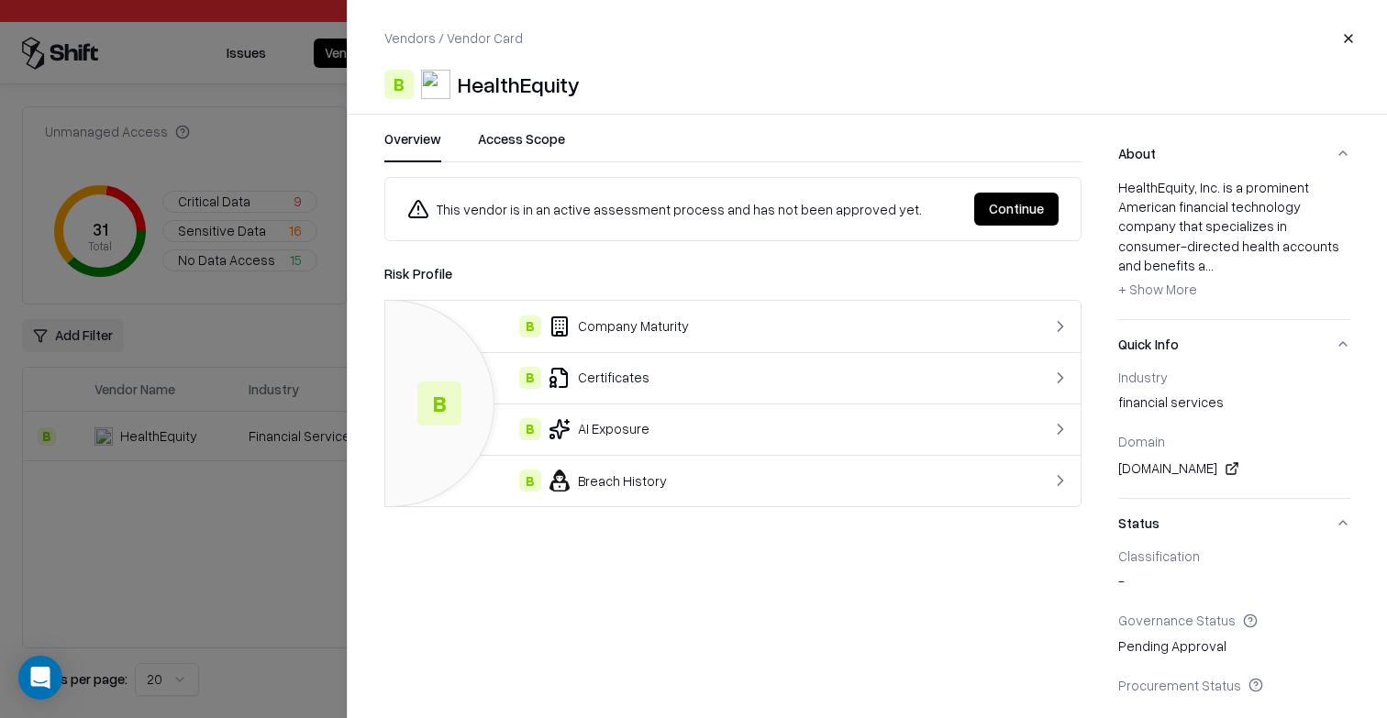
click at [1159, 281] on span "+ Show More" at bounding box center [1157, 289] width 79 height 17
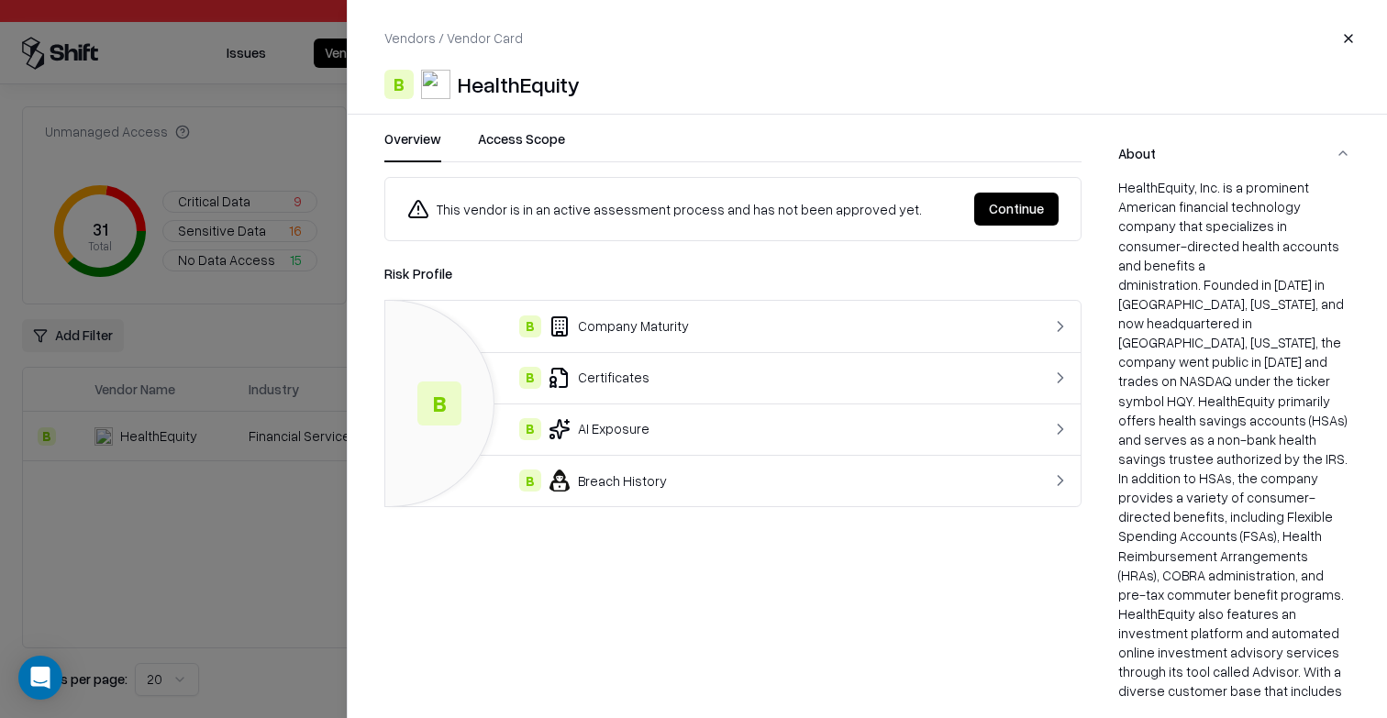
click at [530, 150] on button "Access Scope" at bounding box center [521, 145] width 87 height 33
click at [408, 140] on button "Overview" at bounding box center [412, 145] width 57 height 33
